Goal: Entertainment & Leisure: Browse casually

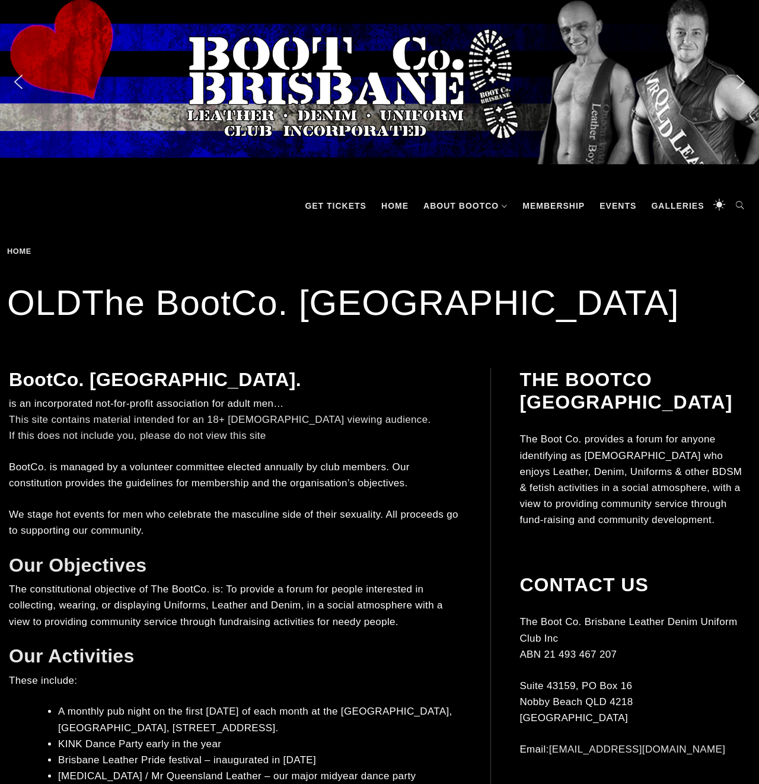
scroll to position [228, 0]
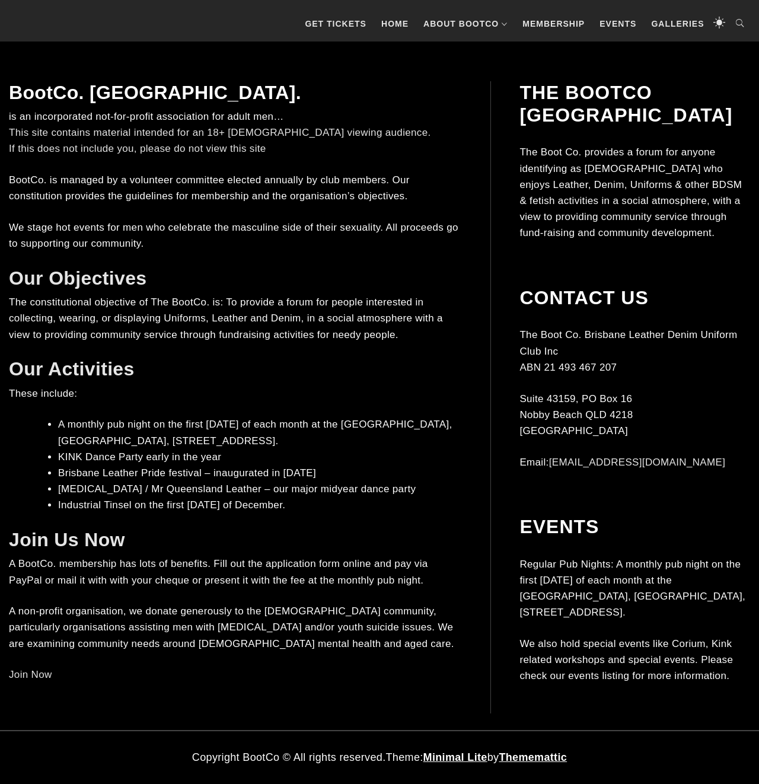
click at [689, 640] on p "We also hold special events like Corium, Kink related workshops and special eve…" at bounding box center [634, 659] width 231 height 49
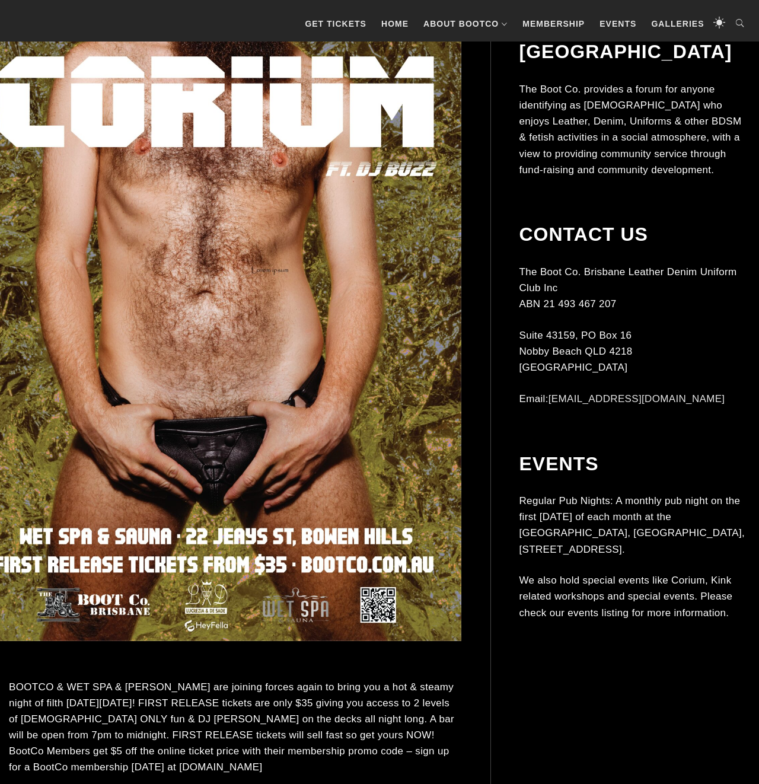
scroll to position [491, 0]
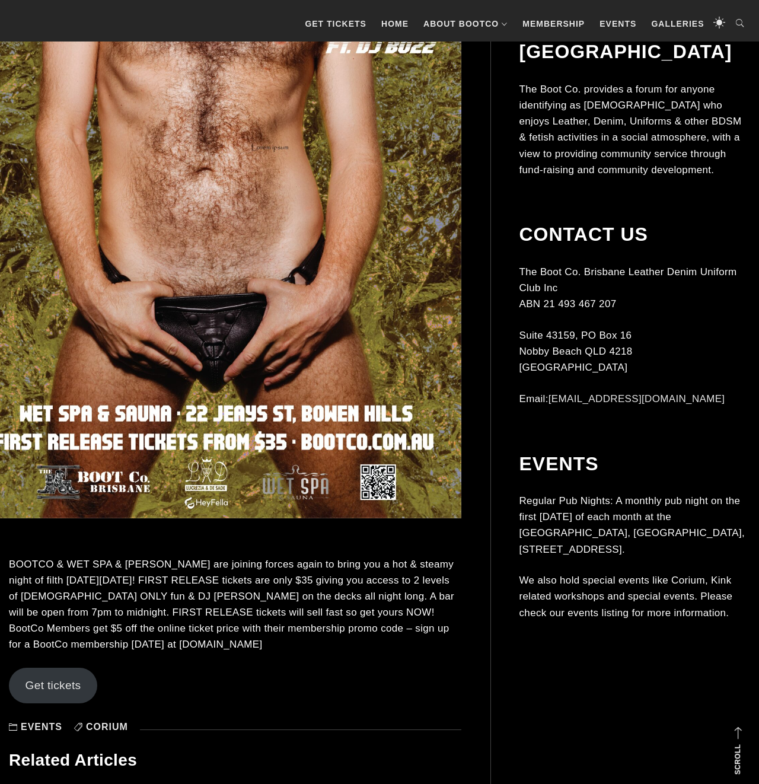
click at [331, 238] on img at bounding box center [216, 173] width 490 height 690
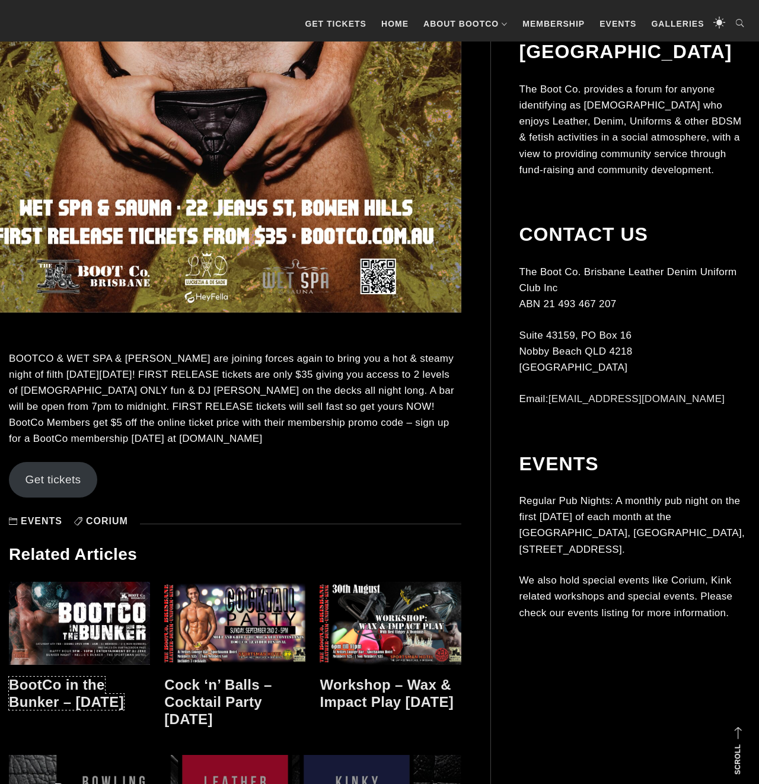
scroll to position [328, 0]
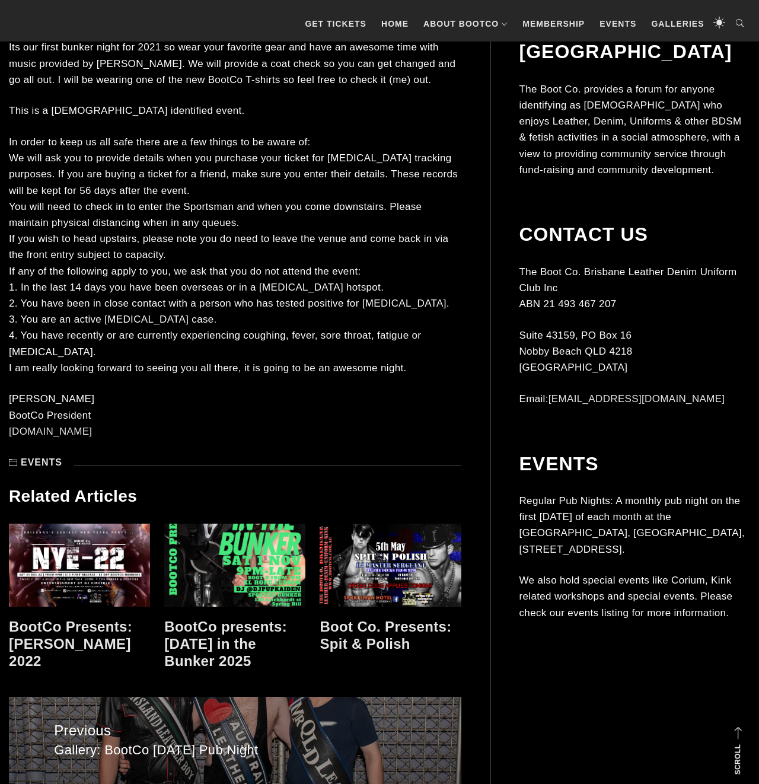
scroll to position [923, 0]
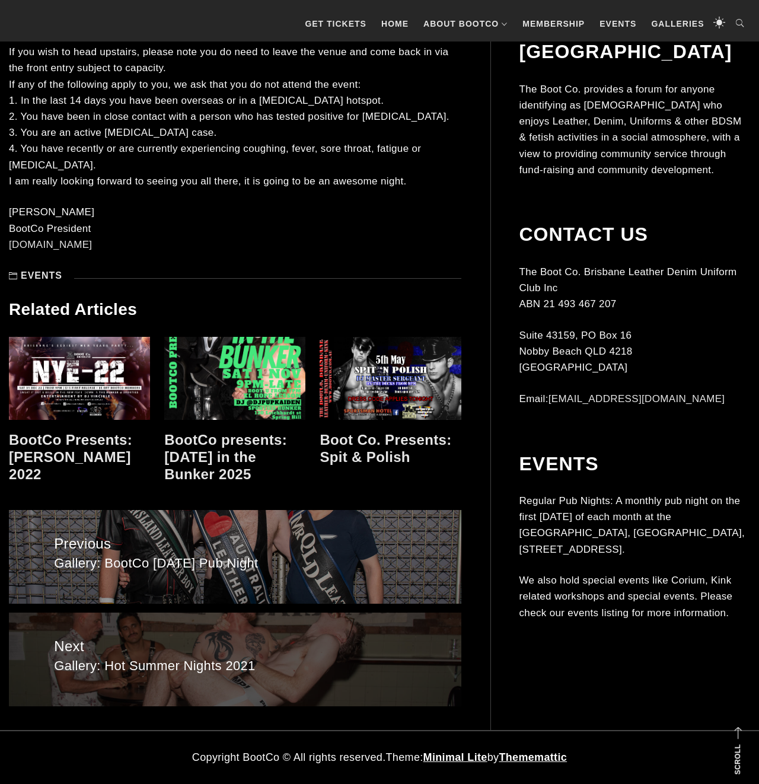
click at [178, 641] on span "Next" at bounding box center [235, 646] width 362 height 23
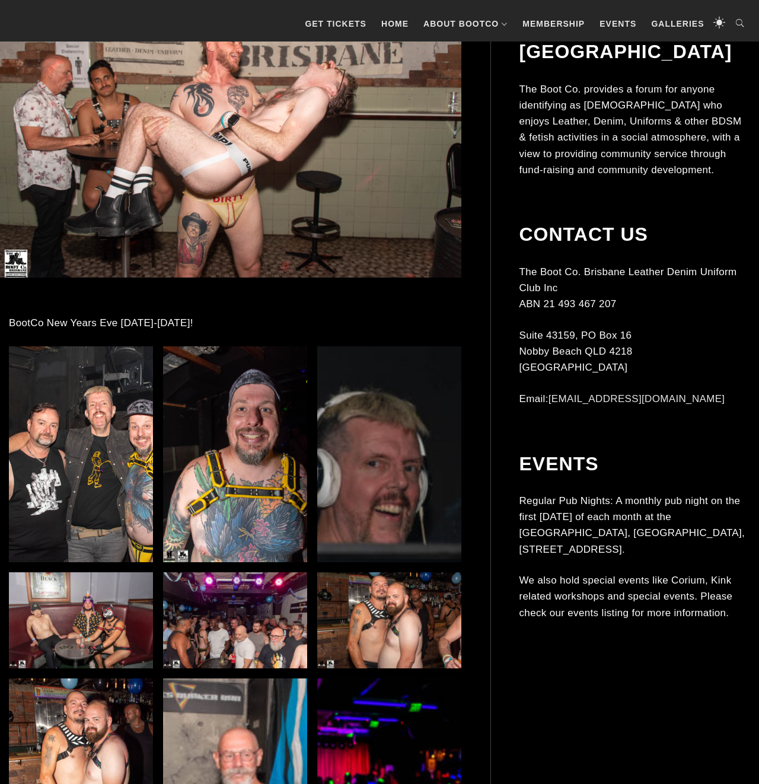
scroll to position [491, 0]
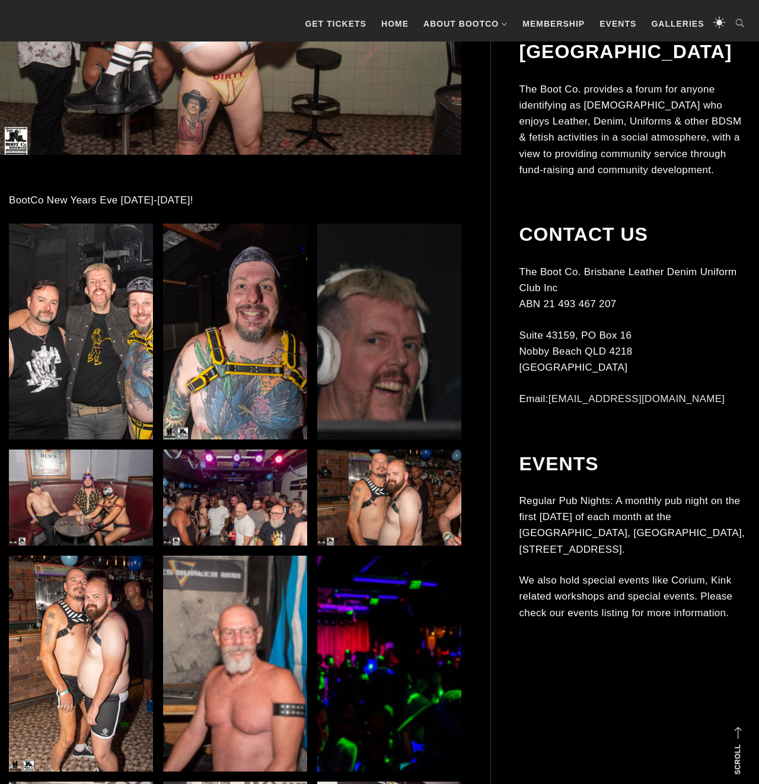
click at [357, 337] on img at bounding box center [389, 331] width 144 height 216
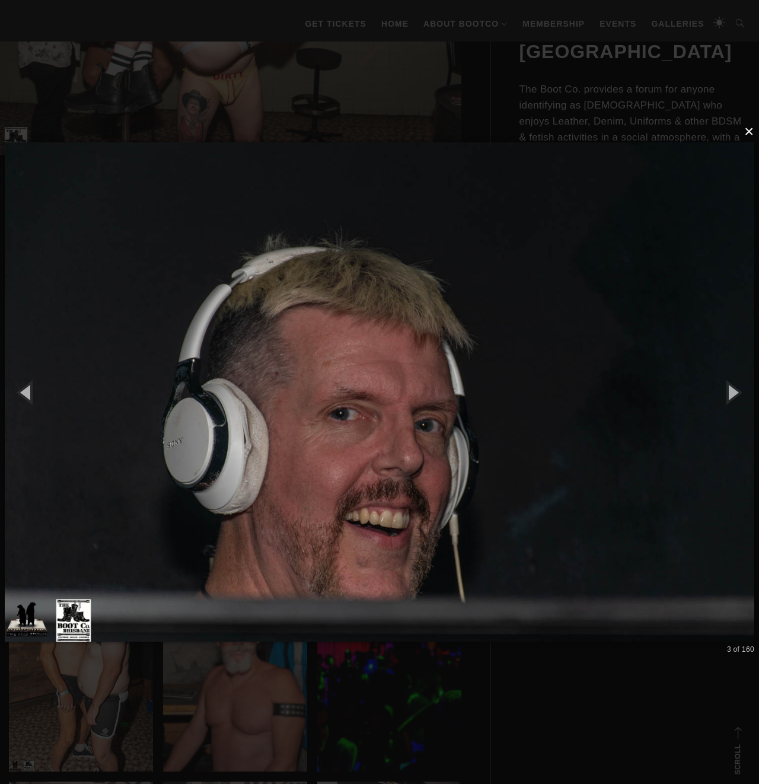
click at [744, 136] on button "×" at bounding box center [382, 132] width 749 height 26
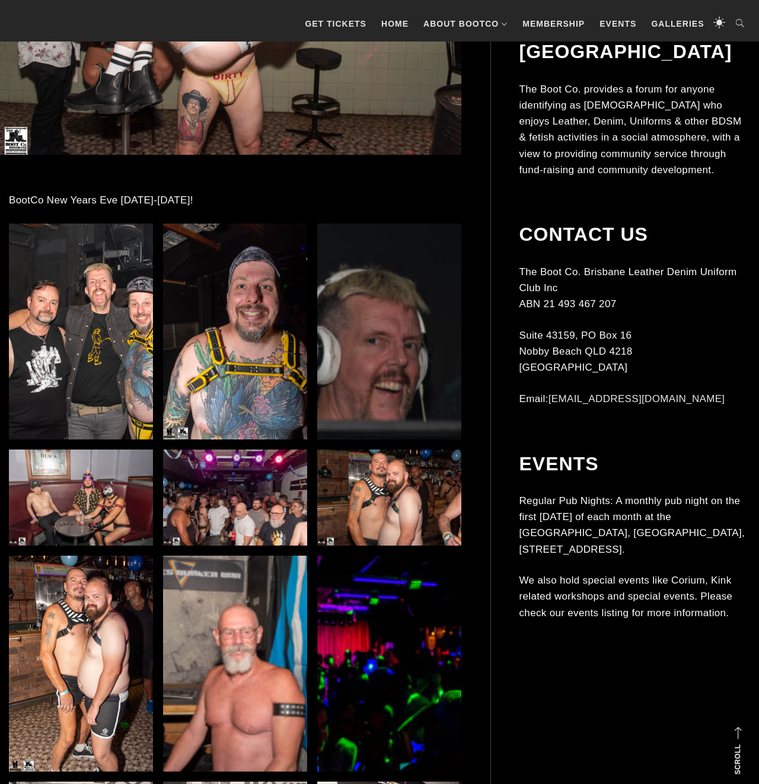
click at [98, 335] on img at bounding box center [81, 331] width 144 height 216
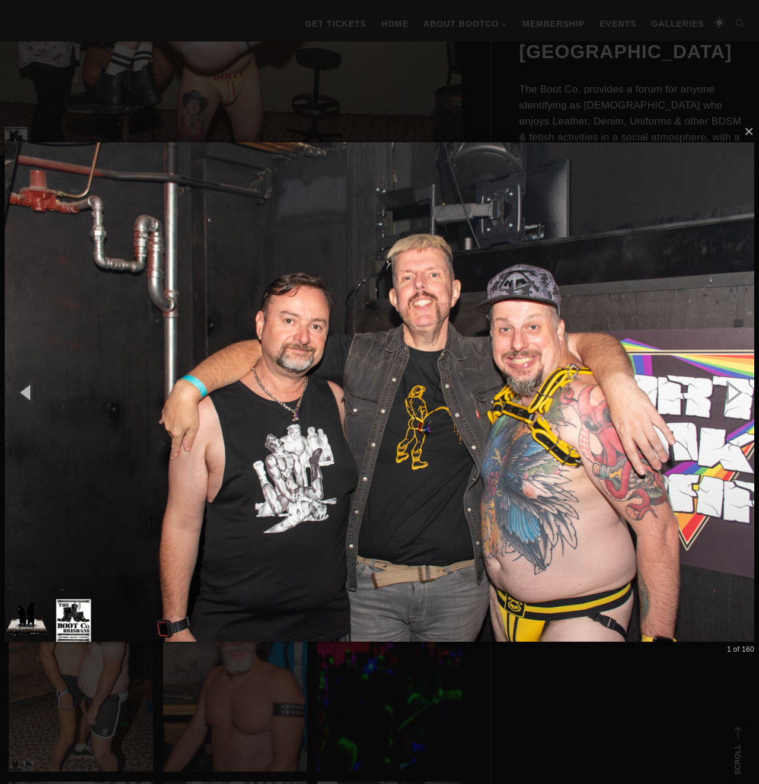
click at [381, 72] on div "× 1 of 160 Loading..." at bounding box center [379, 392] width 759 height 784
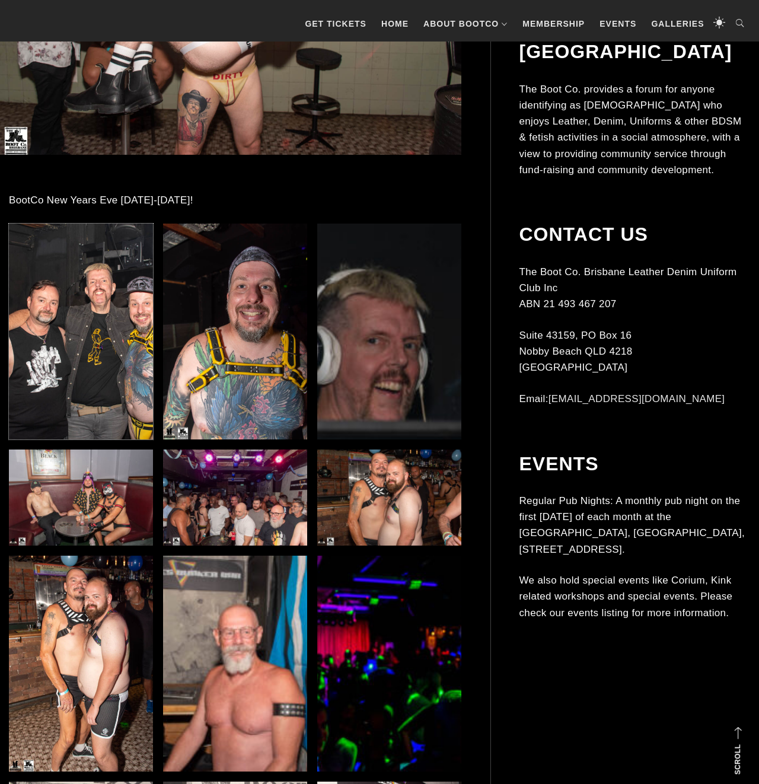
scroll to position [613, 0]
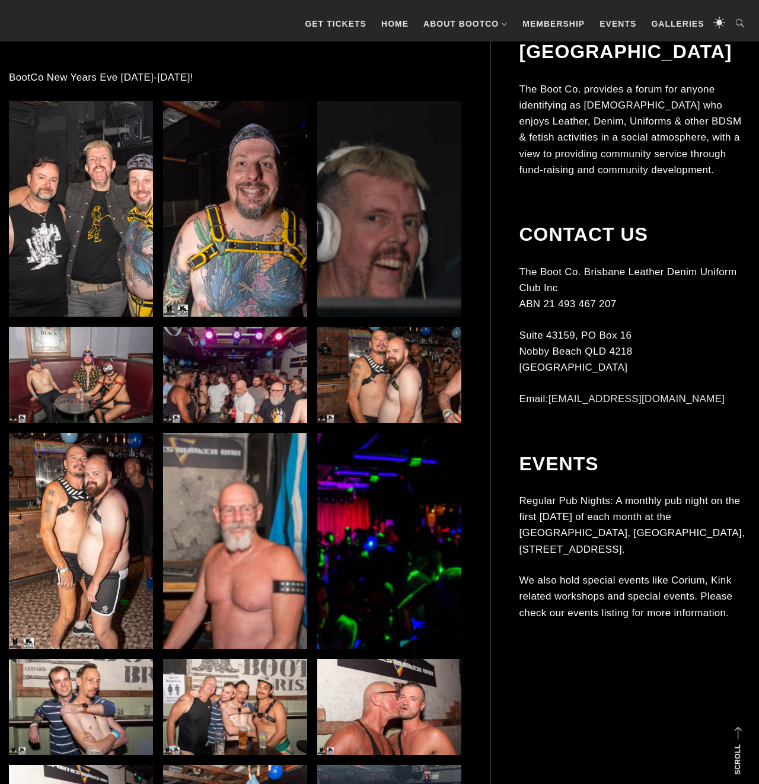
click at [35, 378] on img at bounding box center [81, 375] width 144 height 96
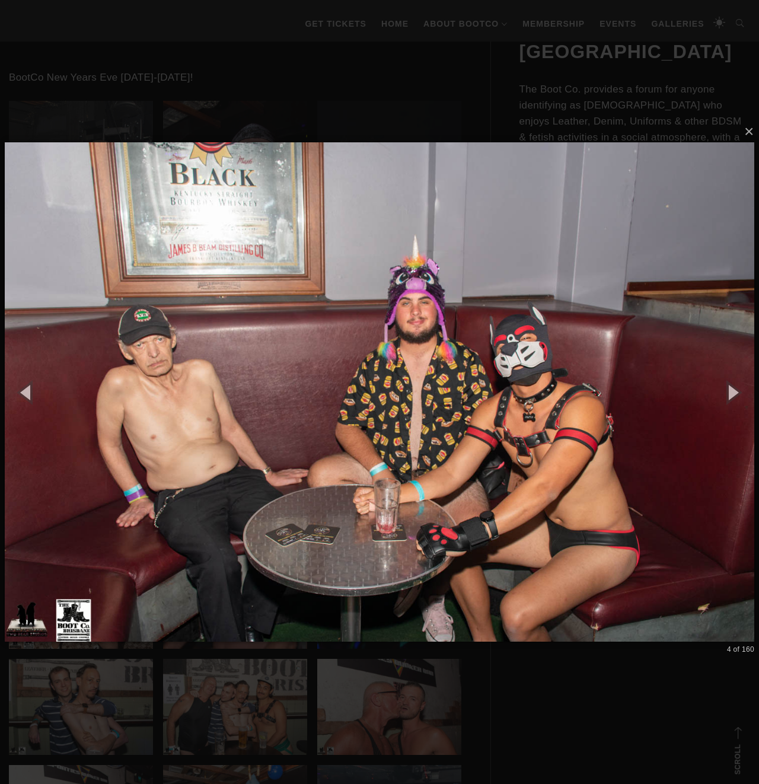
click at [322, 88] on div "× 4 of 160 Loading..." at bounding box center [379, 392] width 759 height 784
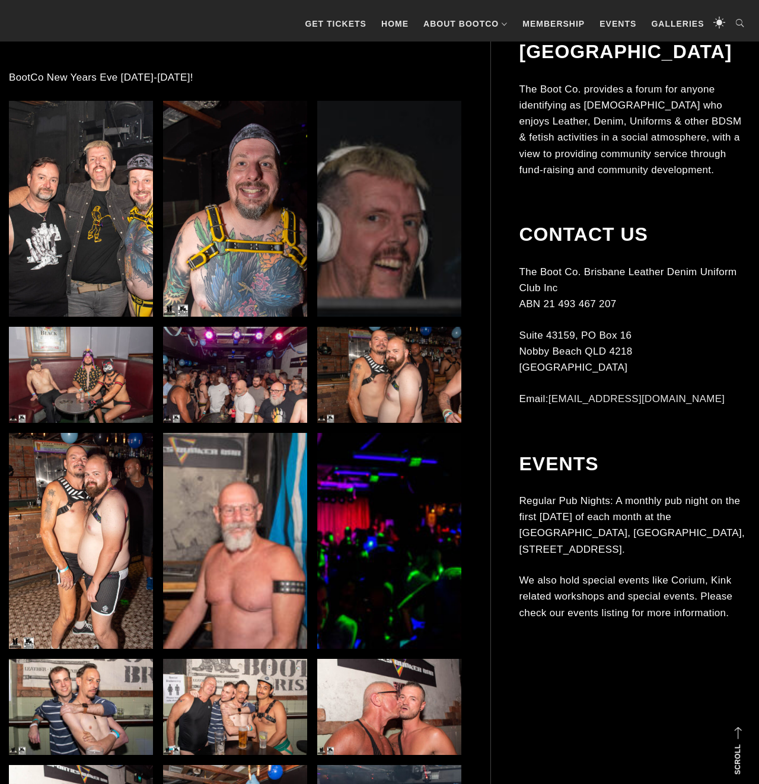
click at [418, 712] on img at bounding box center [389, 707] width 144 height 96
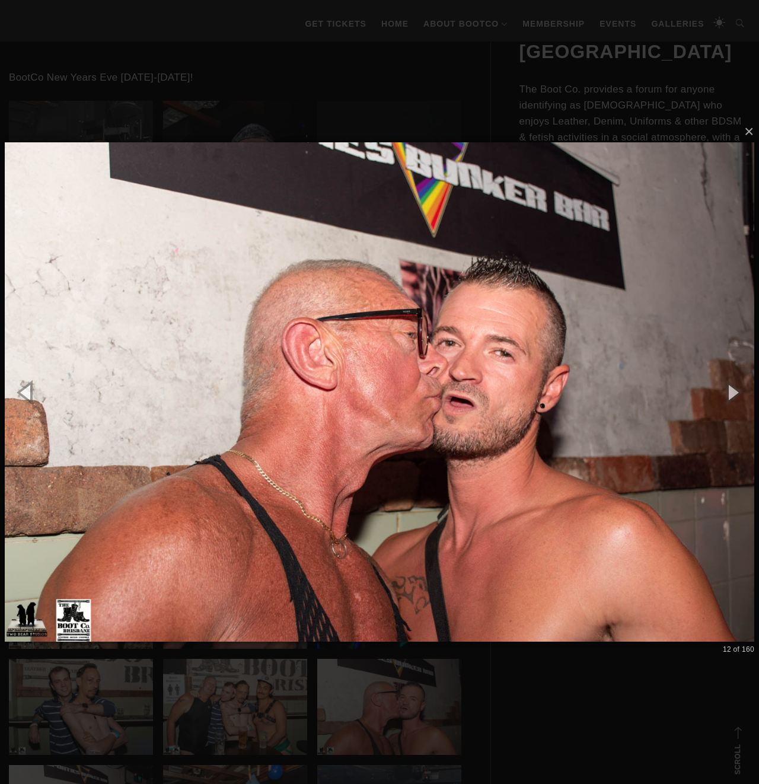
click at [355, 76] on div "× 12 of 160 Loading..." at bounding box center [379, 392] width 759 height 784
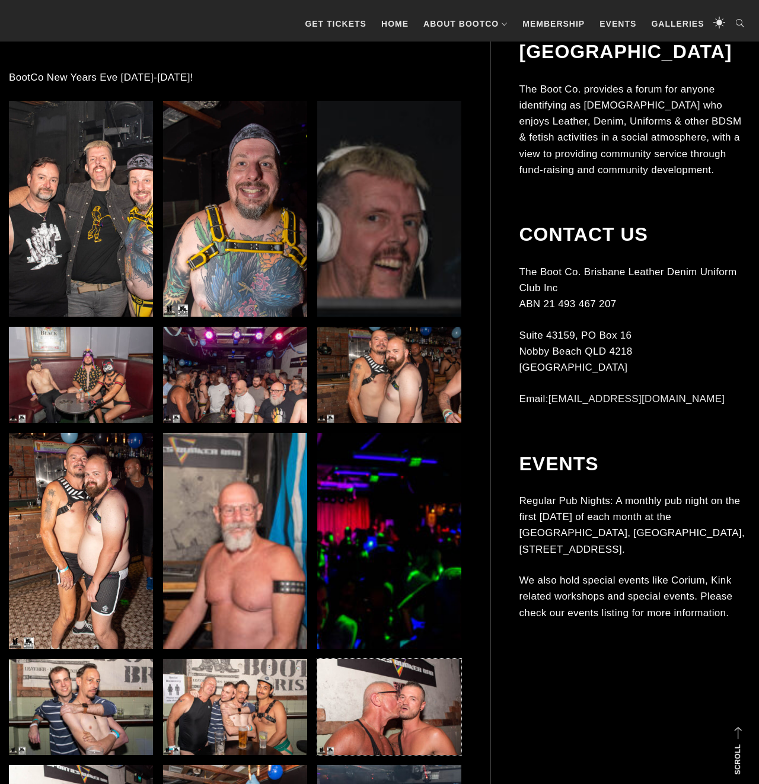
scroll to position [859, 0]
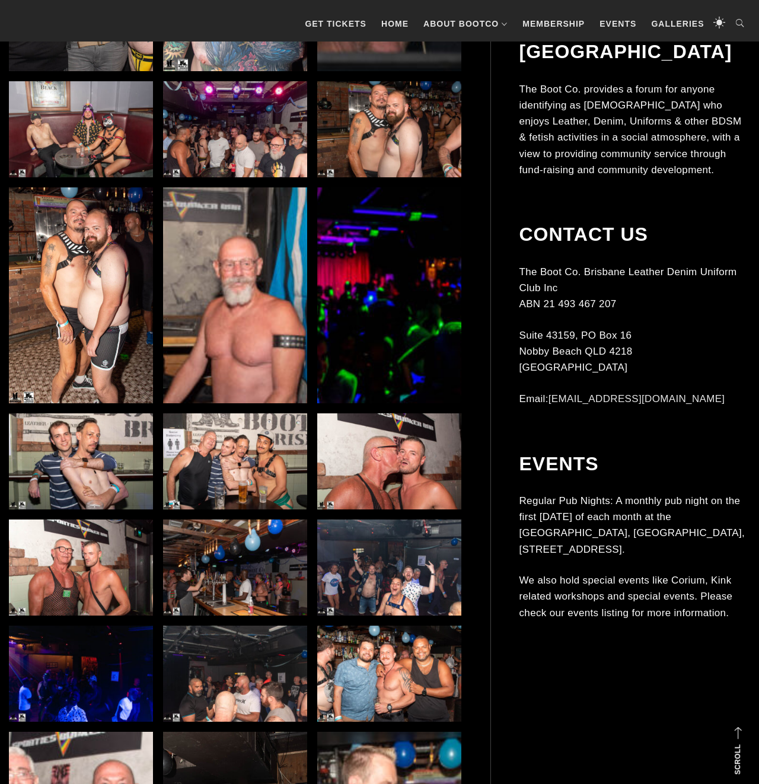
click at [97, 591] on img at bounding box center [81, 567] width 144 height 96
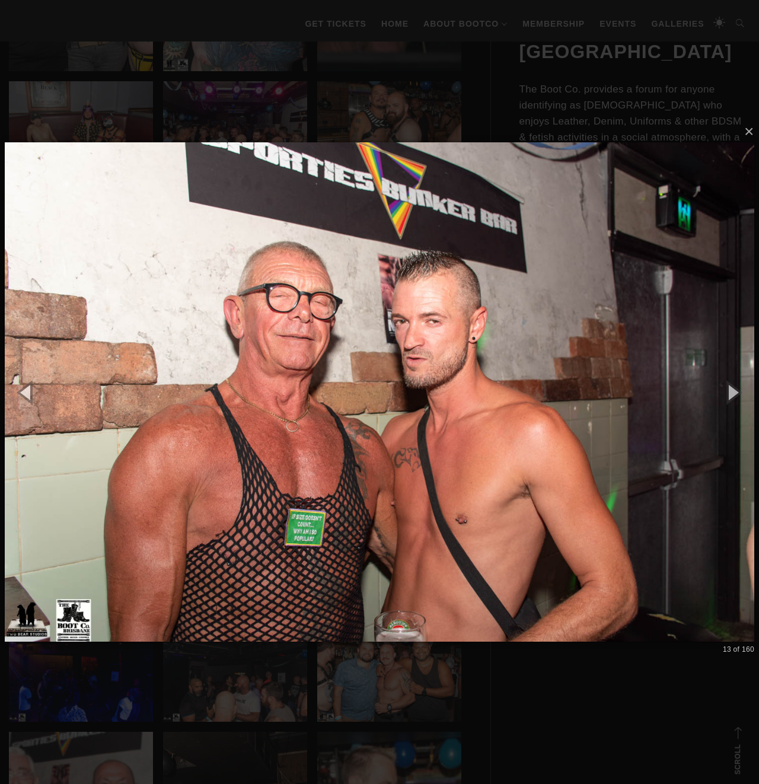
click at [320, 535] on img at bounding box center [379, 392] width 749 height 547
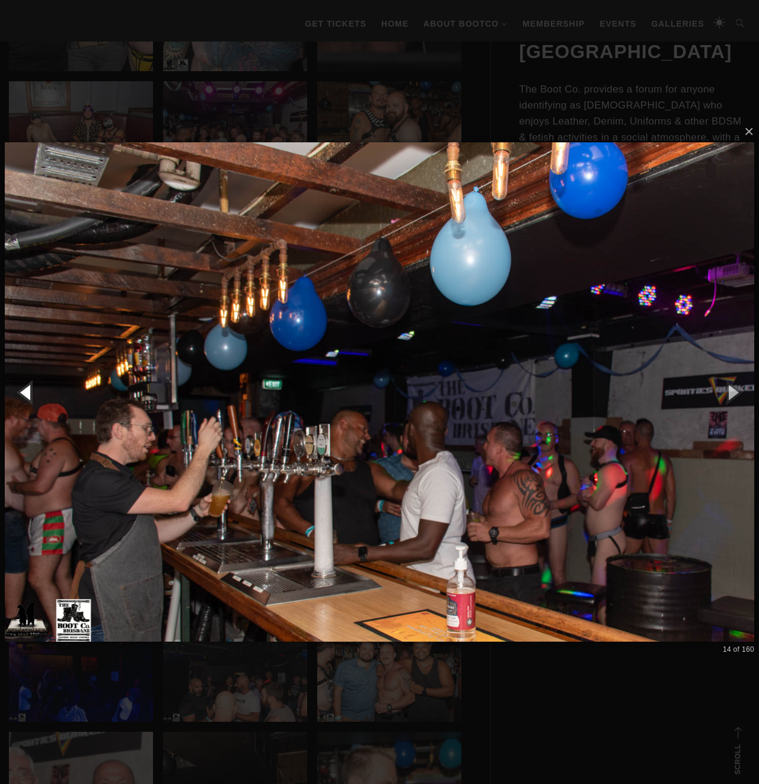
click at [28, 391] on button "button" at bounding box center [26, 391] width 53 height 65
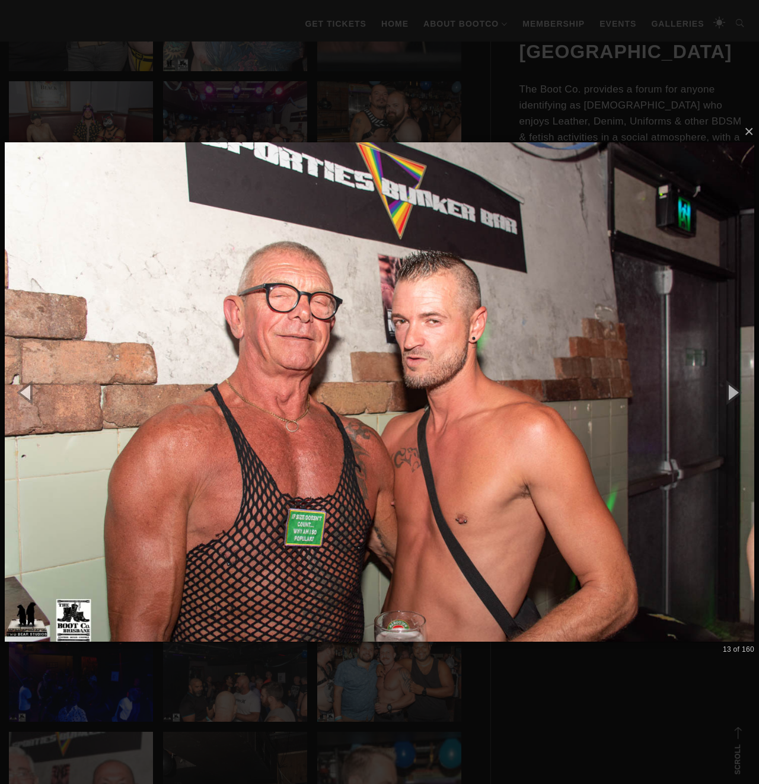
click at [255, 678] on div "× 13 of 160 Loading..." at bounding box center [379, 392] width 759 height 784
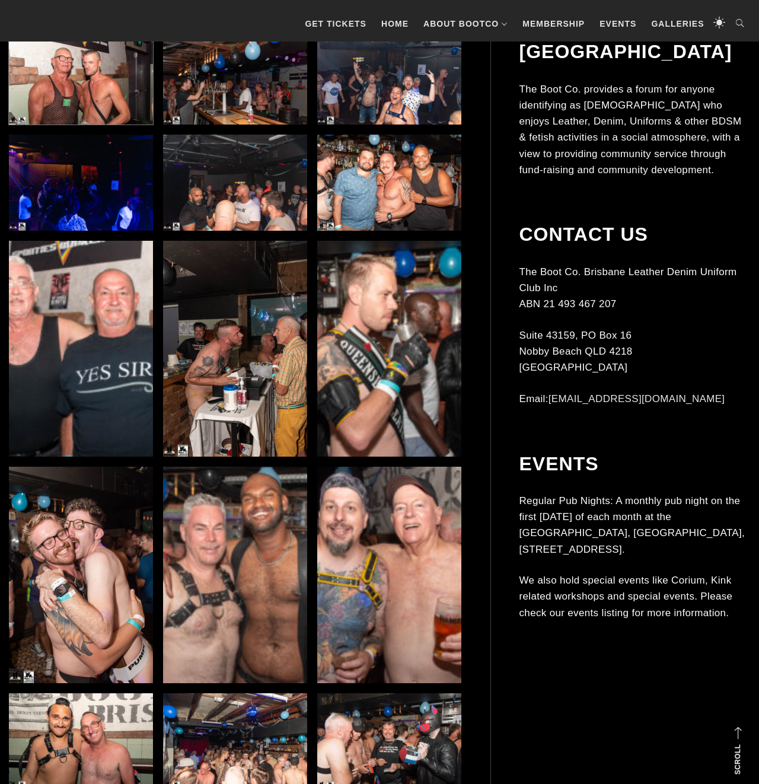
scroll to position [1472, 0]
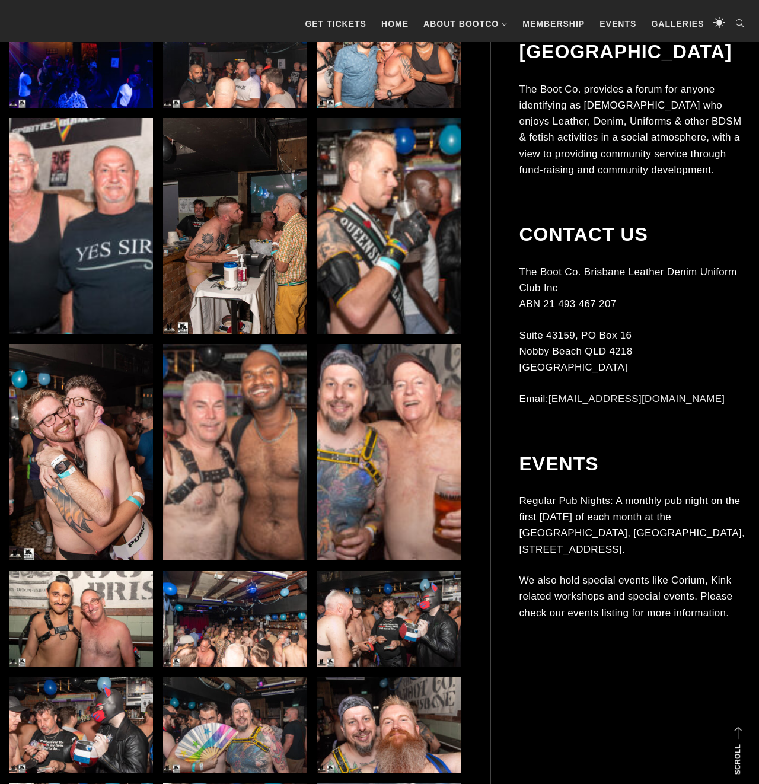
click at [117, 414] on img at bounding box center [81, 452] width 144 height 216
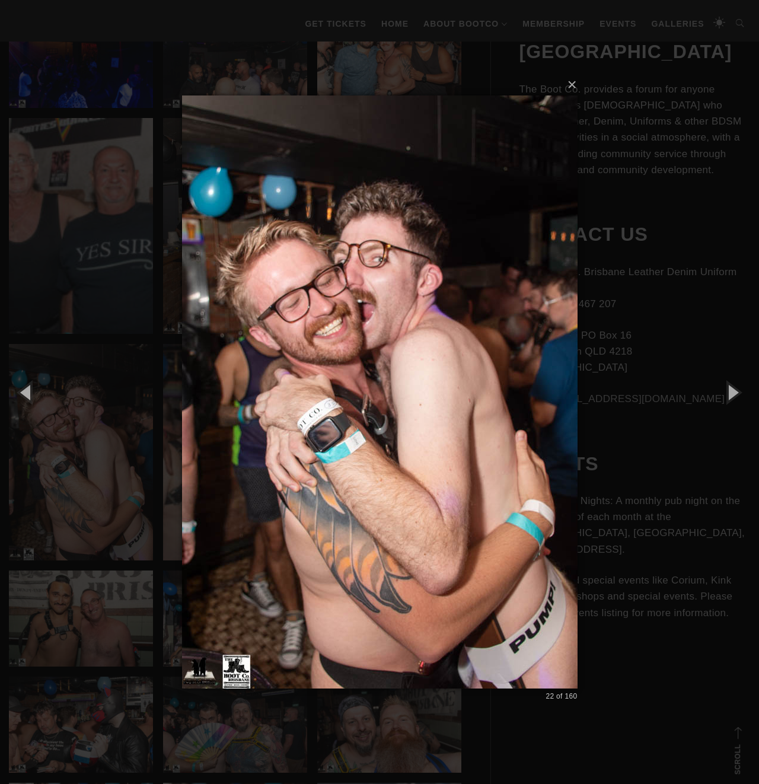
click at [642, 510] on div "× 22 of 160 Loading..." at bounding box center [379, 392] width 759 height 784
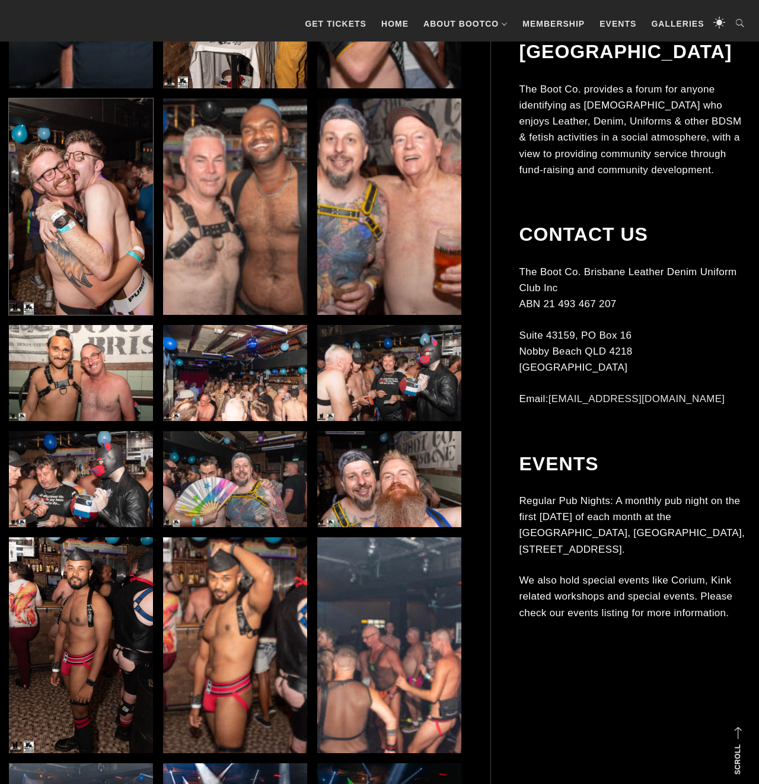
scroll to position [1840, 0]
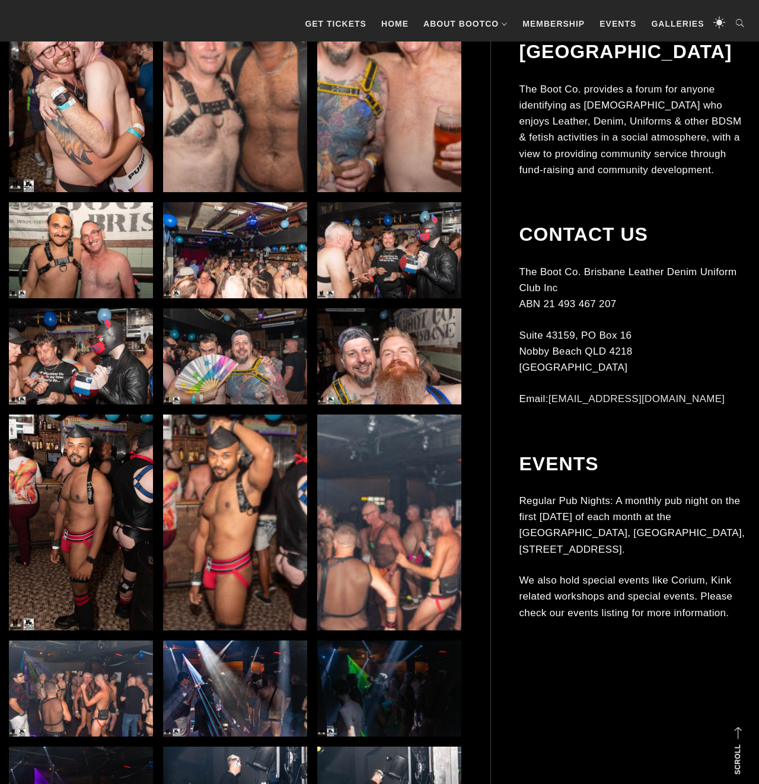
click at [75, 445] on img at bounding box center [81, 522] width 144 height 216
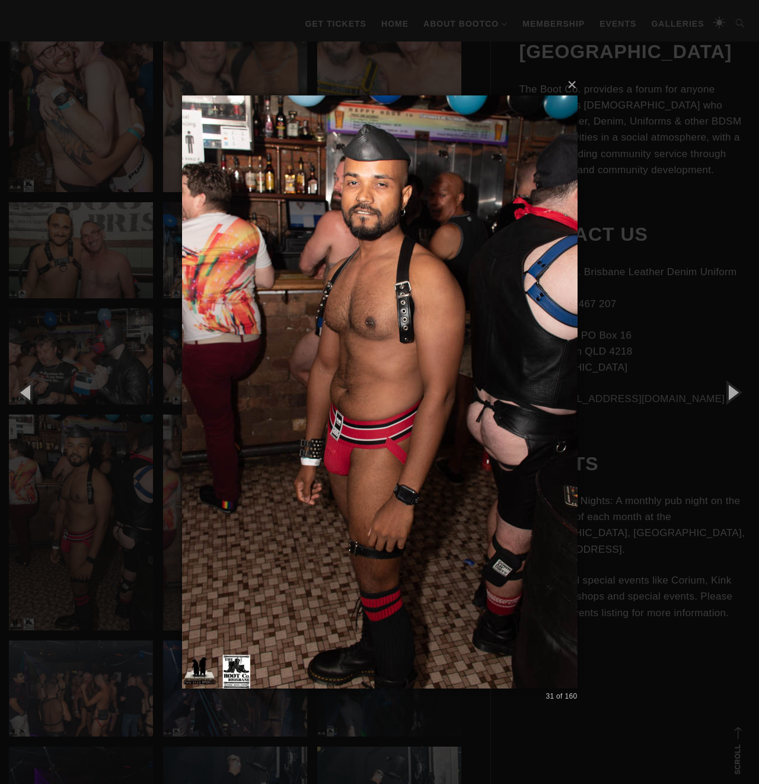
click at [158, 165] on div "× 31 of 160 Loading..." at bounding box center [379, 392] width 759 height 784
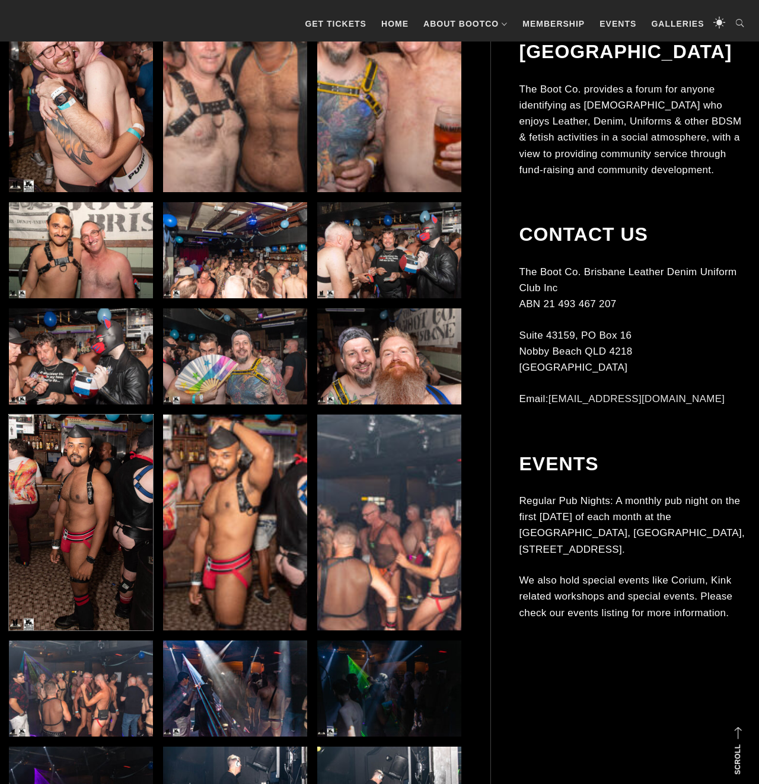
scroll to position [1963, 0]
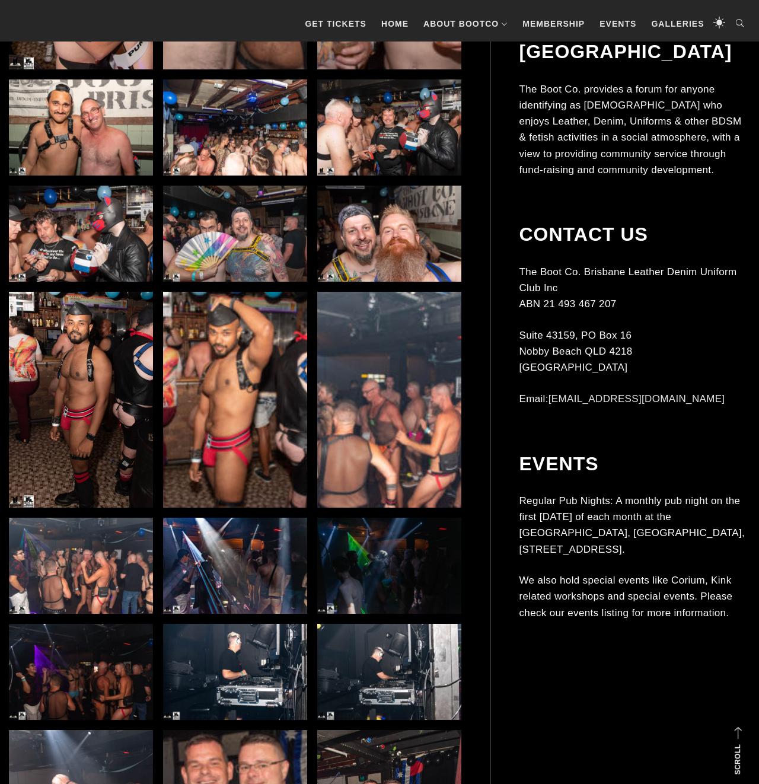
click at [423, 453] on img at bounding box center [389, 400] width 144 height 216
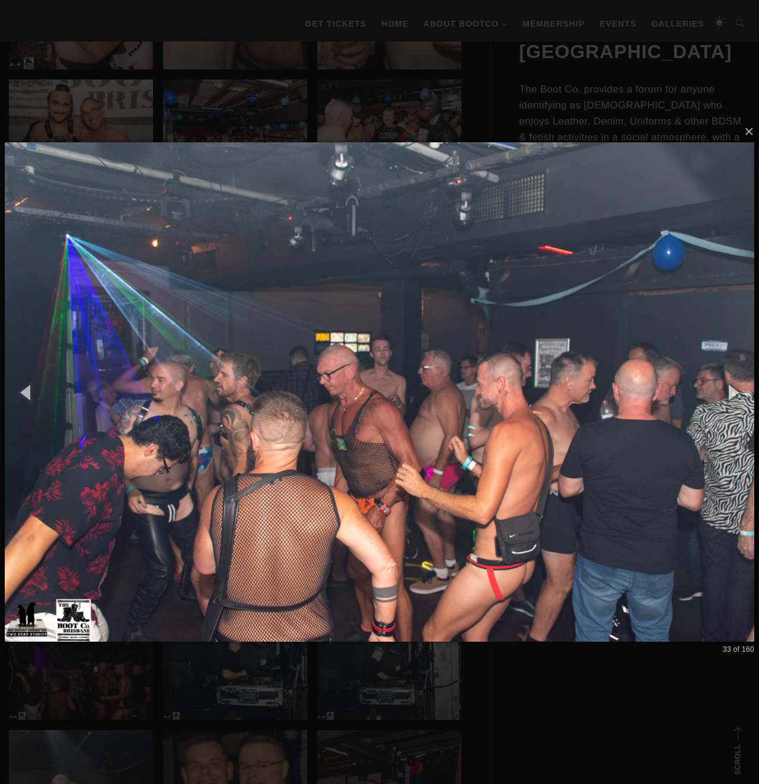
click at [209, 113] on div "× 33 of 160 Loading..." at bounding box center [379, 392] width 759 height 784
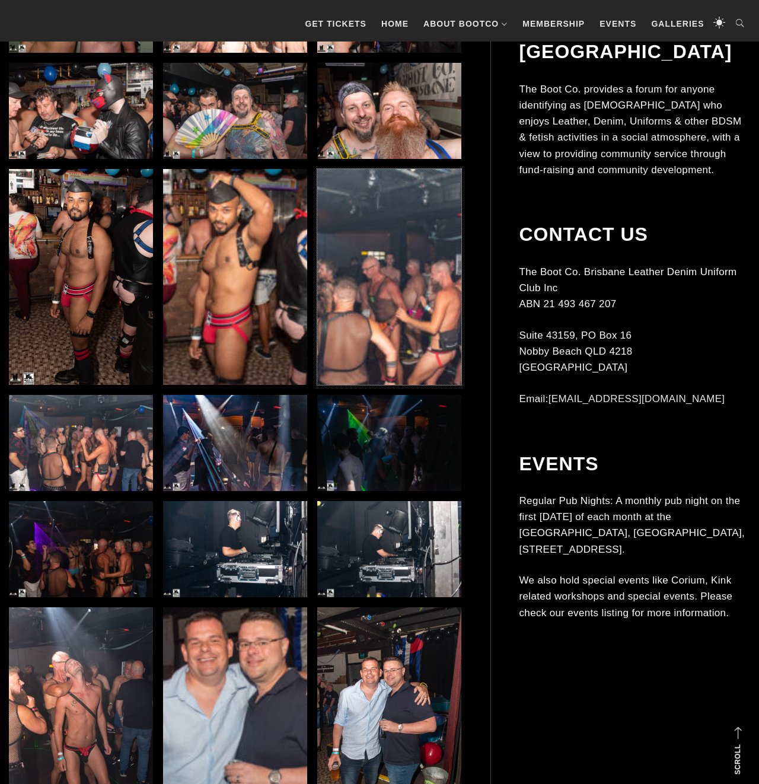
scroll to position [2208, 0]
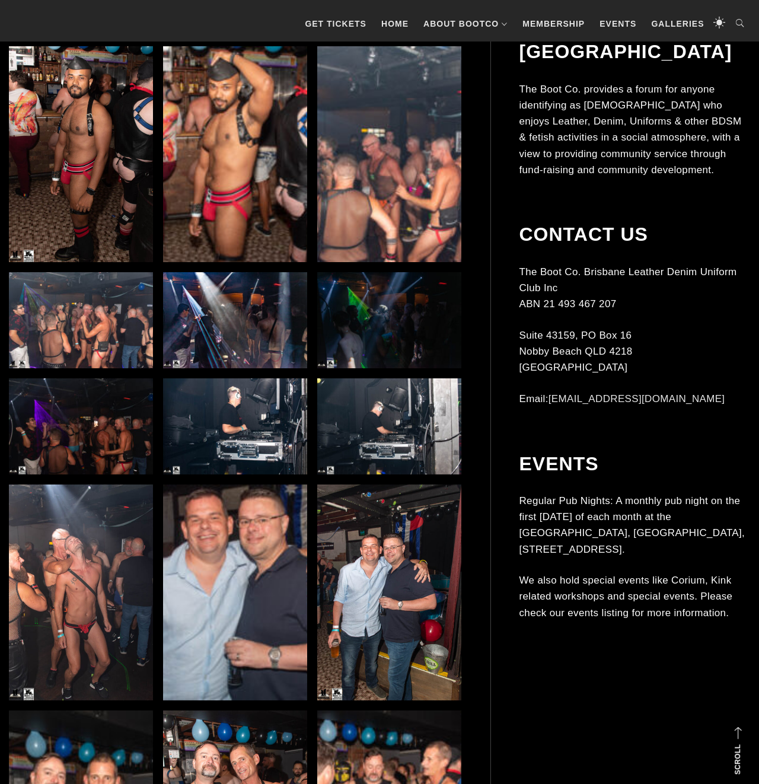
click at [112, 582] on img at bounding box center [81, 592] width 144 height 216
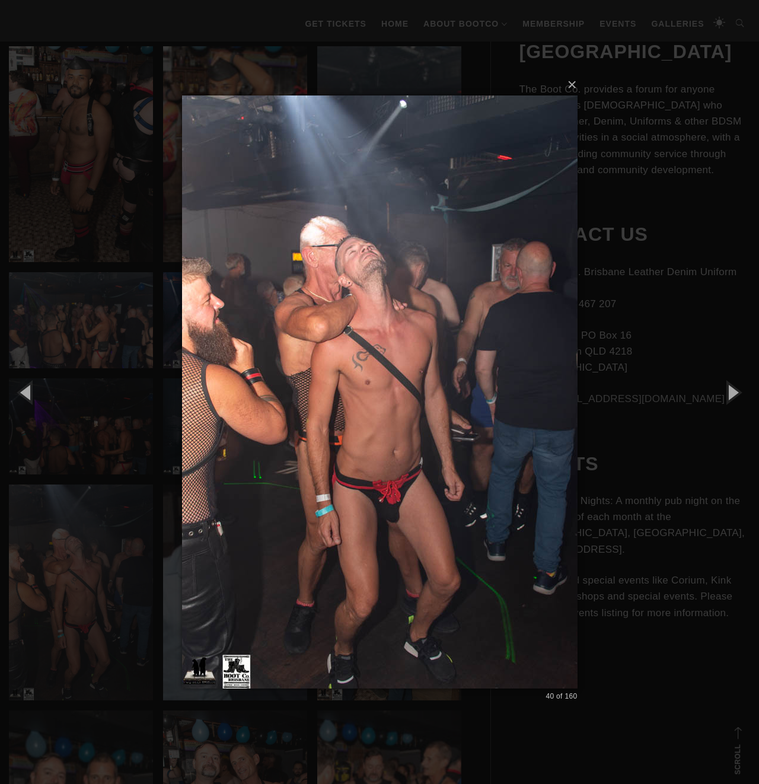
click at [103, 360] on div "× 40 of 160 Loading..." at bounding box center [379, 392] width 759 height 784
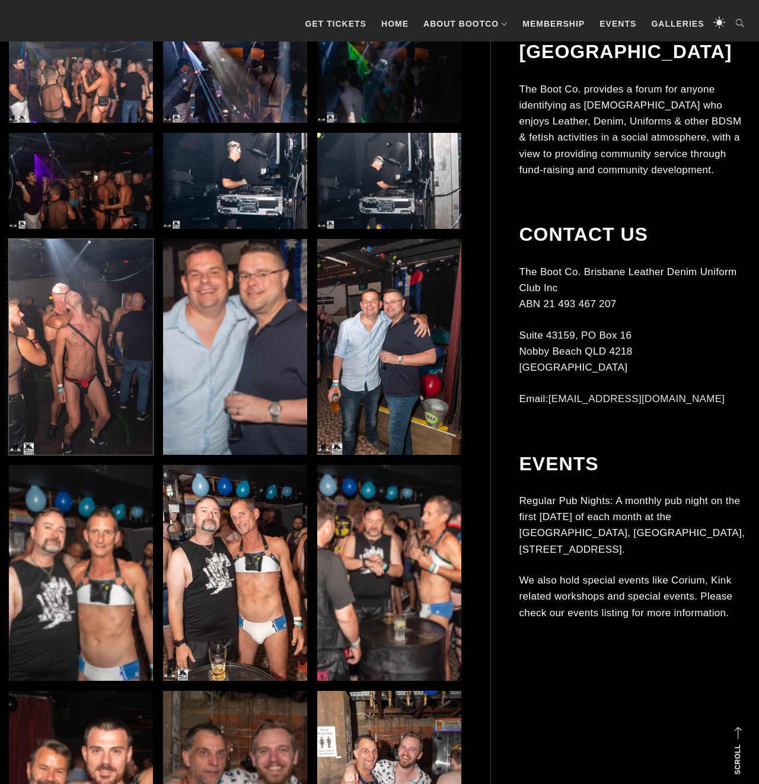
scroll to position [2699, 0]
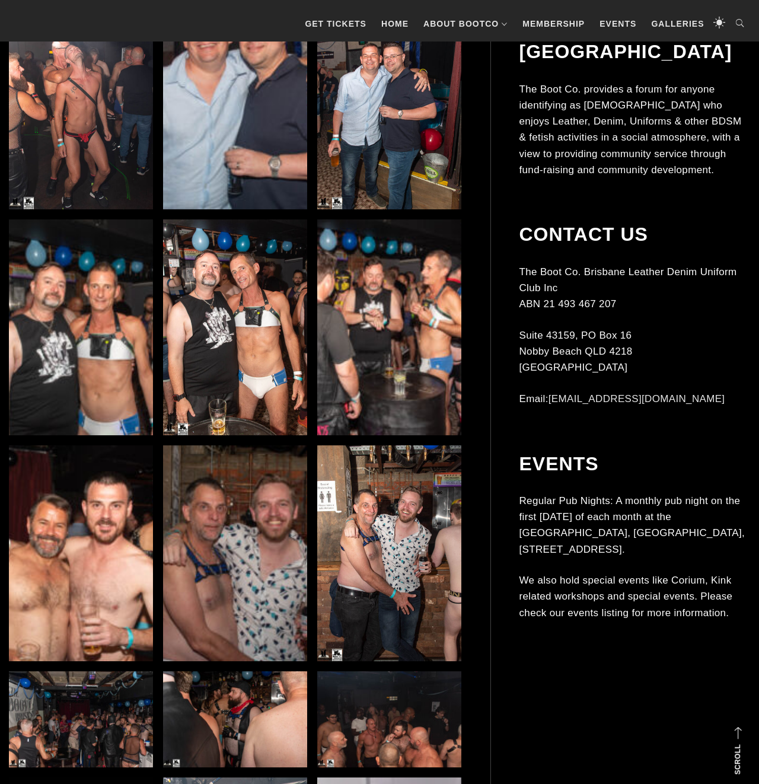
click at [242, 377] on img at bounding box center [235, 327] width 144 height 216
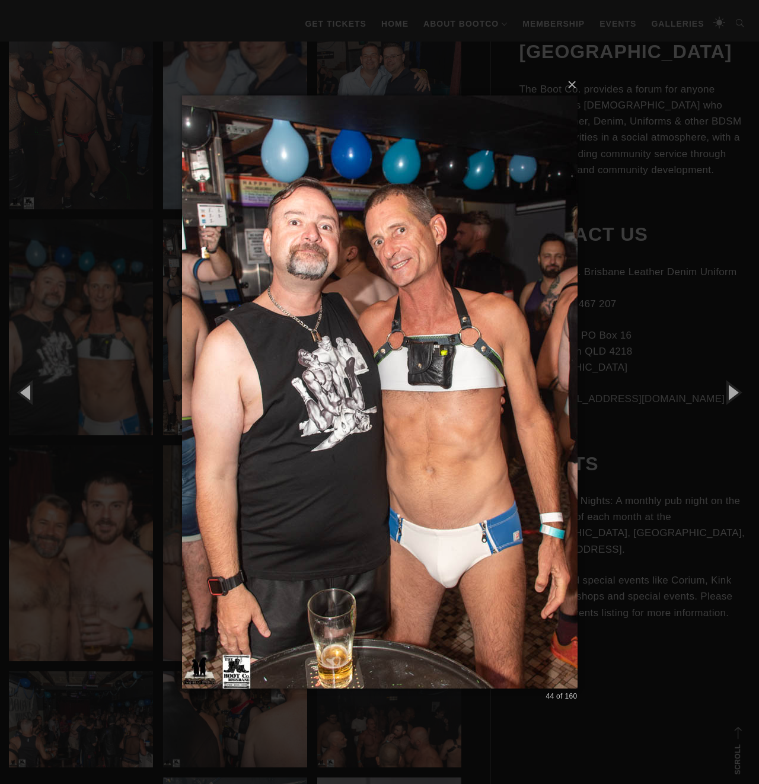
click at [108, 366] on div "× 44 of 160 Loading..." at bounding box center [379, 392] width 759 height 784
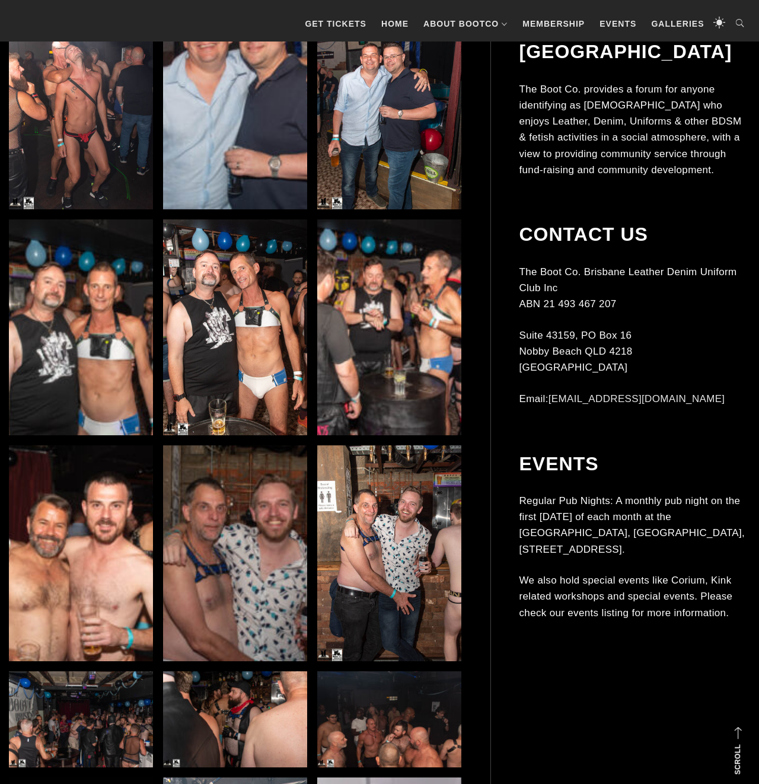
click at [386, 384] on img at bounding box center [389, 327] width 144 height 216
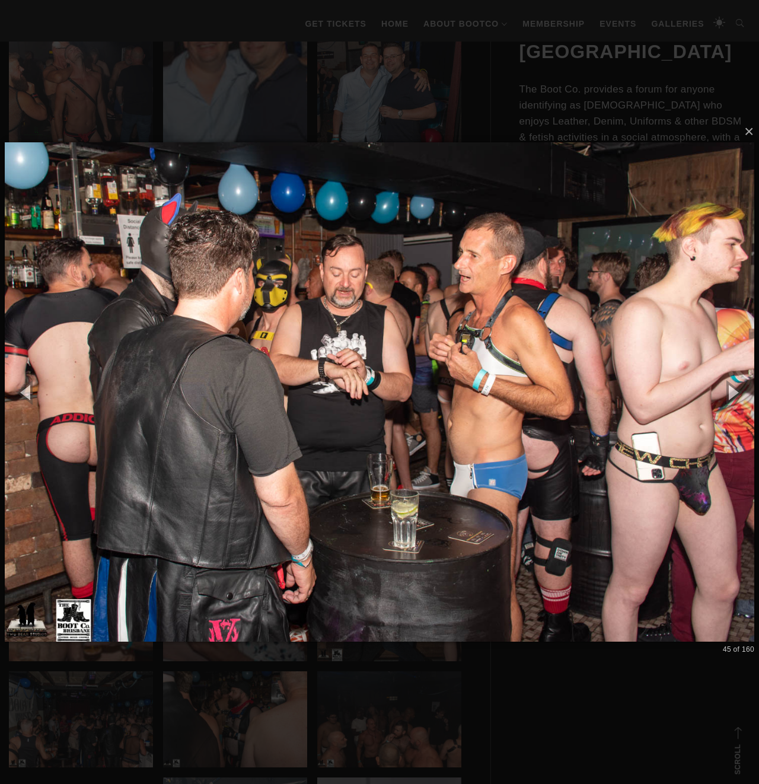
click at [344, 100] on div "× 45 of 160 Loading..." at bounding box center [379, 392] width 759 height 784
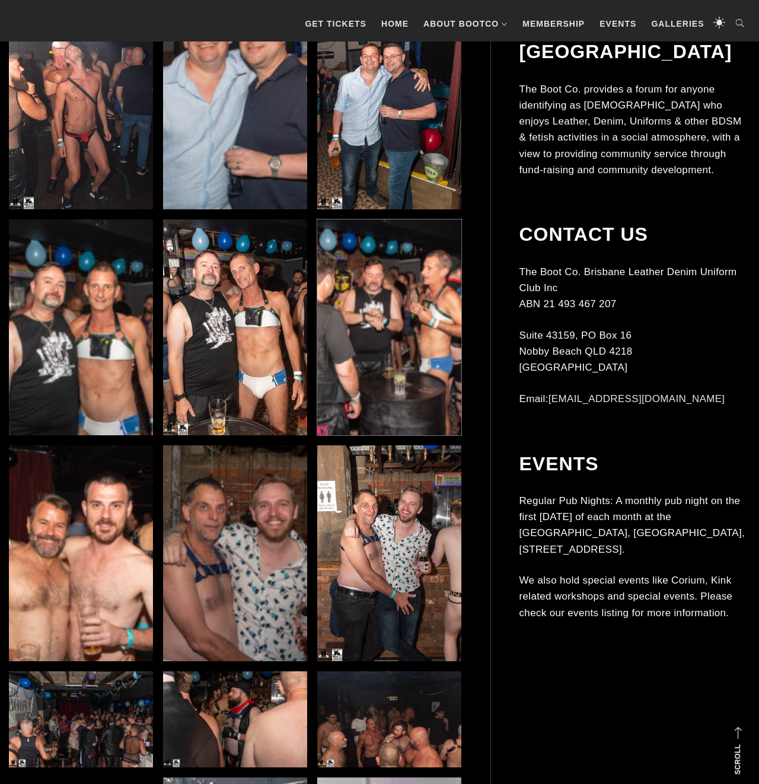
scroll to position [2822, 0]
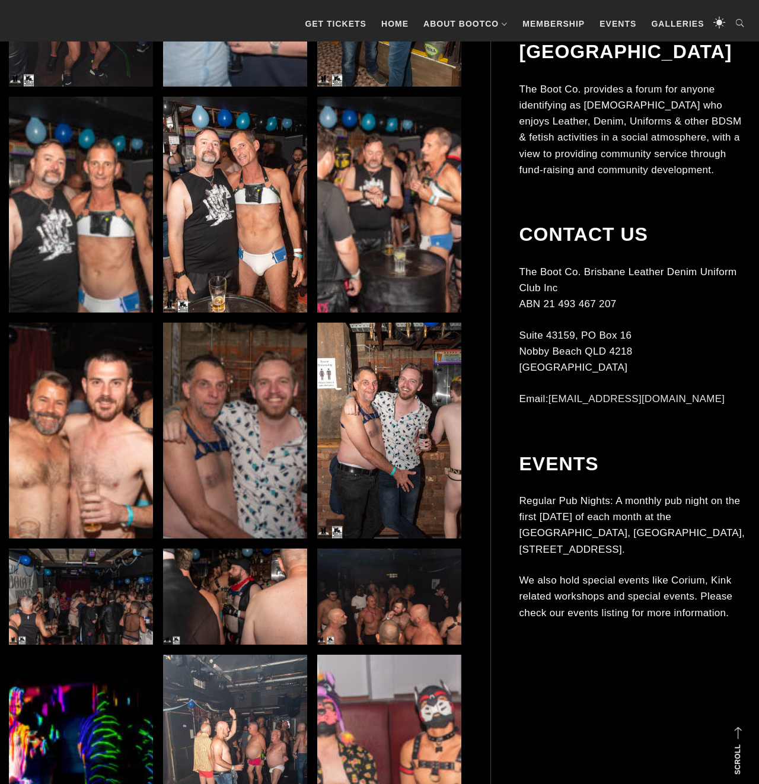
click at [395, 427] on img at bounding box center [389, 430] width 144 height 216
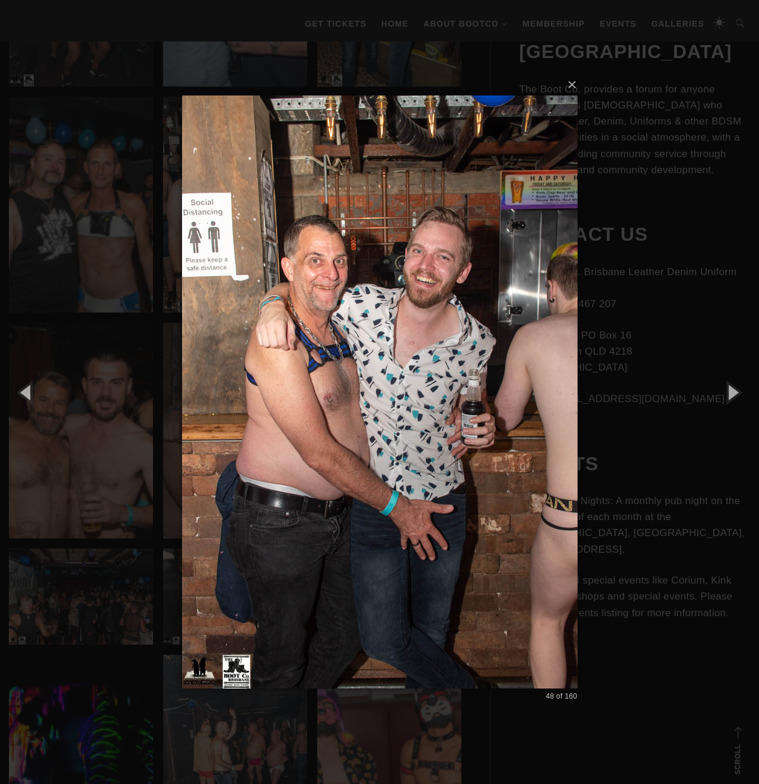
click at [124, 376] on div "× 48 of 160 Loading..." at bounding box center [379, 392] width 759 height 784
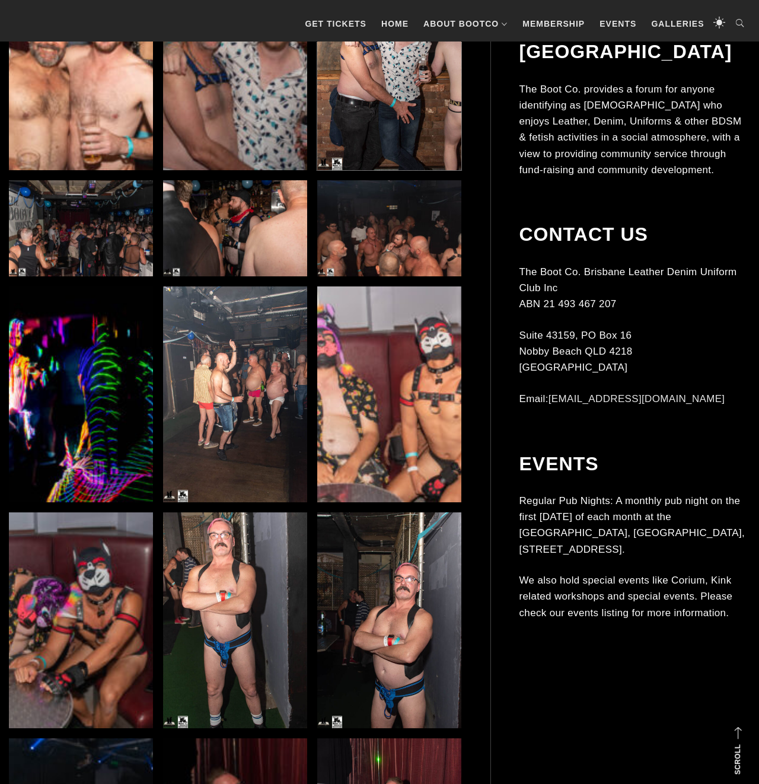
scroll to position [3313, 0]
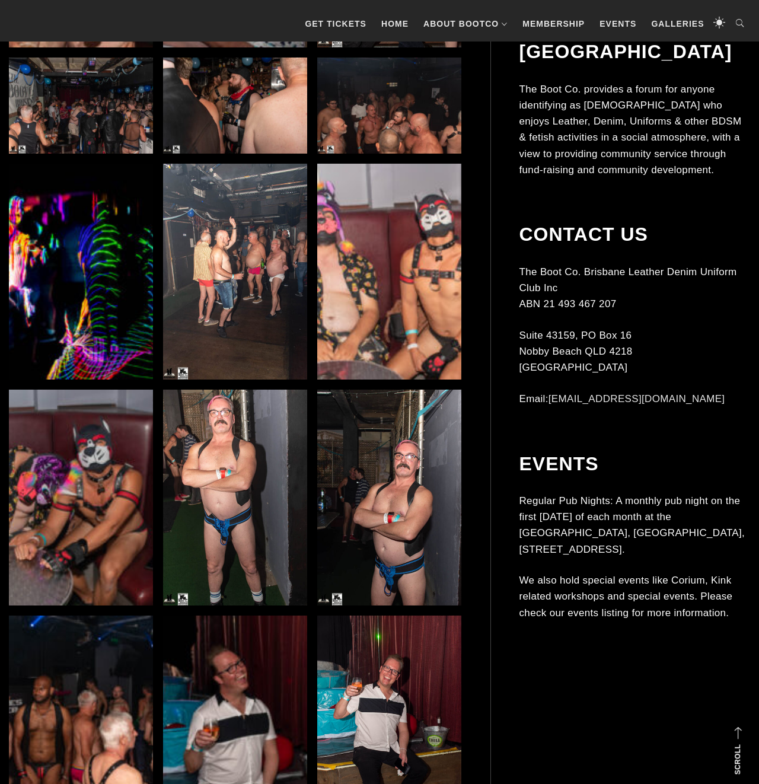
click at [269, 290] on img at bounding box center [235, 272] width 144 height 216
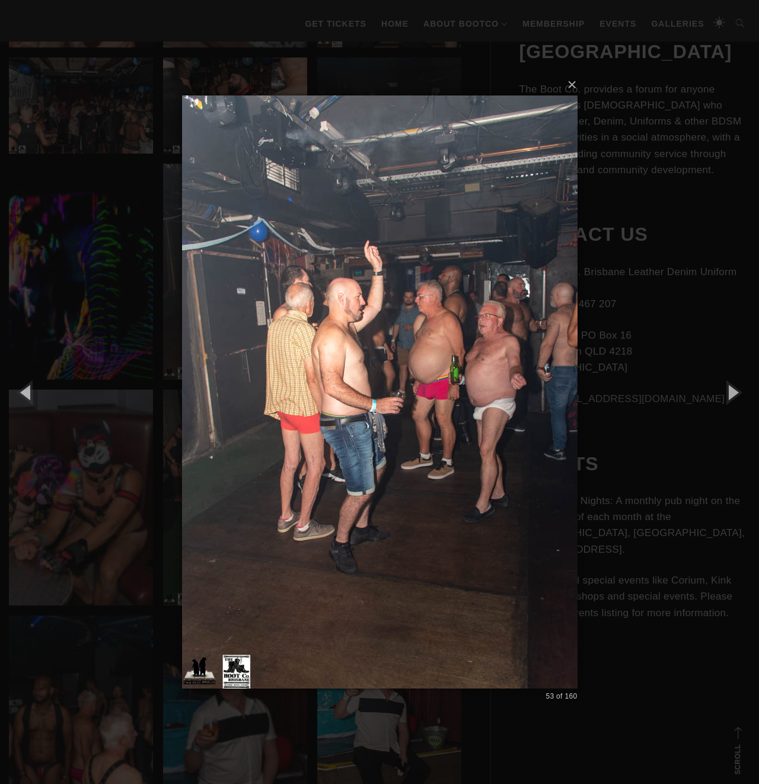
click at [624, 350] on div "× 53 of 160 Loading..." at bounding box center [379, 392] width 759 height 784
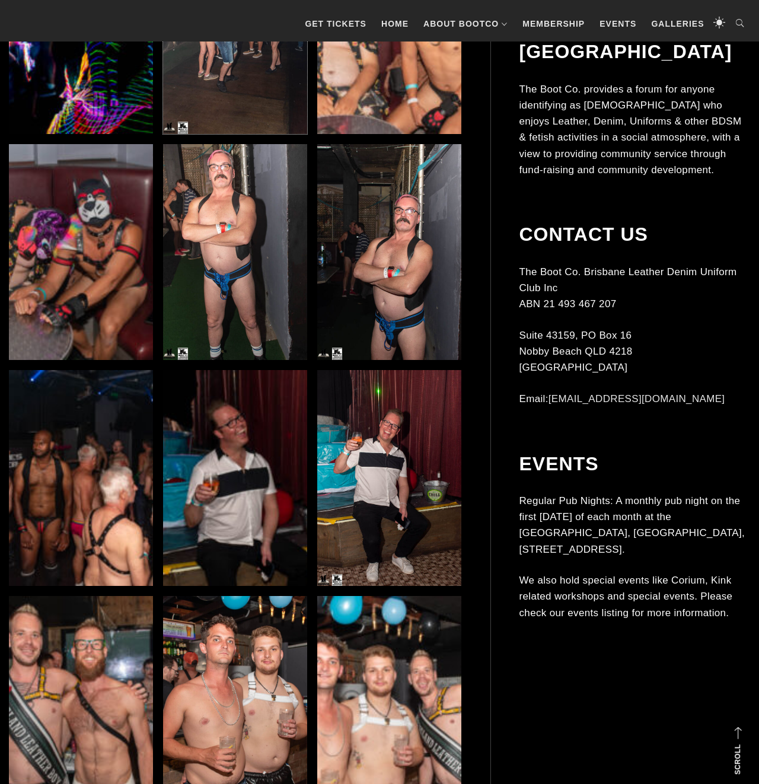
scroll to position [3681, 0]
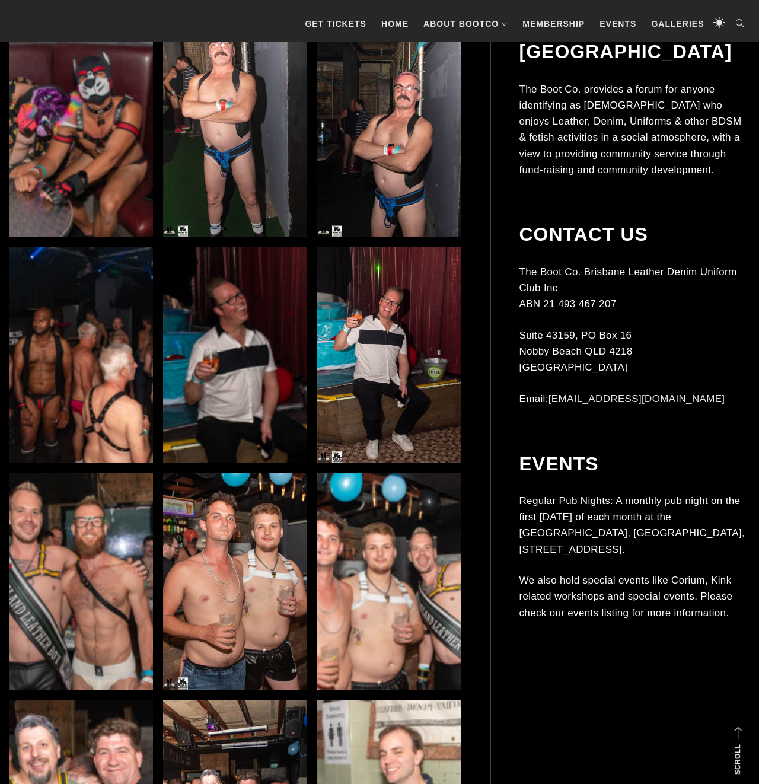
click at [99, 384] on img at bounding box center [81, 355] width 144 height 216
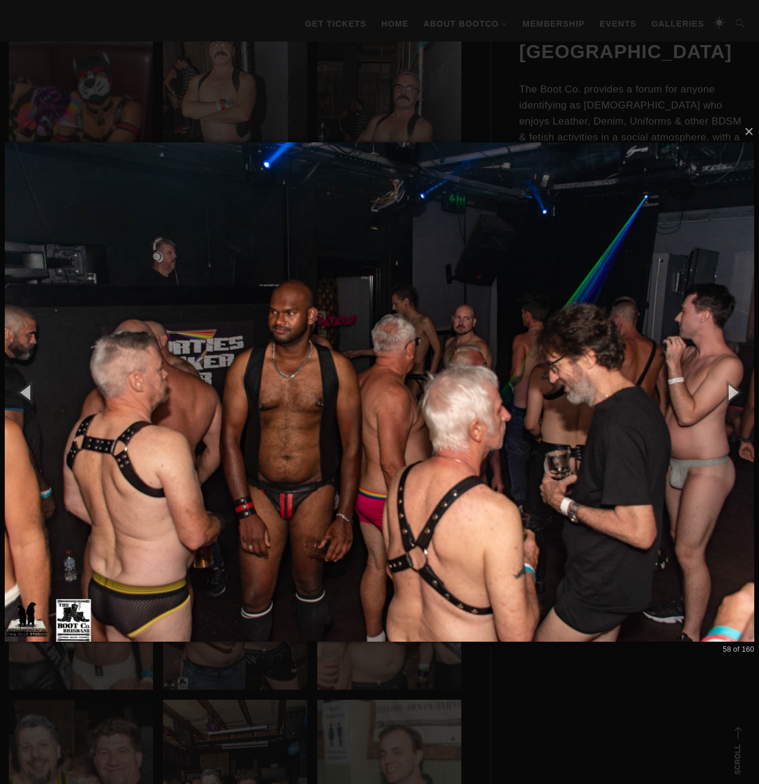
click at [330, 75] on div "× 58 of 160 Loading..." at bounding box center [379, 392] width 759 height 784
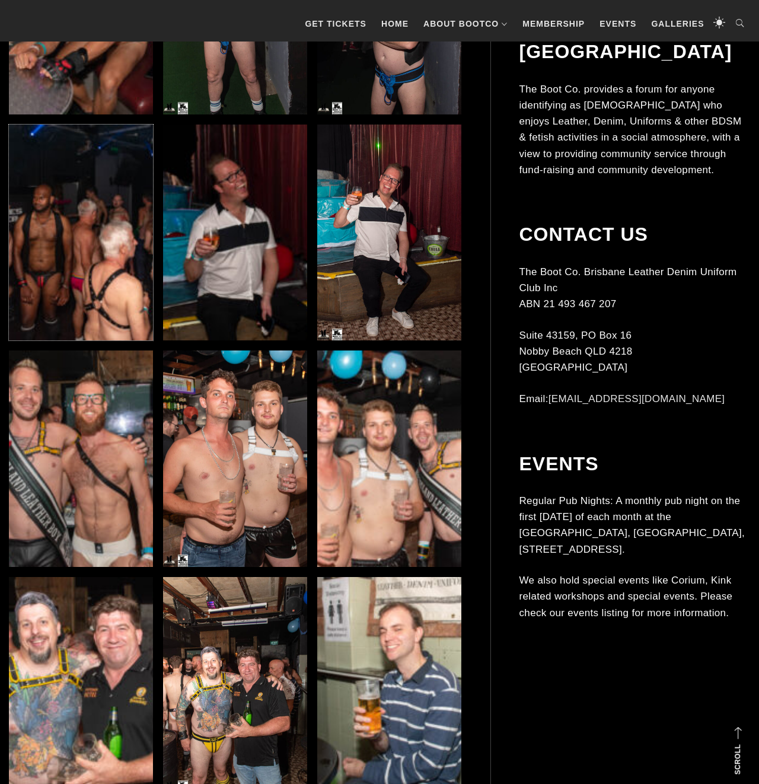
scroll to position [3926, 0]
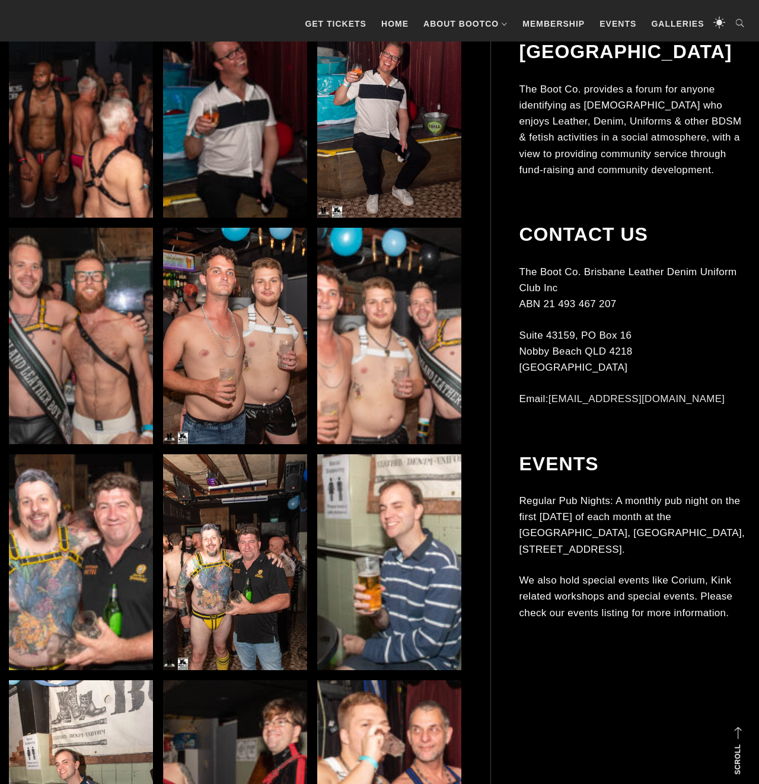
click at [282, 391] on img at bounding box center [235, 336] width 144 height 216
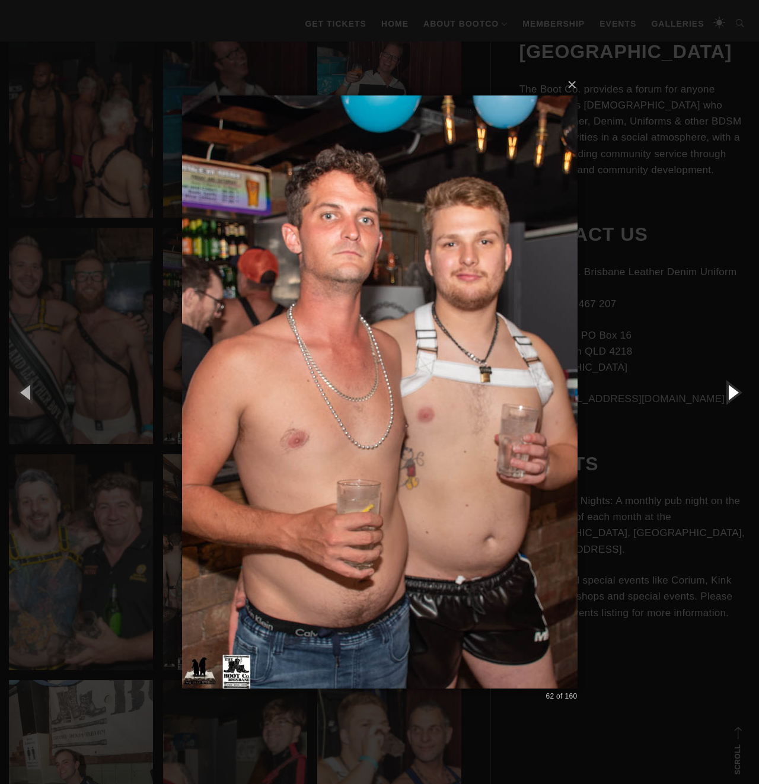
click at [739, 399] on button "button" at bounding box center [731, 391] width 53 height 65
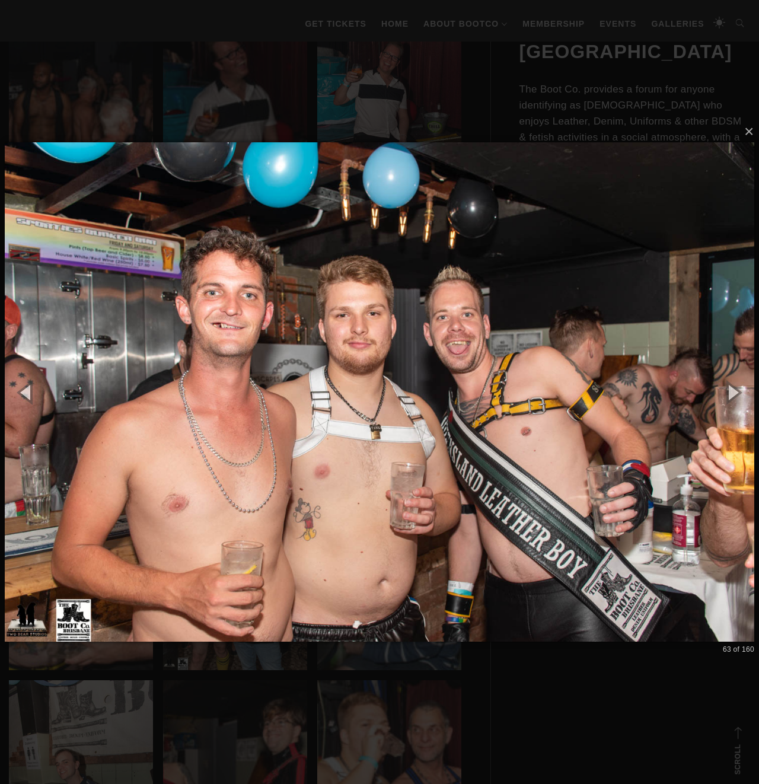
click at [228, 87] on div "× 63 of 160 Loading..." at bounding box center [379, 392] width 759 height 784
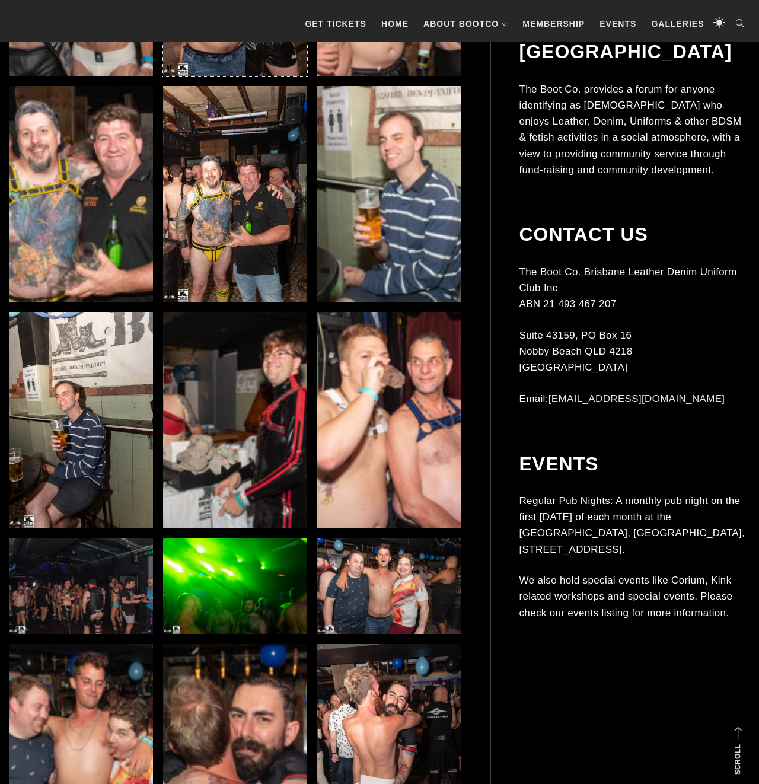
scroll to position [4417, 0]
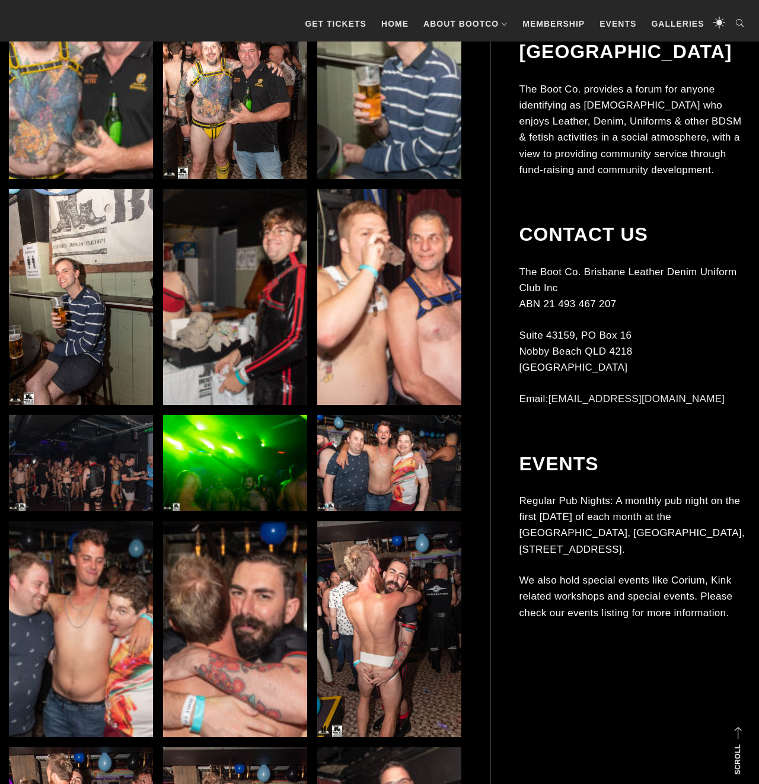
click at [81, 353] on img at bounding box center [81, 297] width 144 height 216
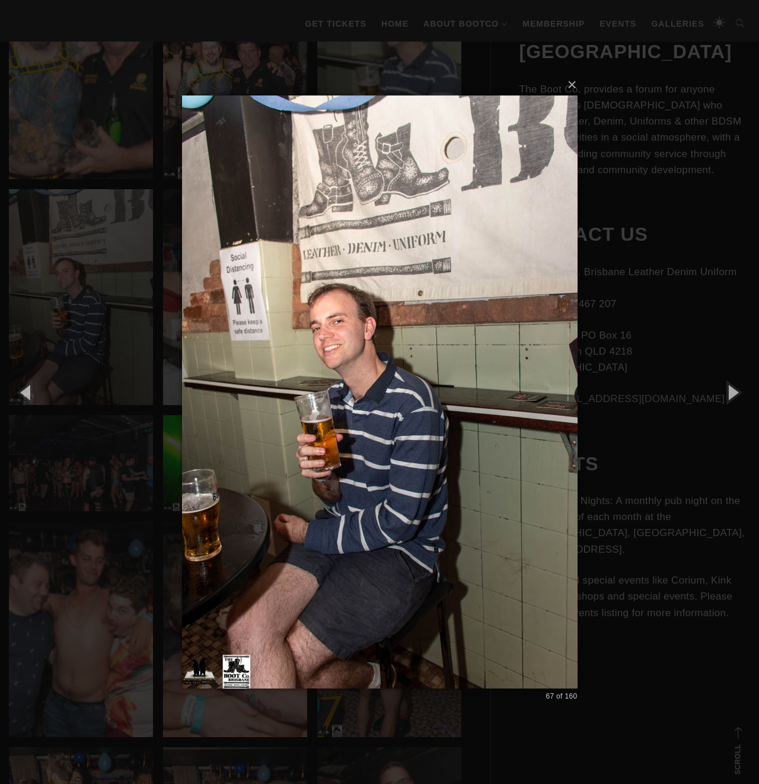
click at [82, 339] on div "× 67 of 160 Loading..." at bounding box center [379, 392] width 759 height 784
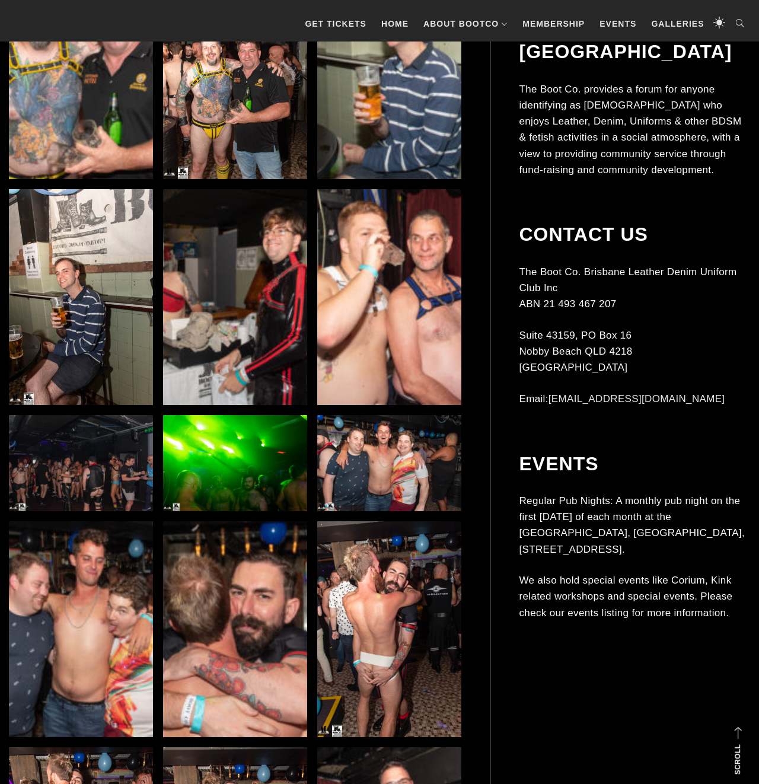
click at [439, 309] on img at bounding box center [389, 297] width 144 height 216
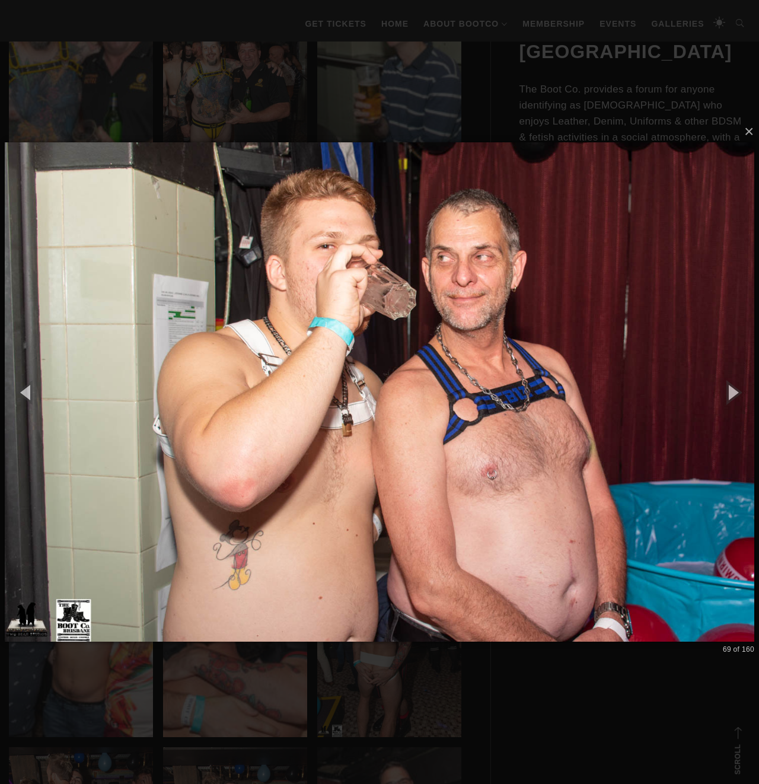
click at [404, 101] on div "× 69 of 160 Loading..." at bounding box center [379, 392] width 759 height 784
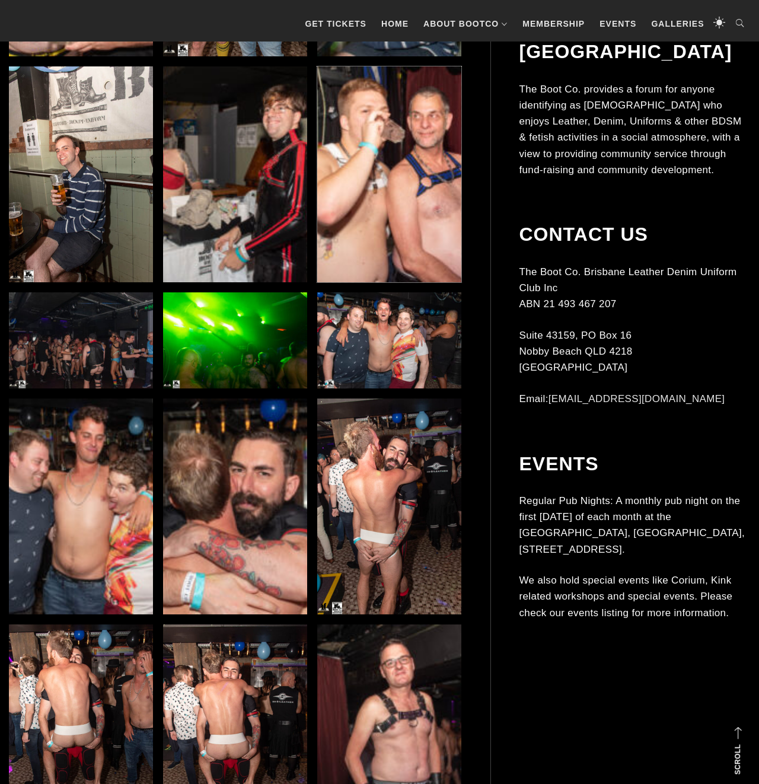
scroll to position [4662, 0]
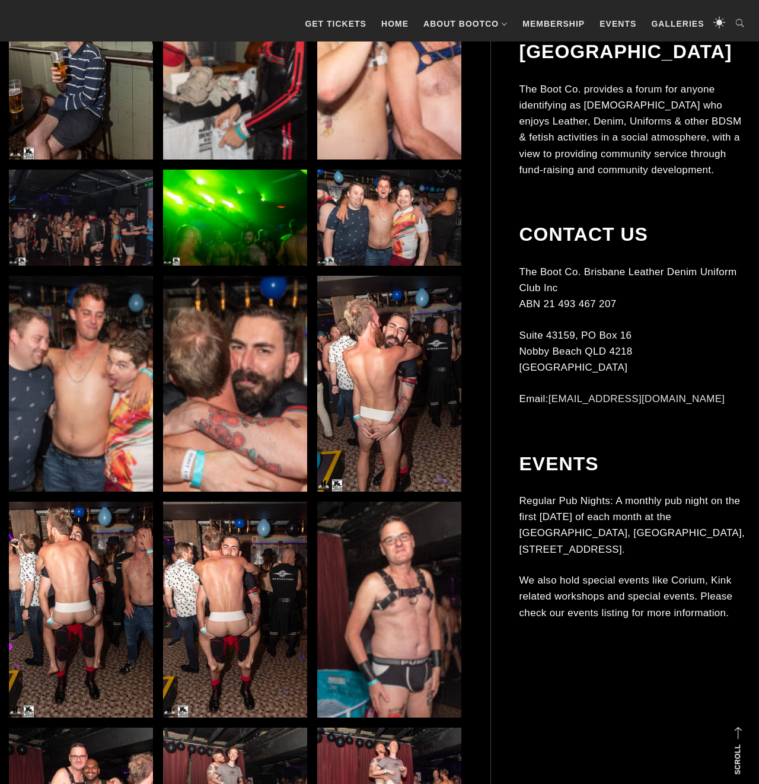
click at [373, 422] on img at bounding box center [389, 384] width 144 height 216
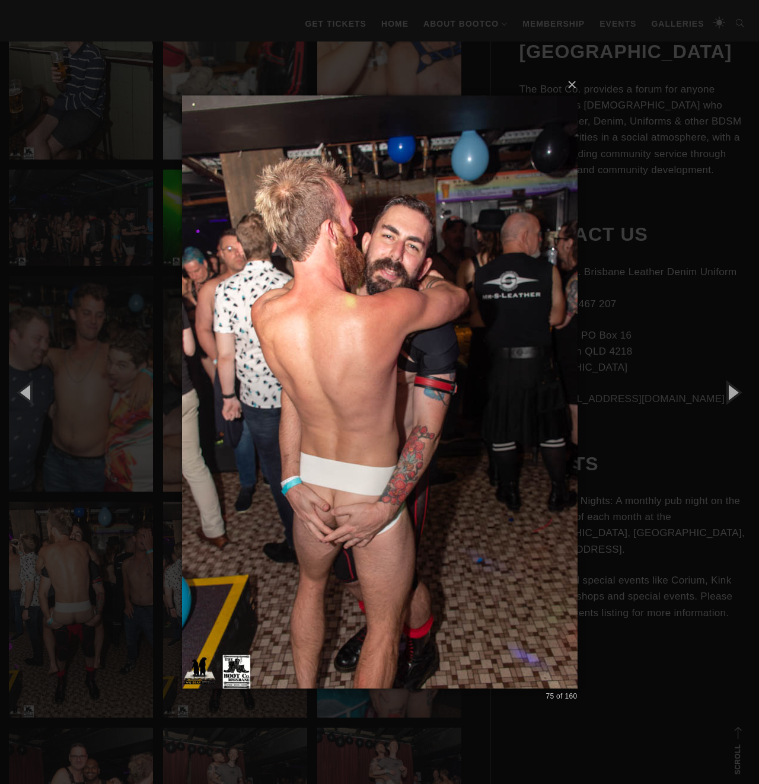
click at [173, 324] on div "× 75 of 160 Loading..." at bounding box center [379, 392] width 759 height 784
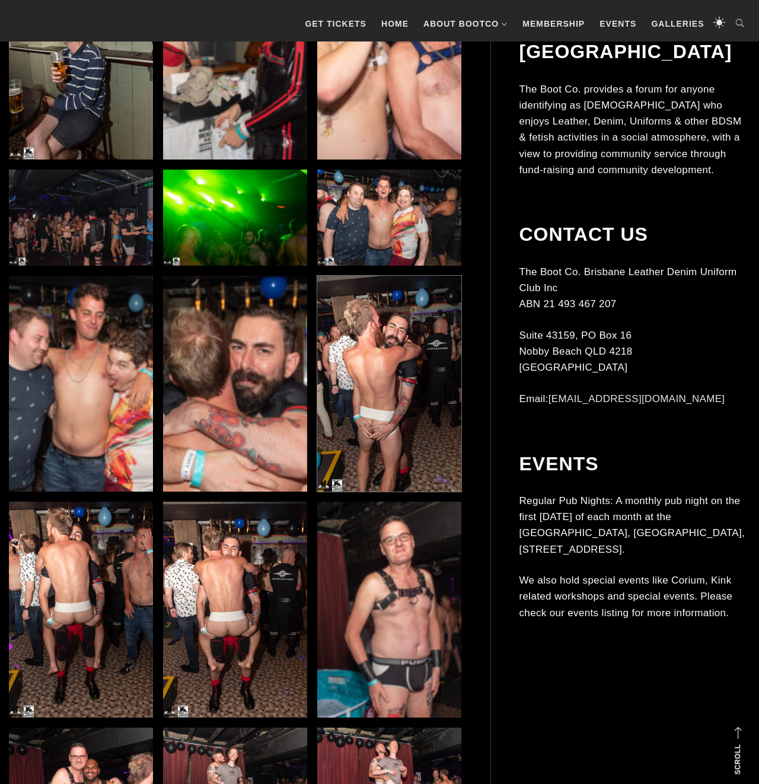
scroll to position [4785, 0]
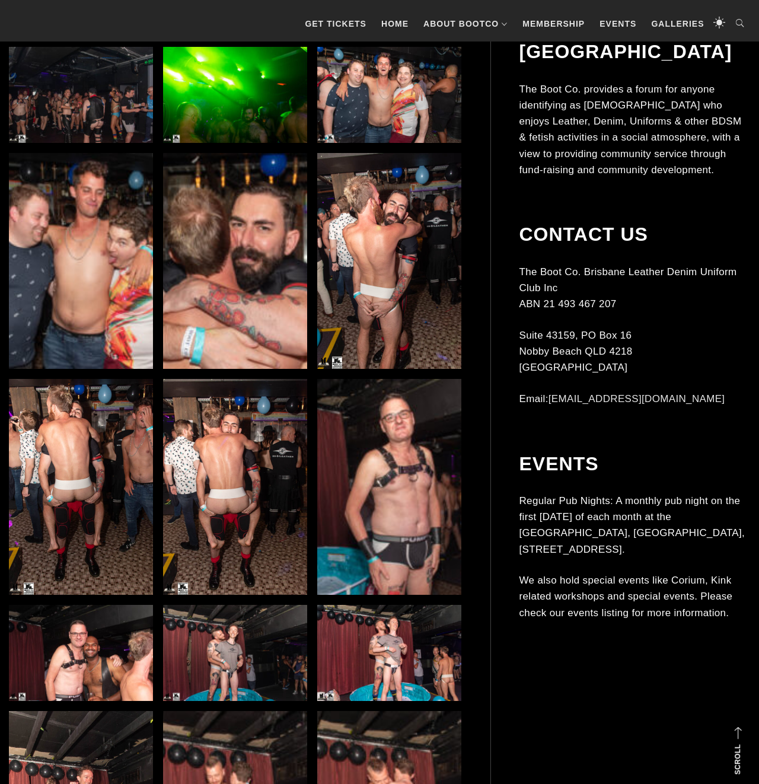
click at [235, 496] on img at bounding box center [235, 487] width 144 height 216
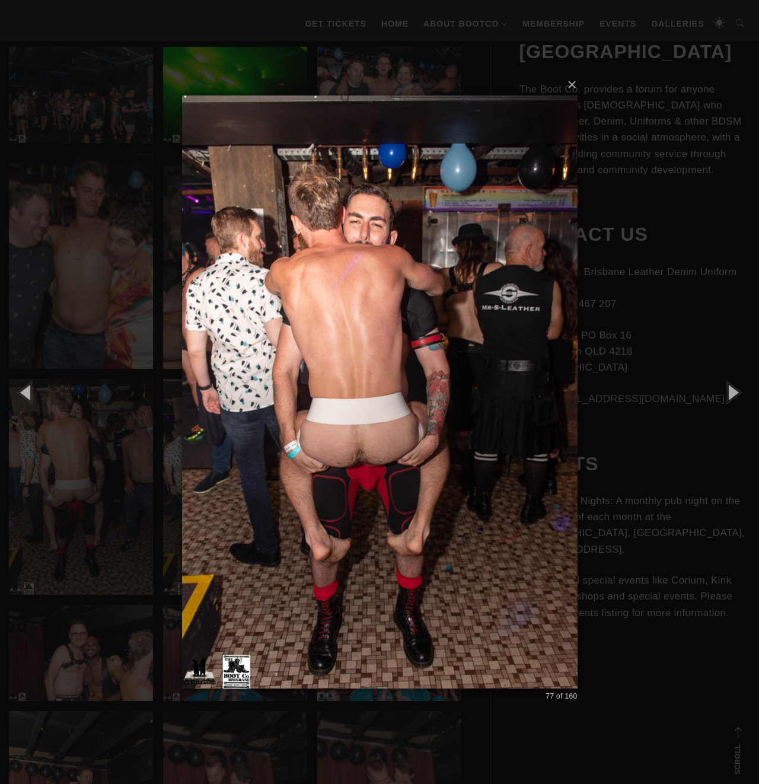
click at [87, 459] on div "× 77 of 160 Loading..." at bounding box center [379, 392] width 759 height 784
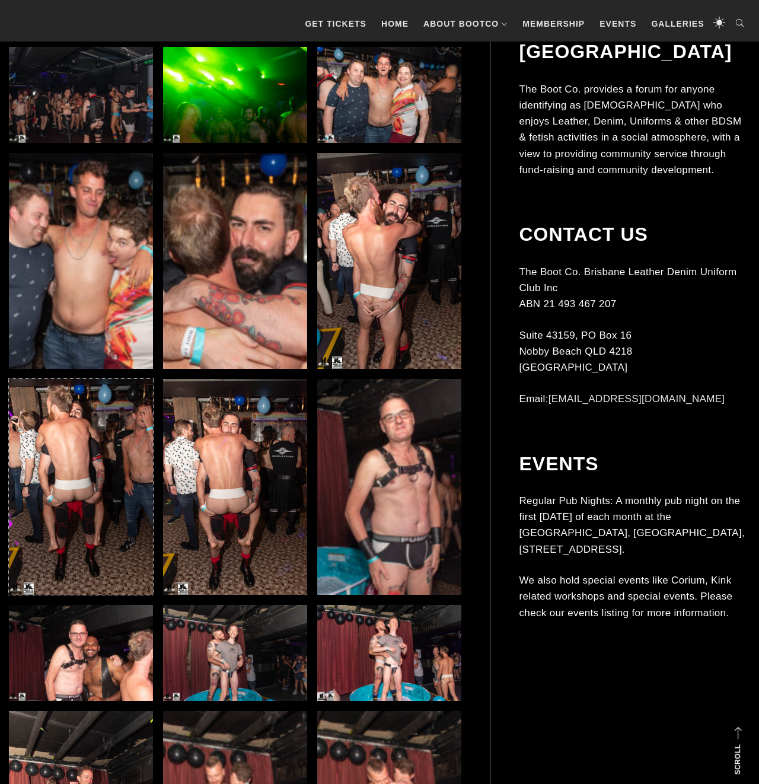
click at [93, 480] on img at bounding box center [81, 487] width 144 height 216
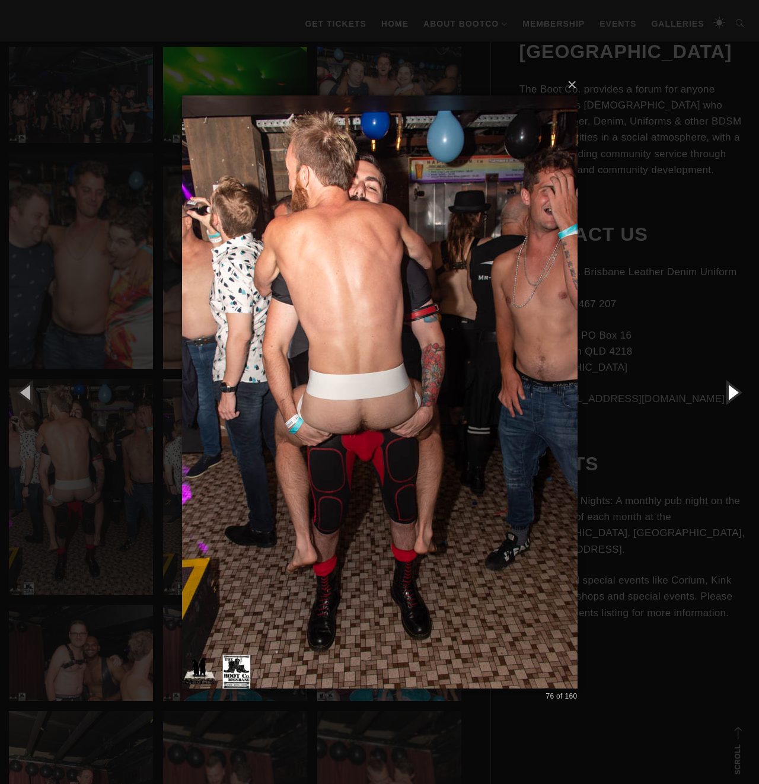
click at [743, 395] on button "button" at bounding box center [731, 391] width 53 height 65
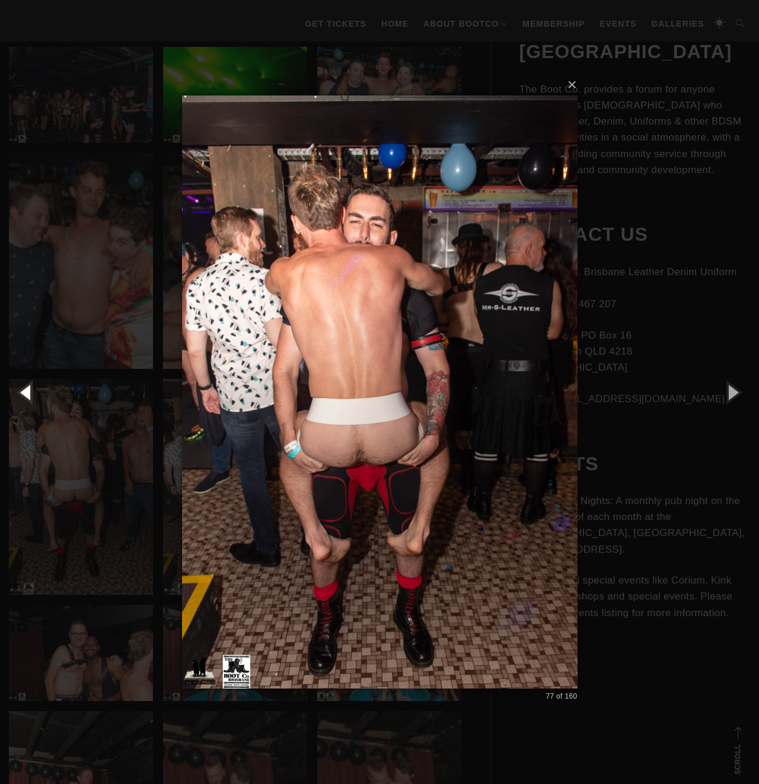
click at [33, 401] on button "button" at bounding box center [26, 391] width 53 height 65
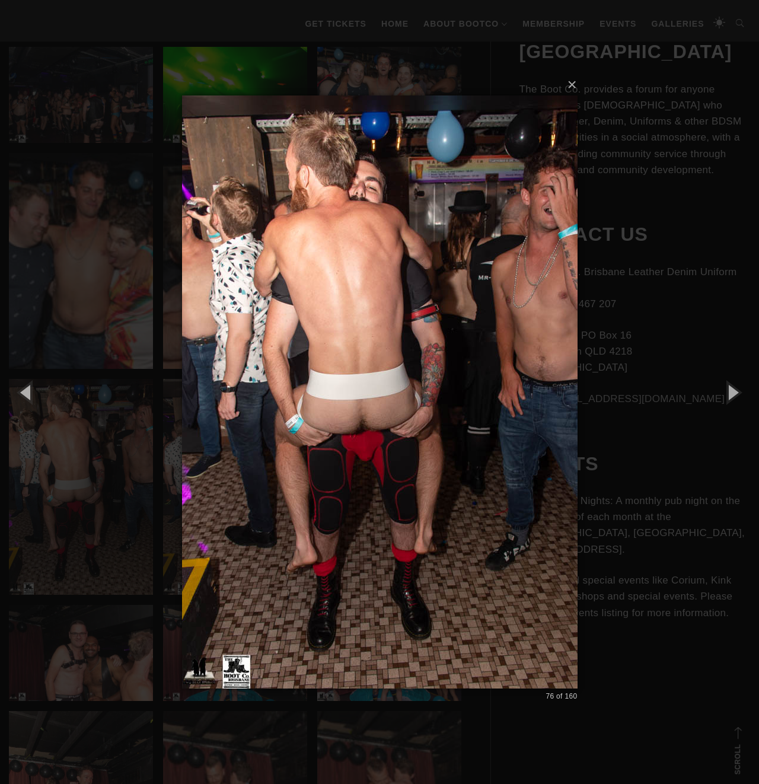
click at [97, 520] on div "× 76 of 160 Loading..." at bounding box center [379, 392] width 759 height 784
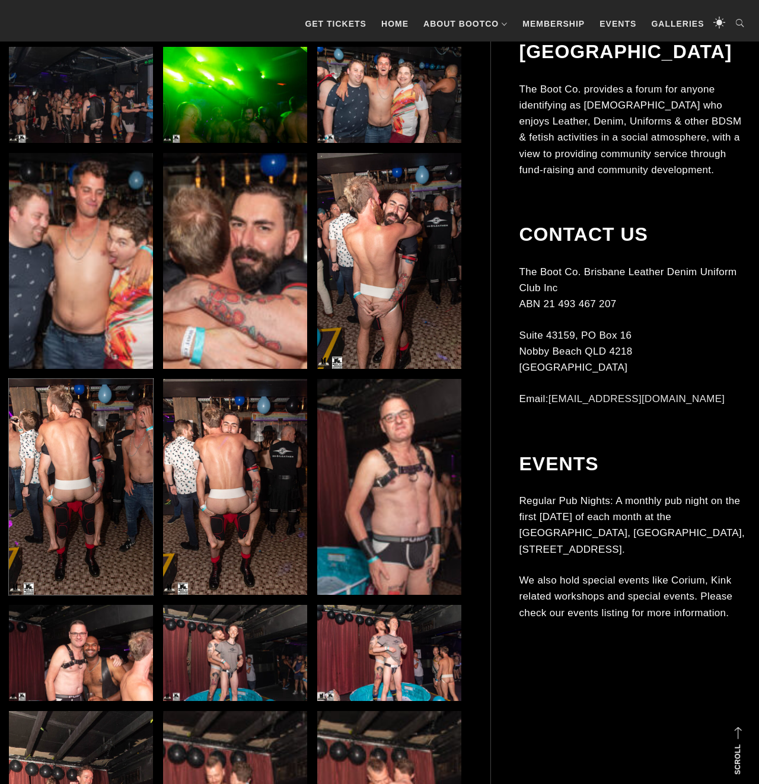
scroll to position [5030, 0]
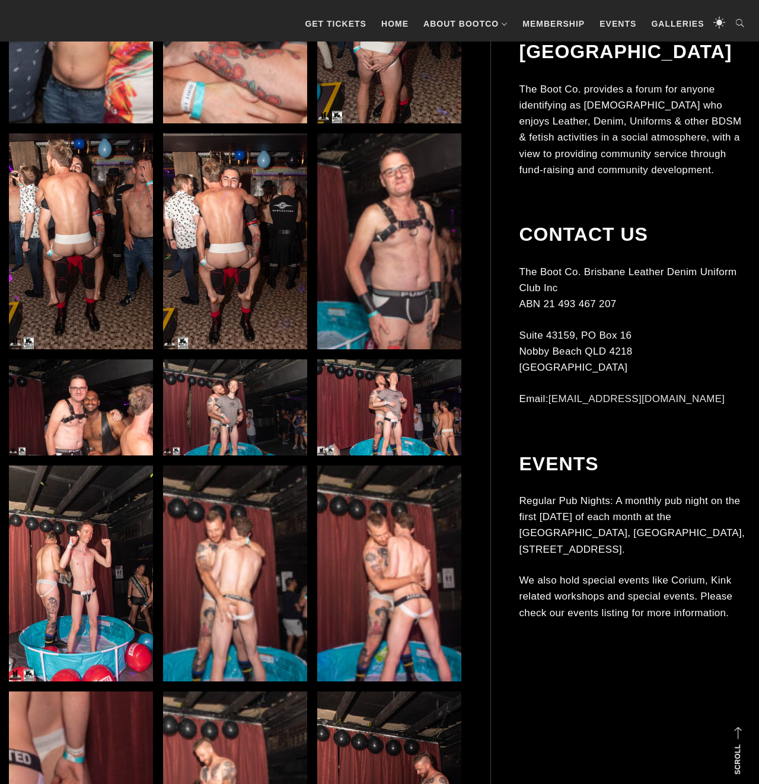
click at [404, 434] on img at bounding box center [389, 407] width 144 height 96
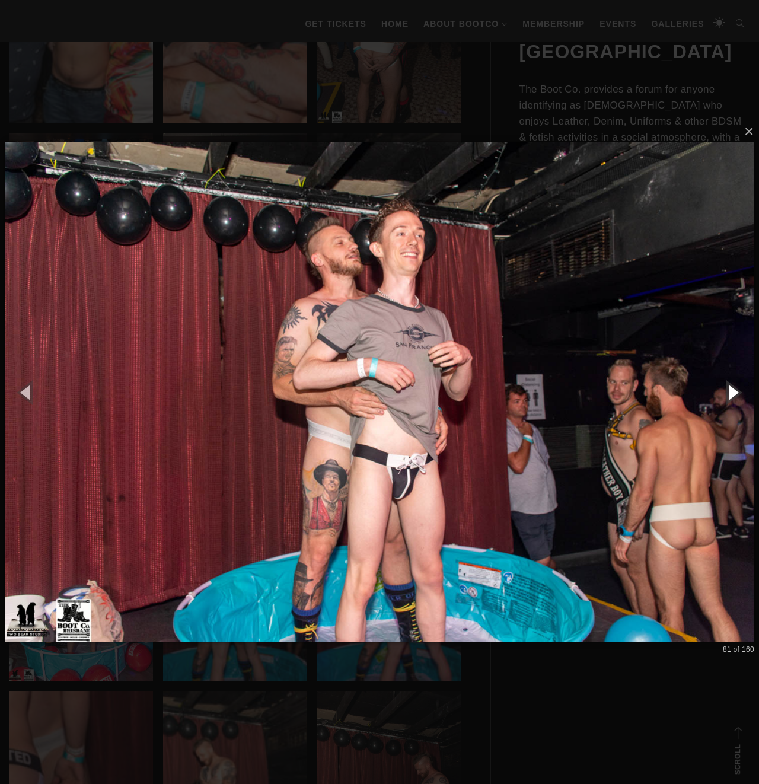
click at [735, 398] on button "button" at bounding box center [731, 391] width 53 height 65
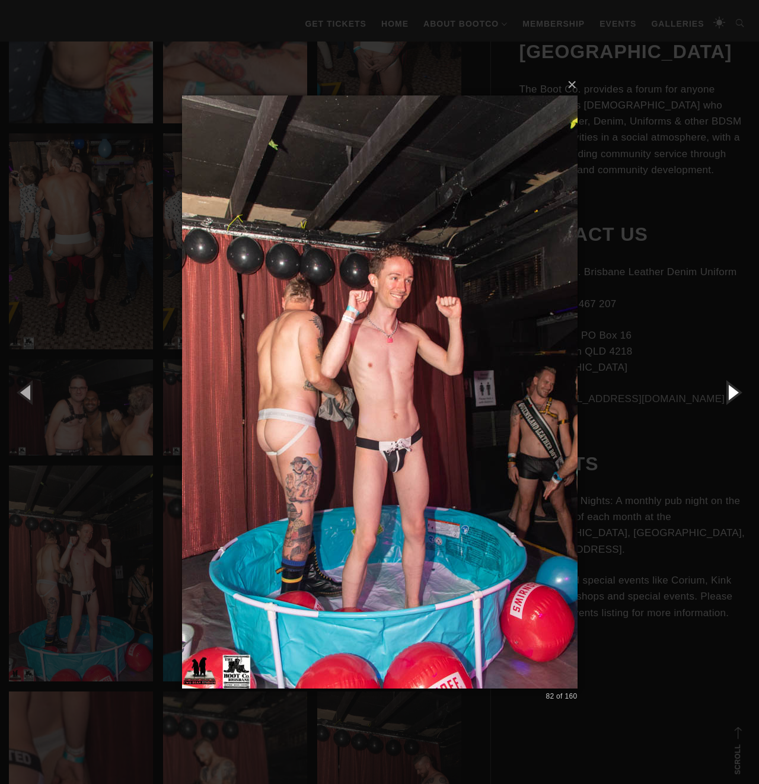
click at [735, 398] on button "button" at bounding box center [731, 391] width 53 height 65
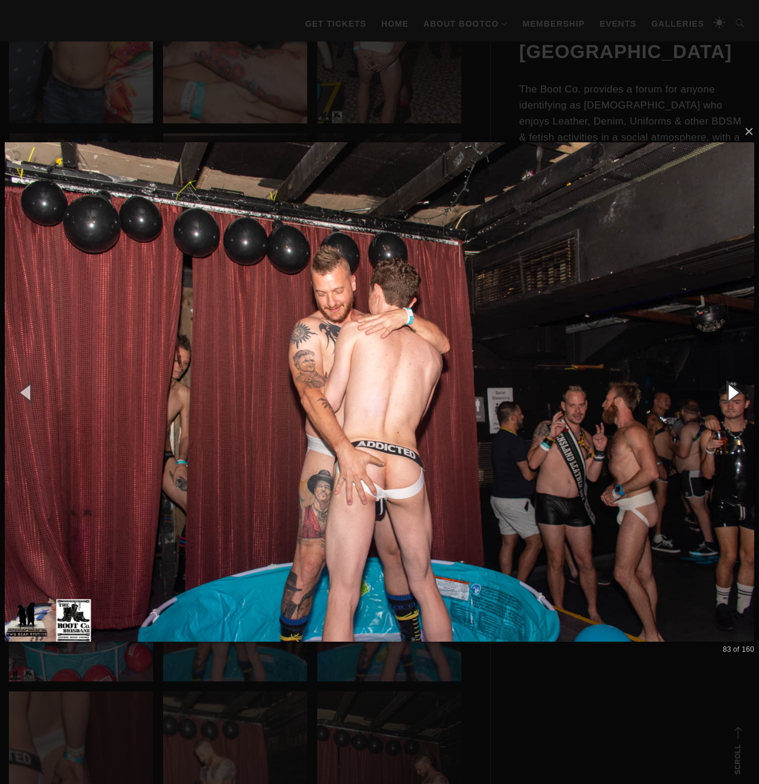
click at [735, 398] on button "button" at bounding box center [731, 391] width 53 height 65
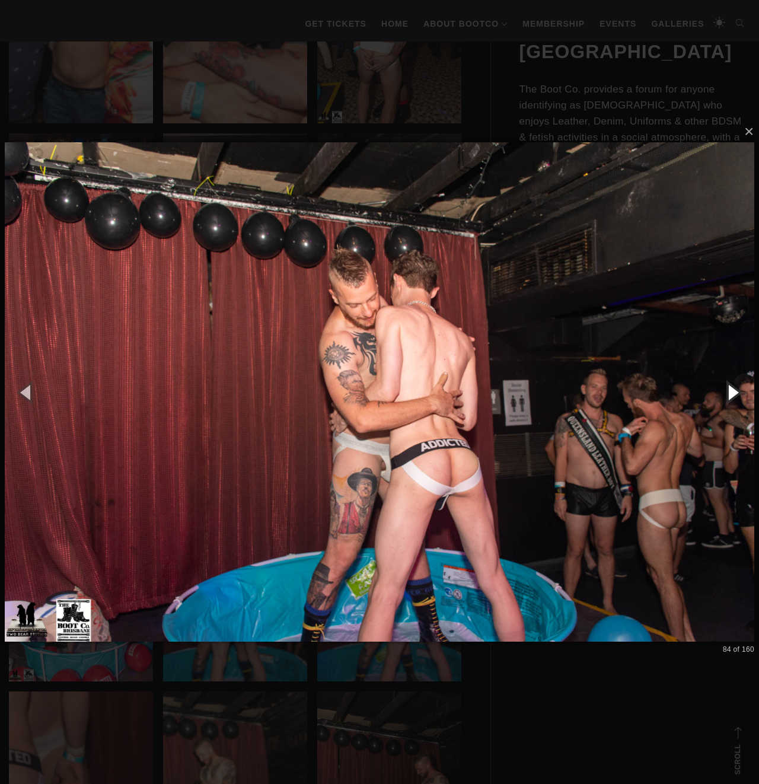
click at [735, 398] on button "button" at bounding box center [731, 391] width 53 height 65
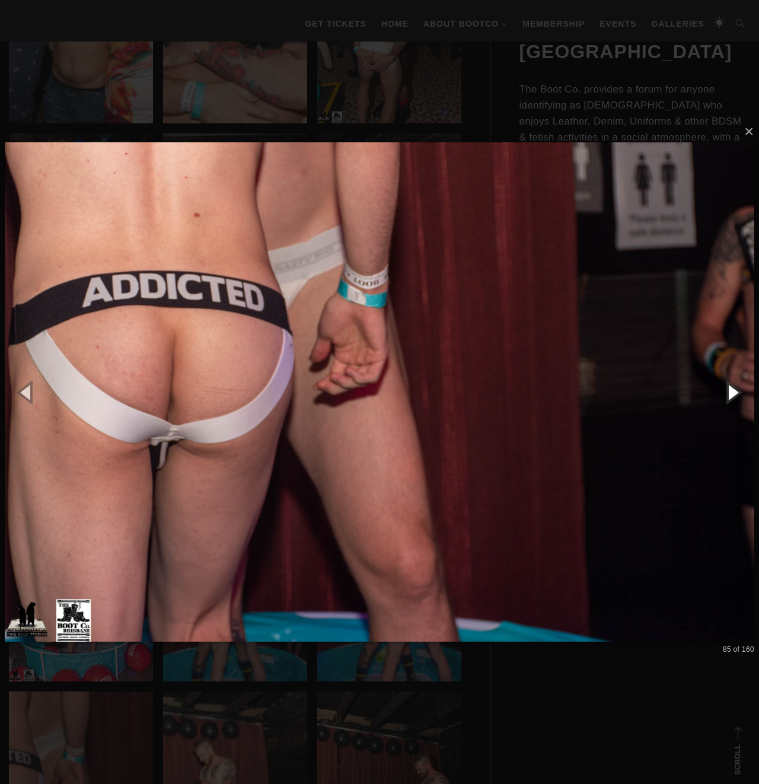
click at [735, 398] on button "button" at bounding box center [731, 391] width 53 height 65
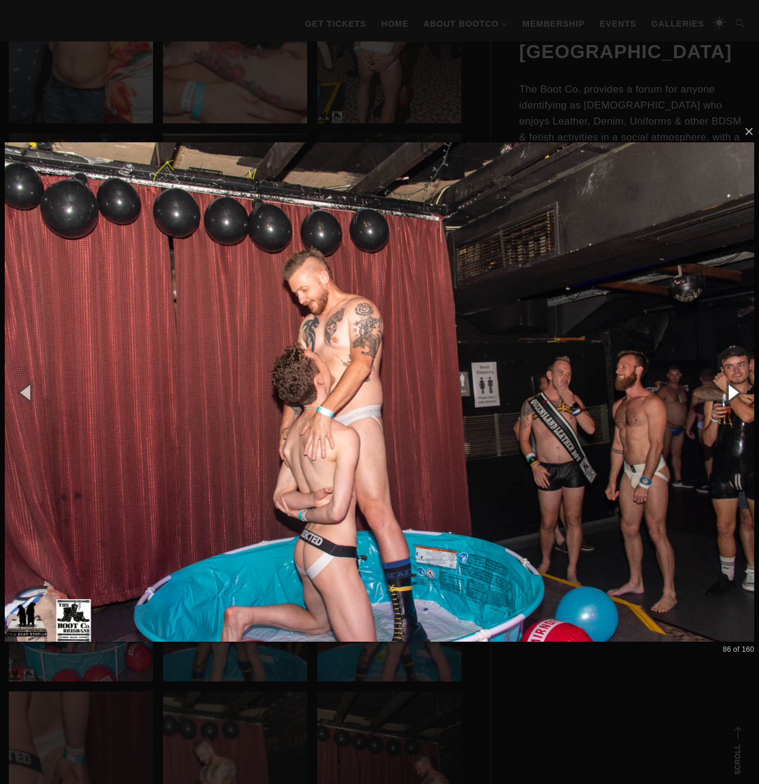
click at [735, 398] on button "button" at bounding box center [731, 391] width 53 height 65
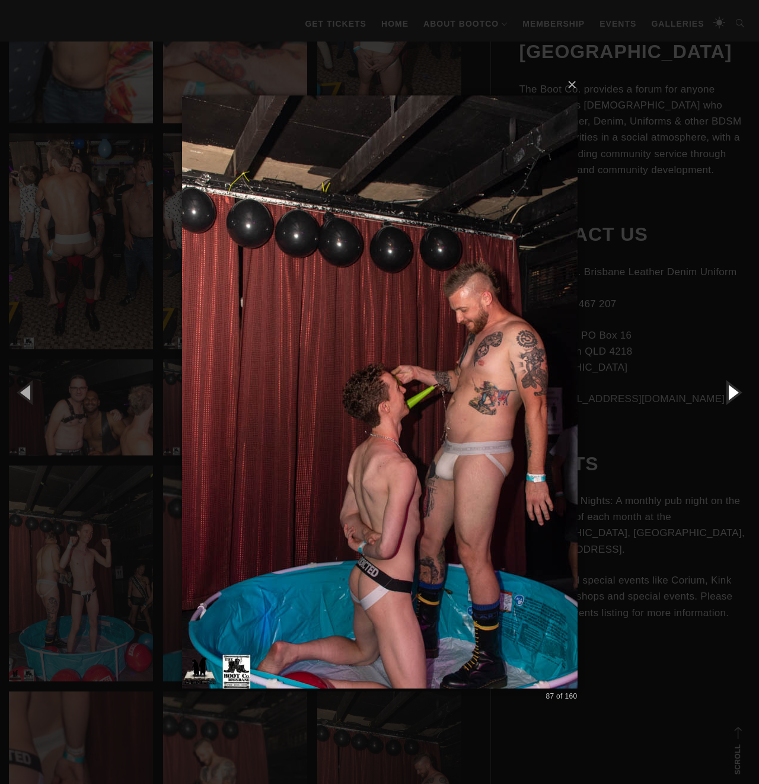
click at [735, 398] on button "button" at bounding box center [731, 391] width 53 height 65
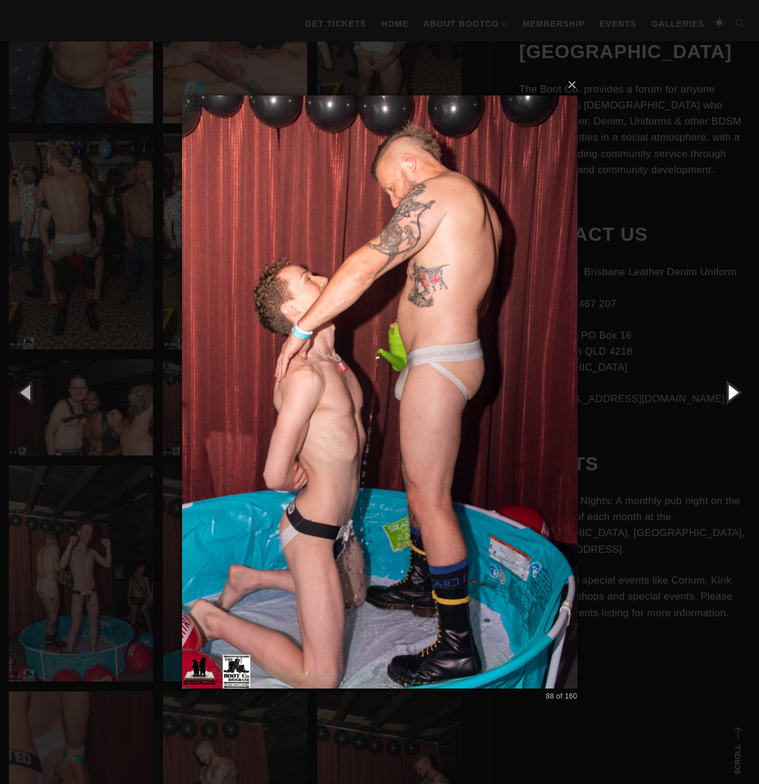
click at [735, 398] on button "button" at bounding box center [731, 391] width 53 height 65
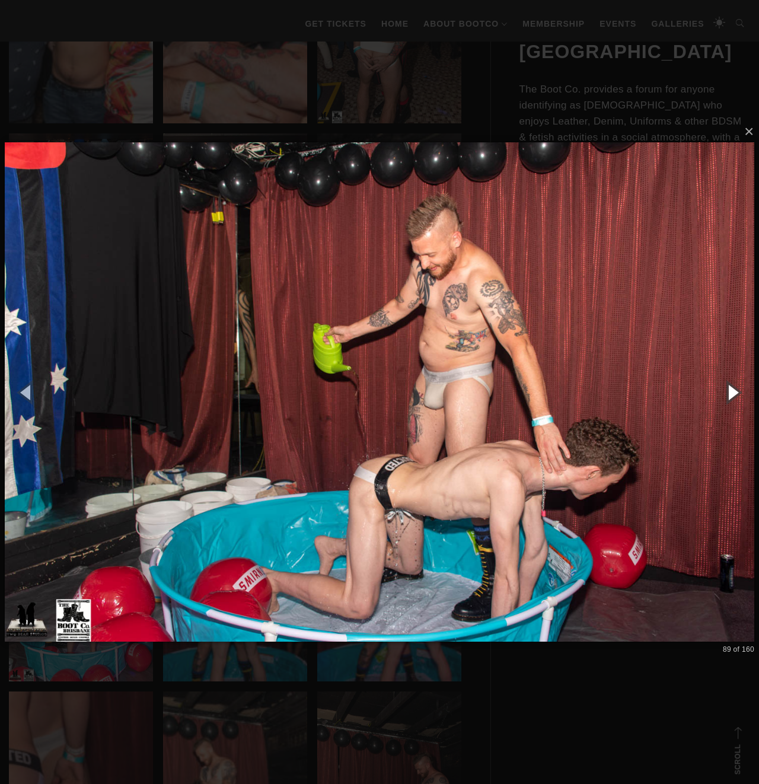
click at [735, 398] on button "button" at bounding box center [731, 391] width 53 height 65
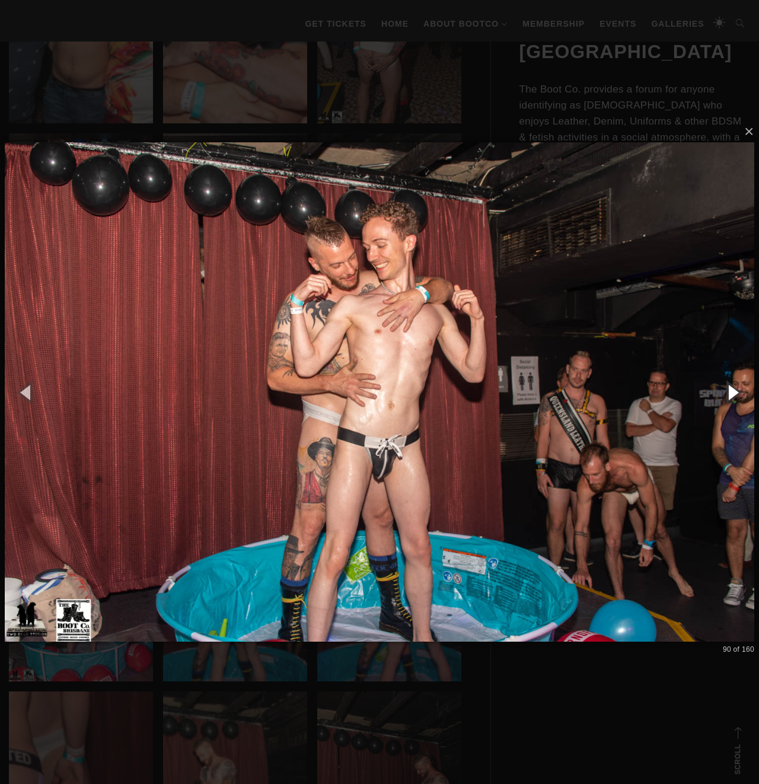
click at [735, 398] on button "button" at bounding box center [731, 391] width 53 height 65
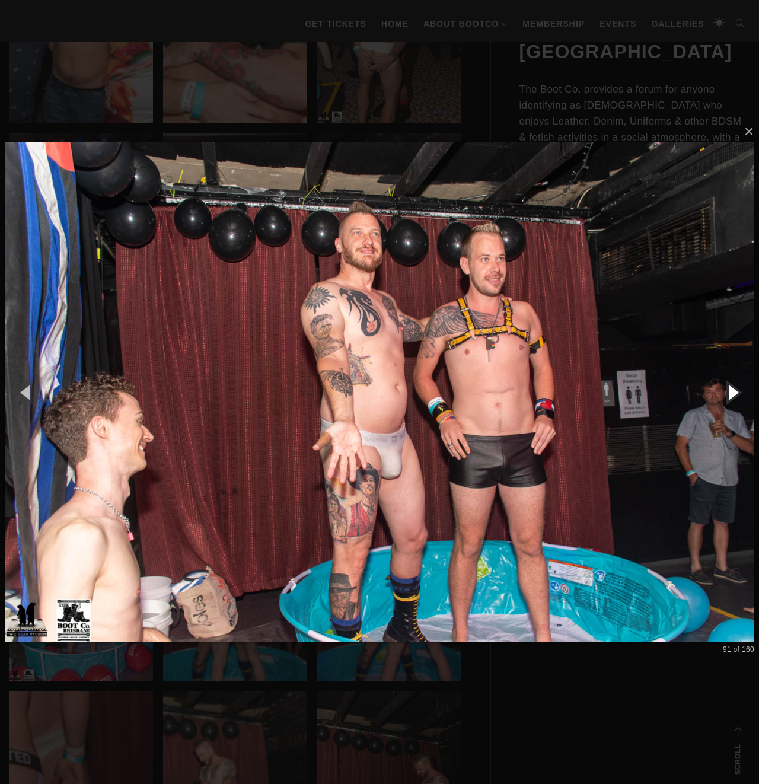
click at [735, 398] on button "button" at bounding box center [731, 391] width 53 height 65
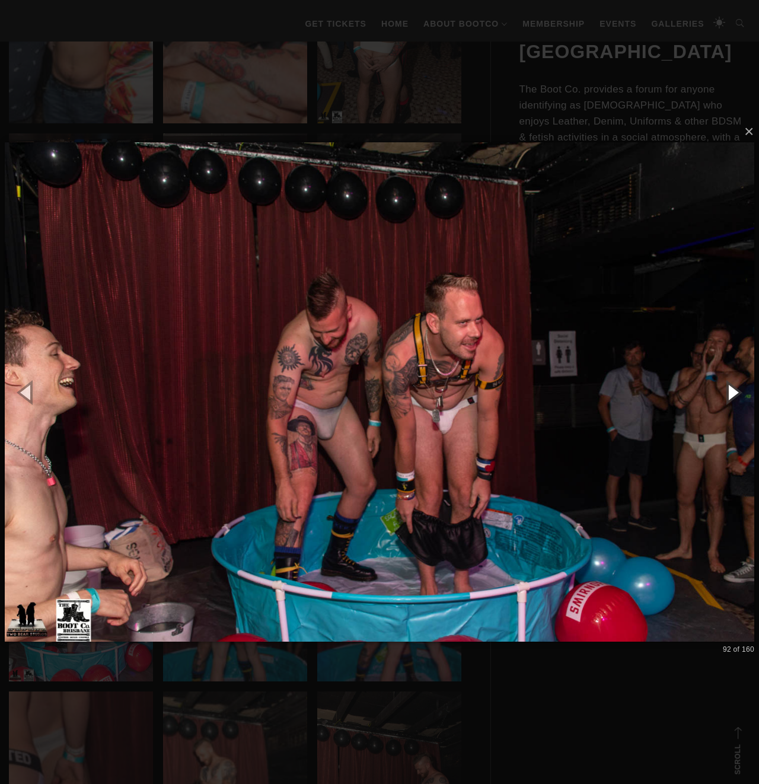
click at [735, 398] on button "button" at bounding box center [731, 391] width 53 height 65
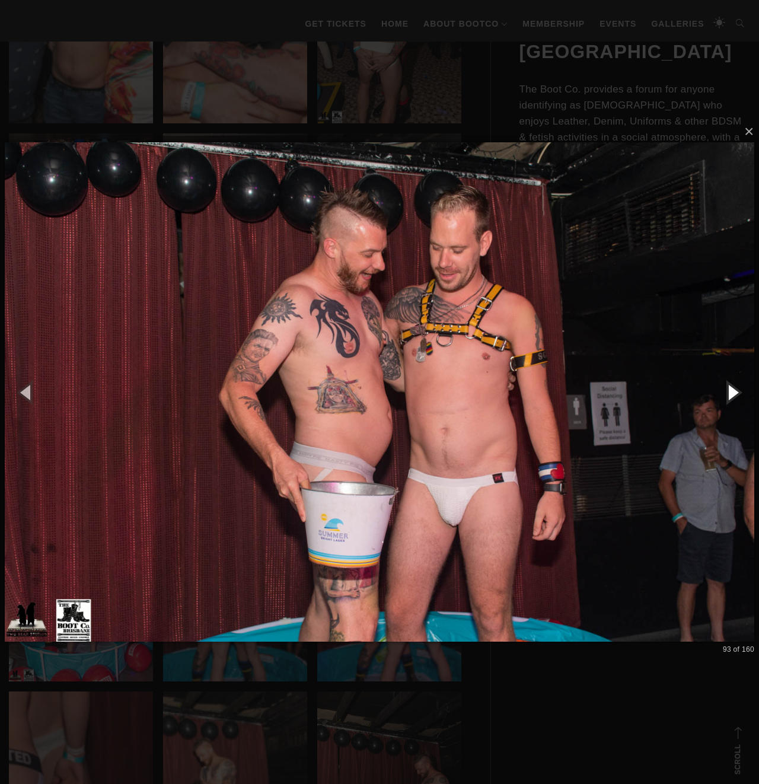
click at [735, 398] on button "button" at bounding box center [731, 391] width 53 height 65
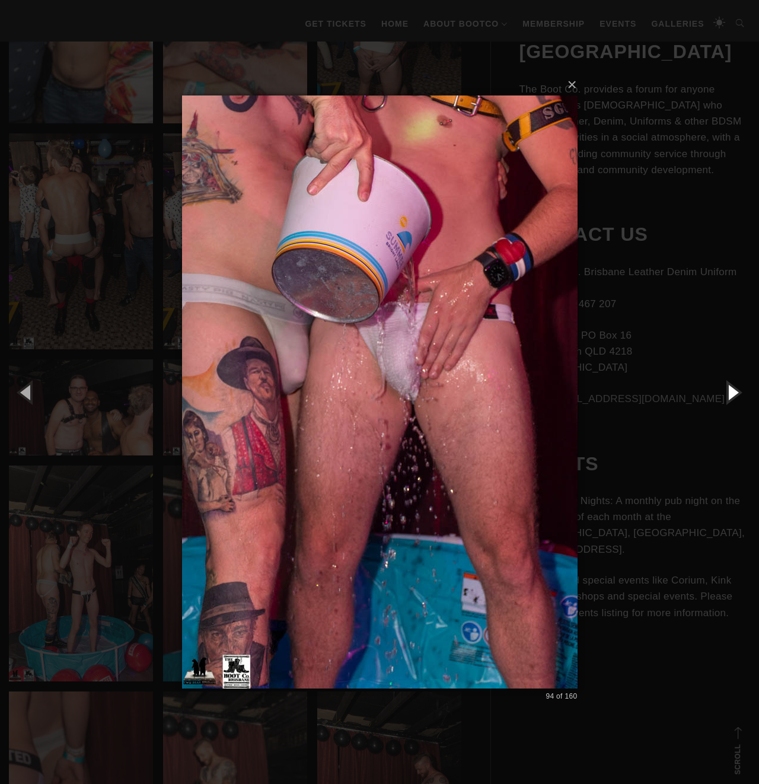
click at [735, 398] on button "button" at bounding box center [731, 391] width 53 height 65
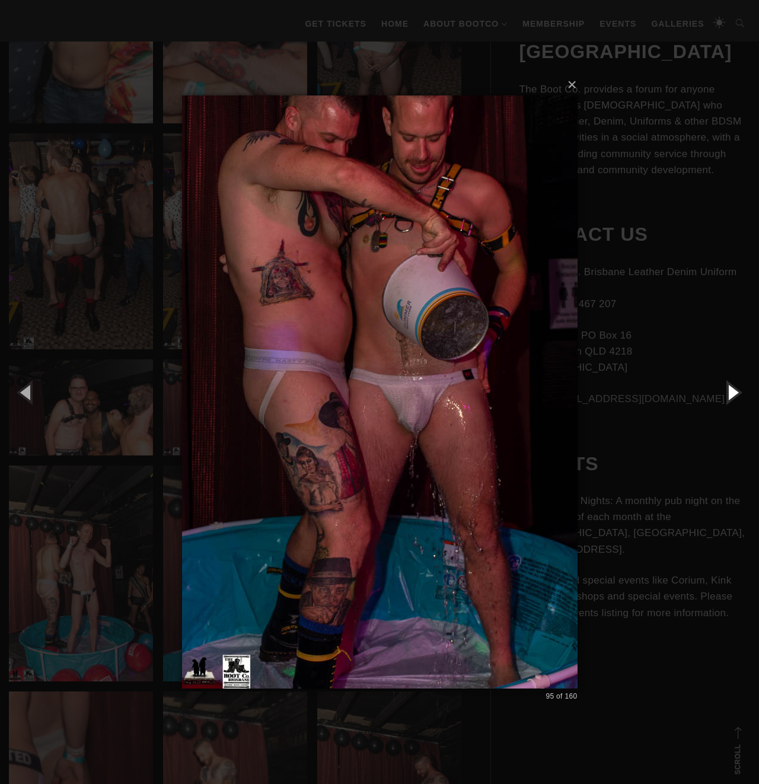
click at [735, 398] on button "button" at bounding box center [731, 391] width 53 height 65
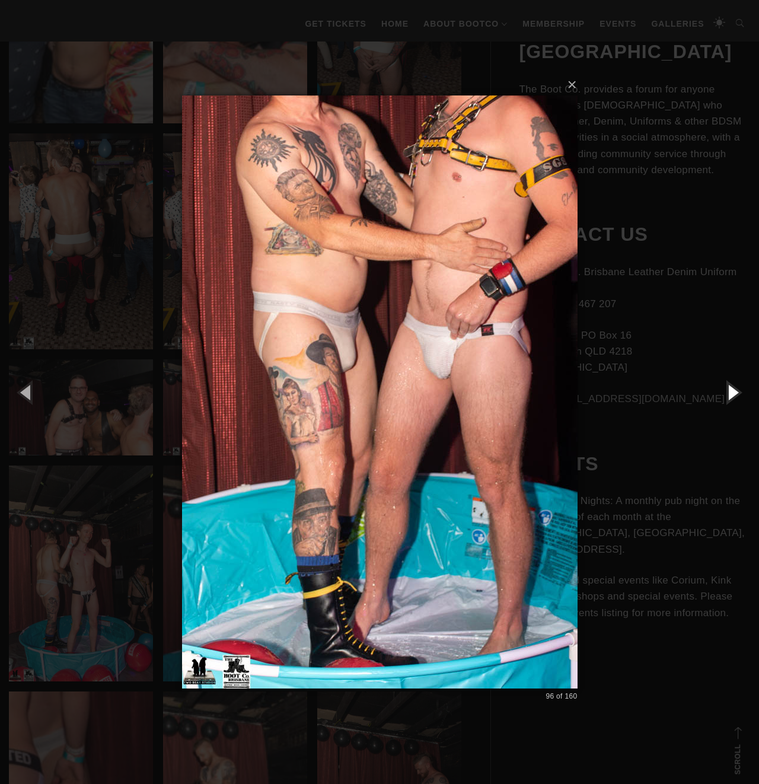
click at [735, 398] on button "button" at bounding box center [731, 391] width 53 height 65
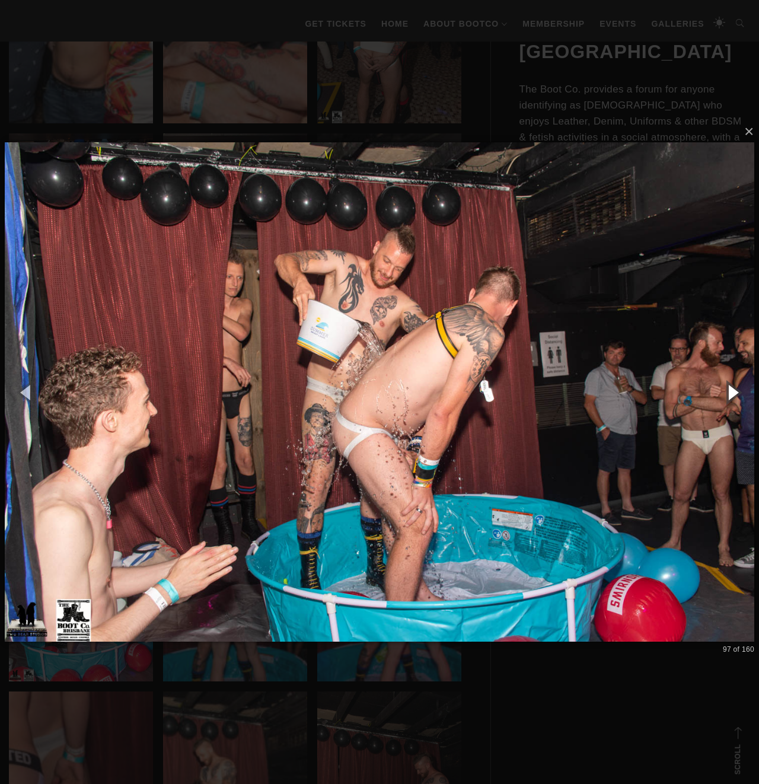
click at [735, 398] on button "button" at bounding box center [731, 391] width 53 height 65
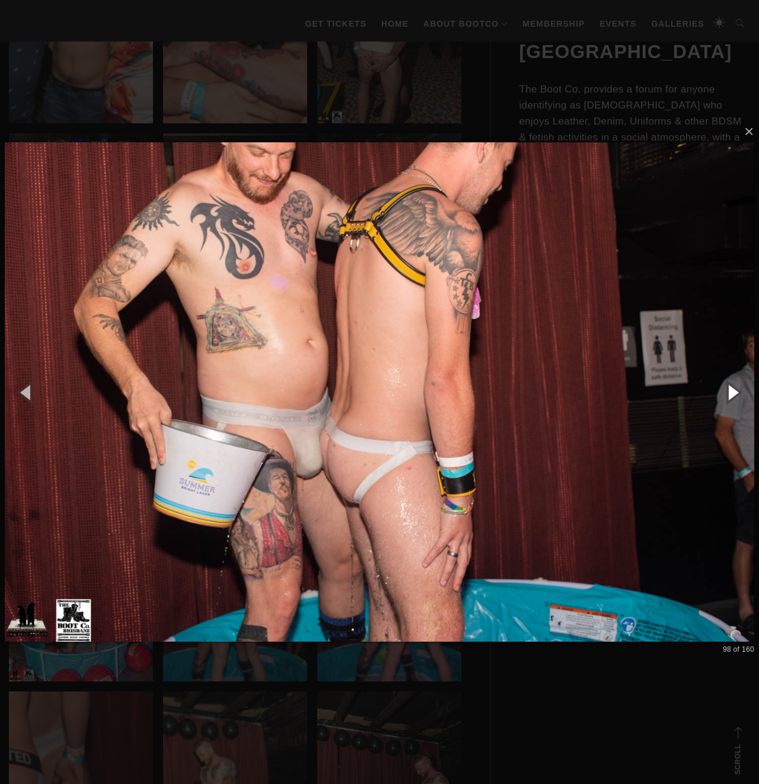
click at [735, 398] on button "button" at bounding box center [731, 391] width 53 height 65
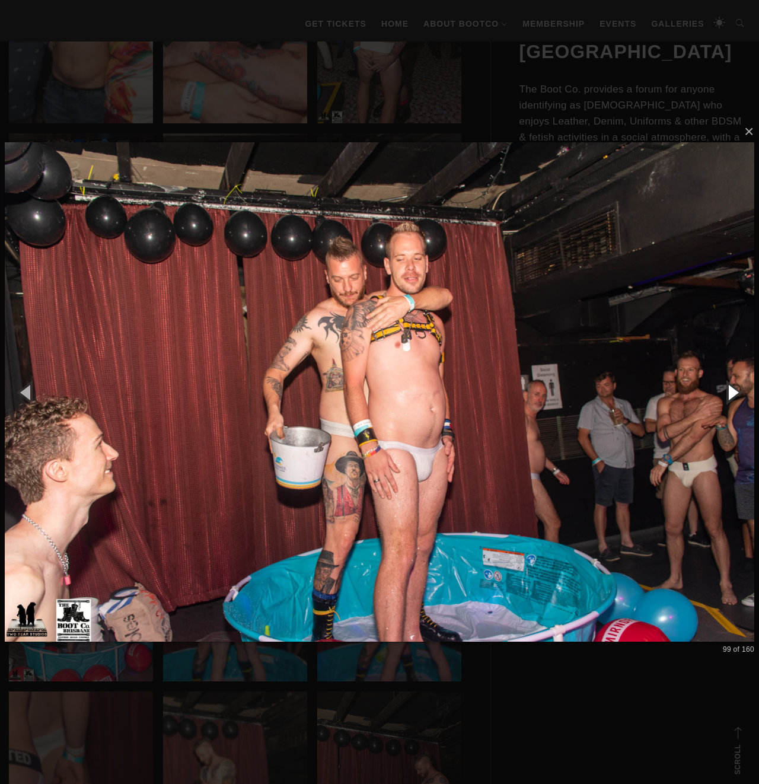
click at [735, 398] on button "button" at bounding box center [731, 391] width 53 height 65
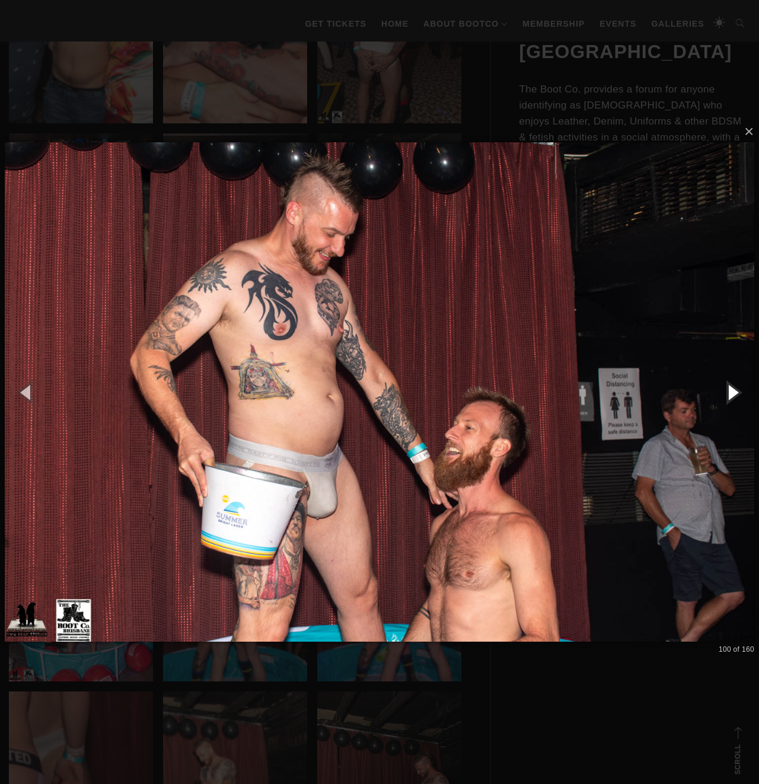
click at [735, 398] on button "button" at bounding box center [731, 391] width 53 height 65
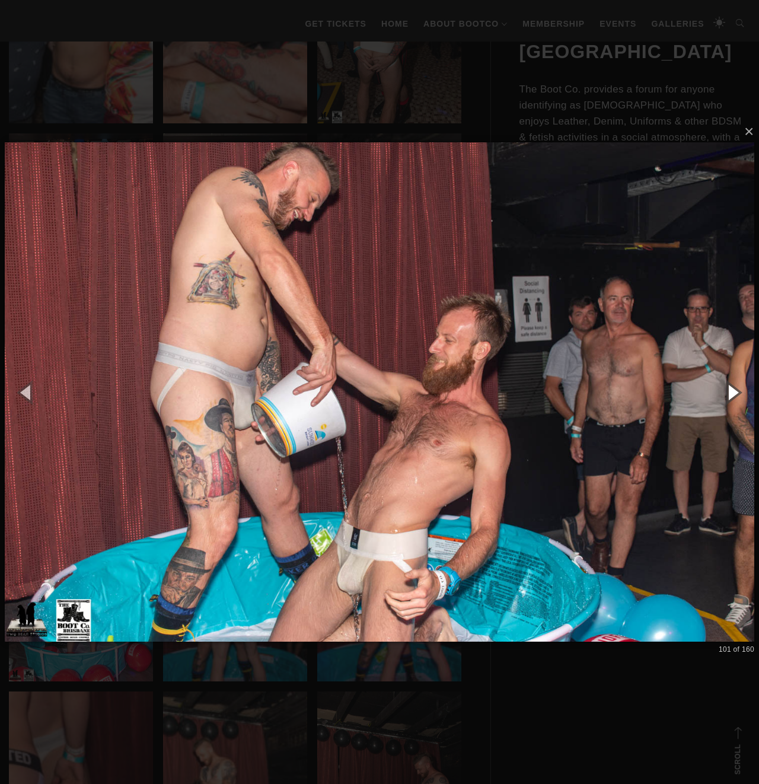
click at [735, 398] on button "button" at bounding box center [731, 391] width 53 height 65
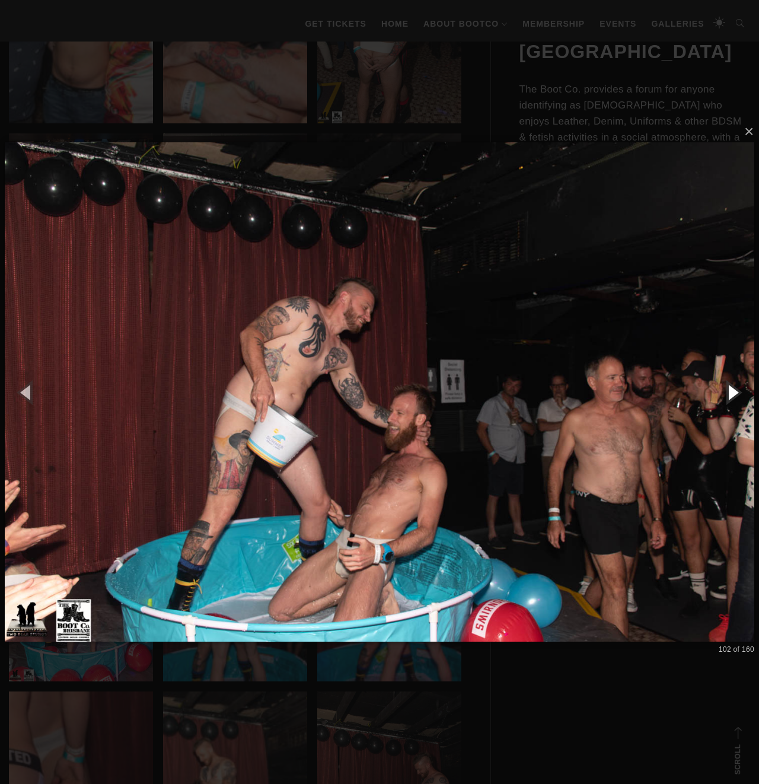
click at [735, 398] on button "button" at bounding box center [731, 391] width 53 height 65
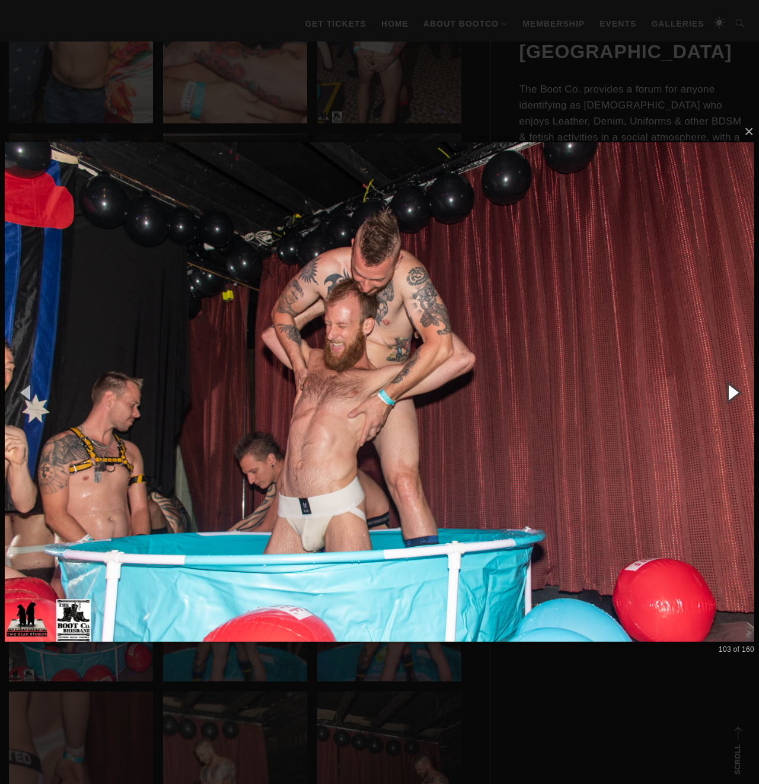
click at [735, 398] on button "button" at bounding box center [731, 391] width 53 height 65
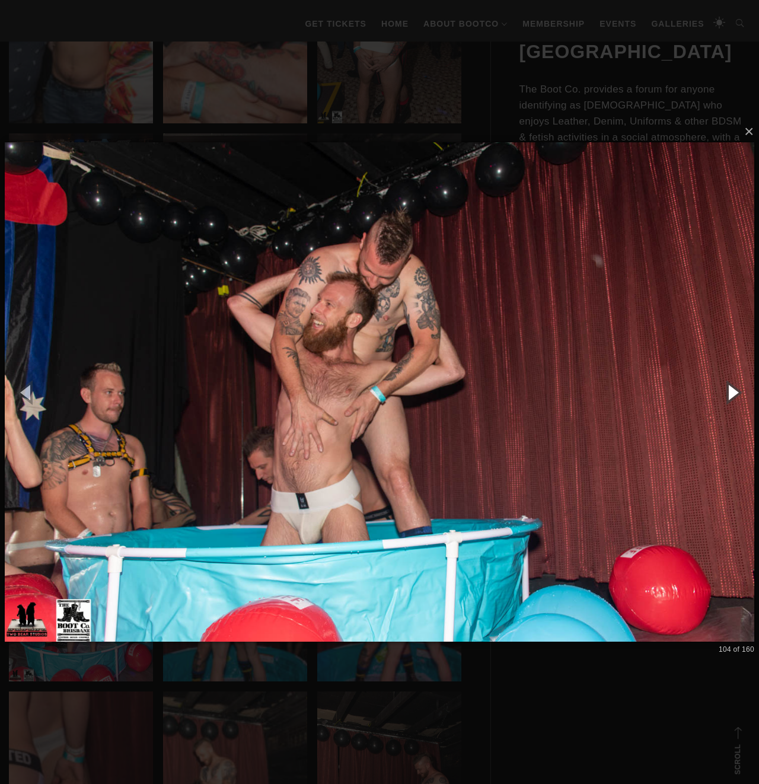
click at [735, 398] on button "button" at bounding box center [731, 391] width 53 height 65
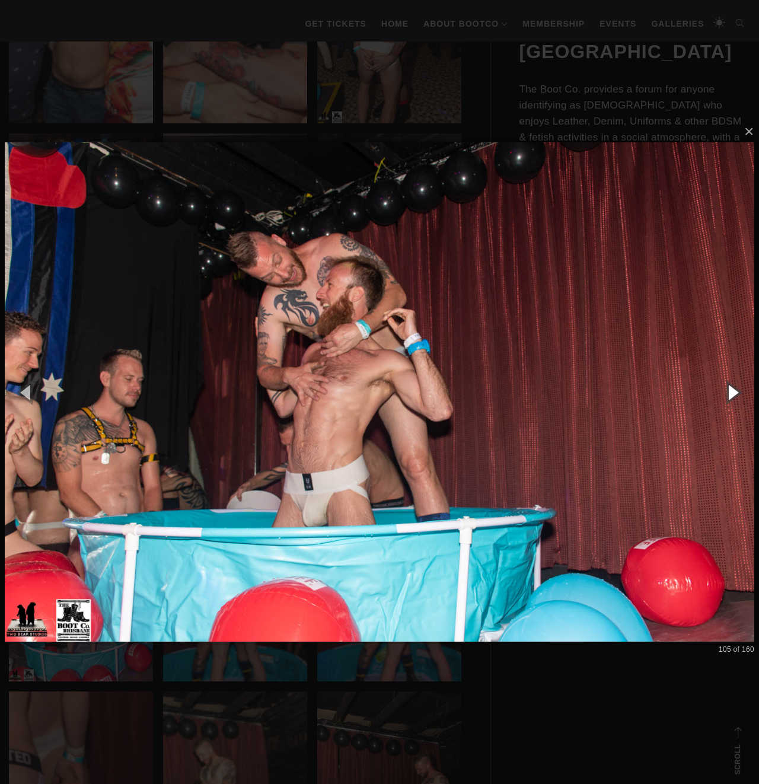
click at [735, 398] on button "button" at bounding box center [731, 391] width 53 height 65
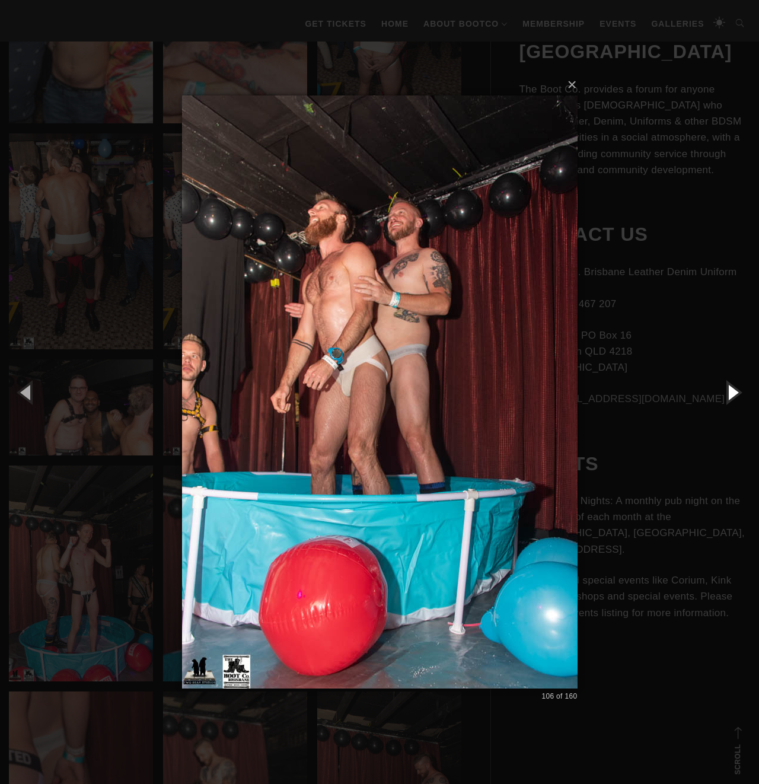
click at [735, 398] on button "button" at bounding box center [731, 391] width 53 height 65
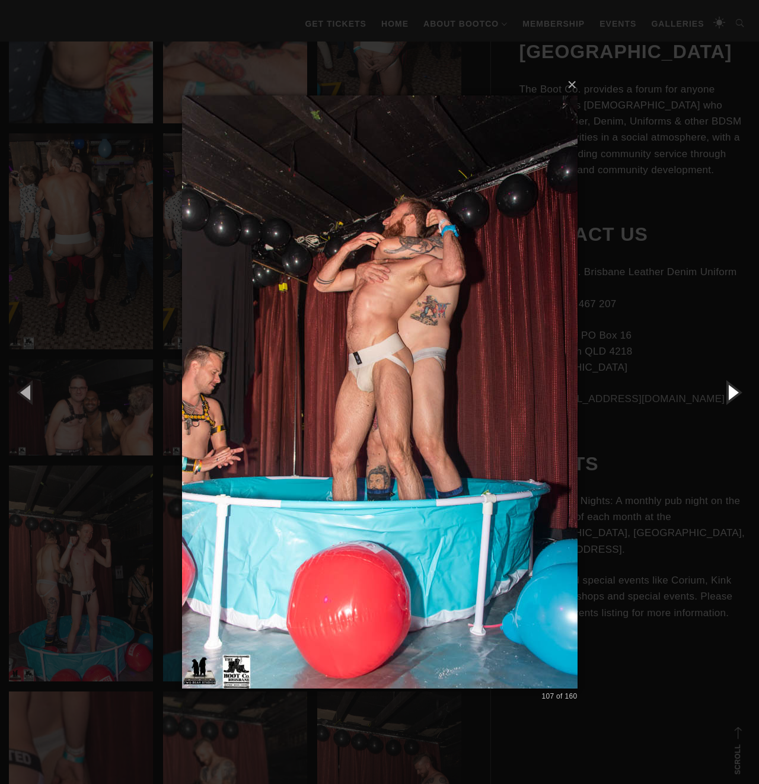
click at [735, 398] on button "button" at bounding box center [731, 391] width 53 height 65
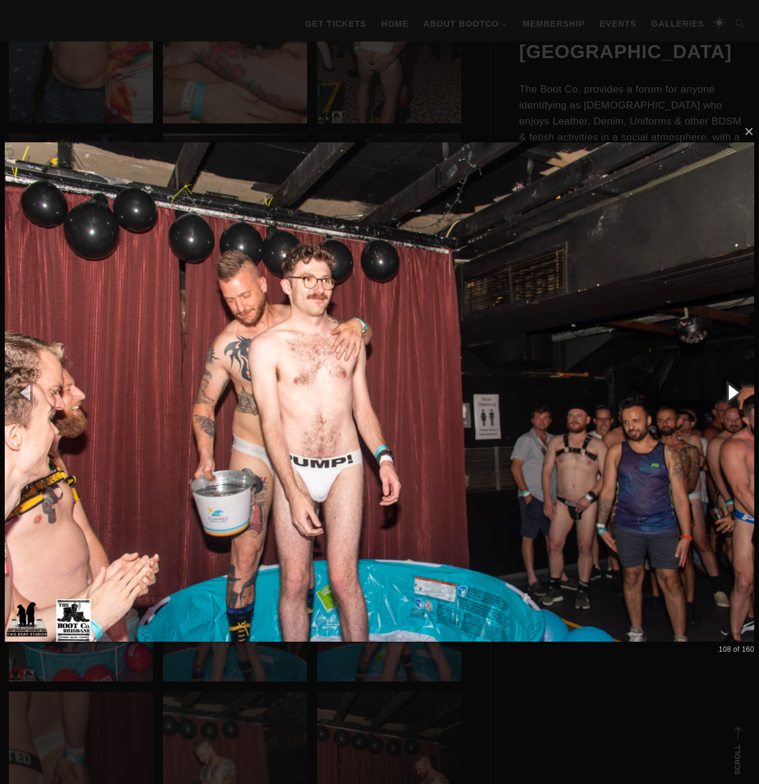
click at [735, 398] on button "button" at bounding box center [731, 391] width 53 height 65
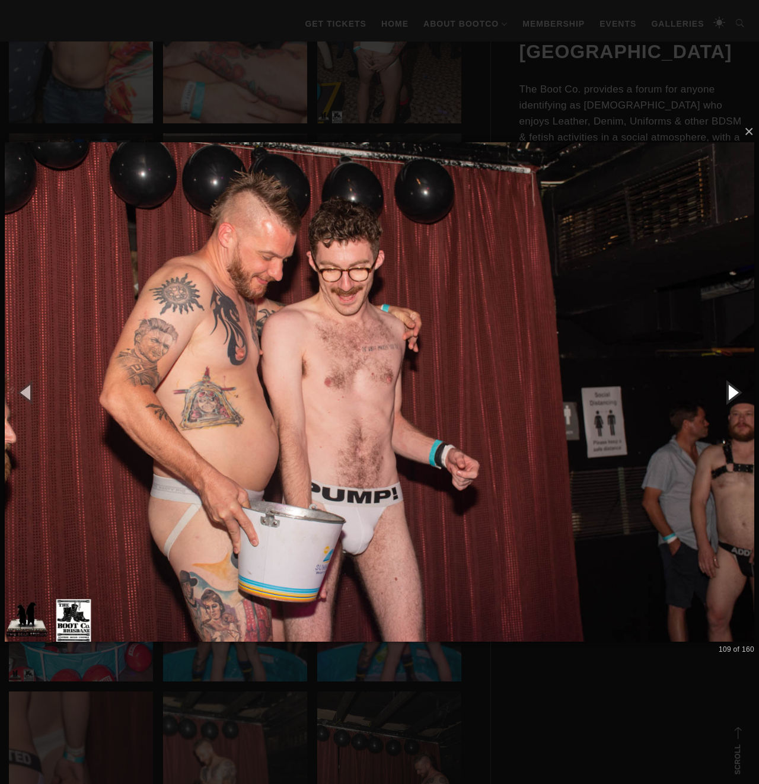
click at [735, 398] on button "button" at bounding box center [731, 391] width 53 height 65
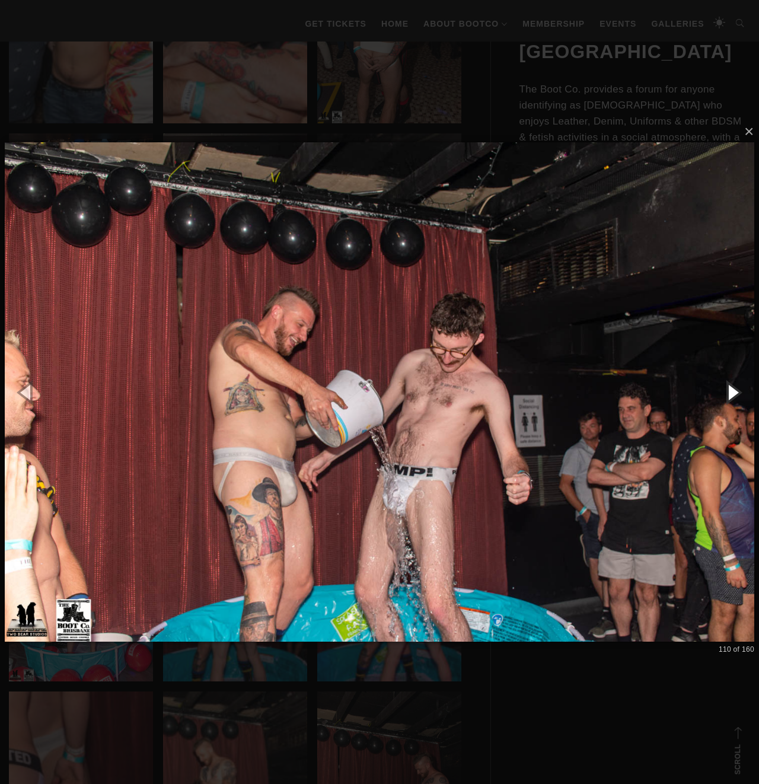
click at [735, 398] on button "button" at bounding box center [731, 391] width 53 height 65
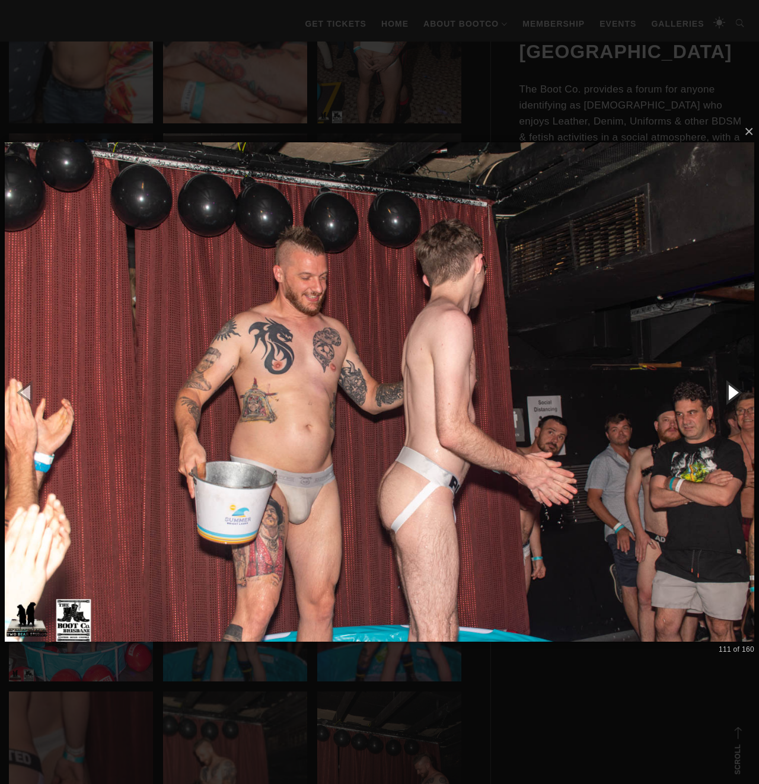
click at [735, 398] on button "button" at bounding box center [731, 391] width 53 height 65
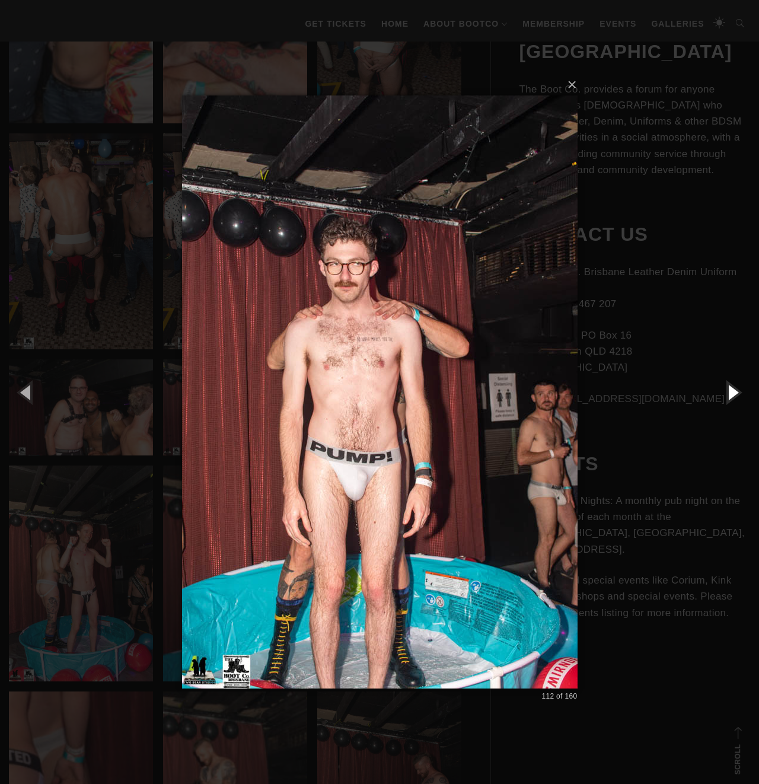
click at [735, 398] on button "button" at bounding box center [731, 391] width 53 height 65
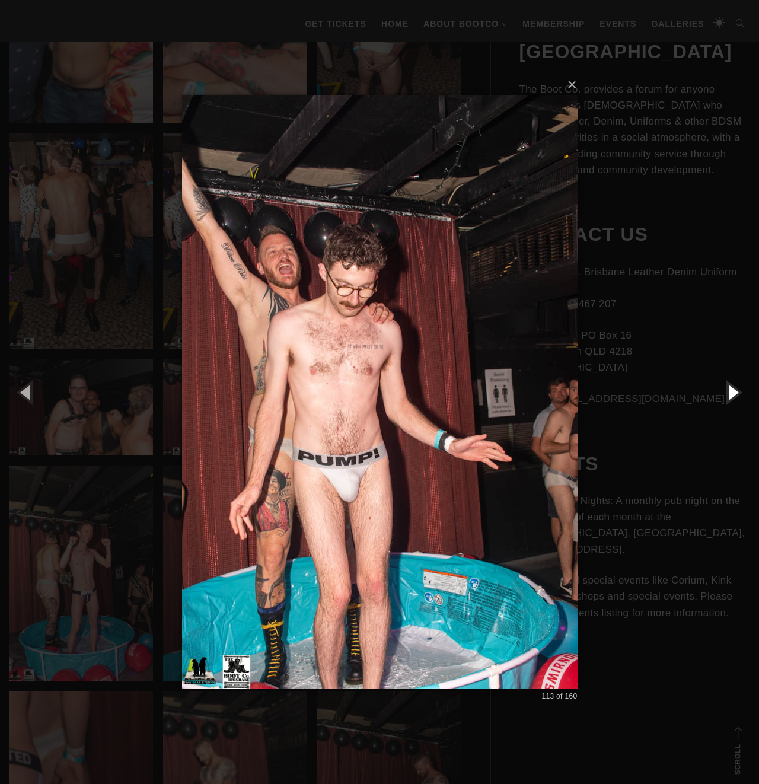
click at [735, 398] on button "button" at bounding box center [731, 391] width 53 height 65
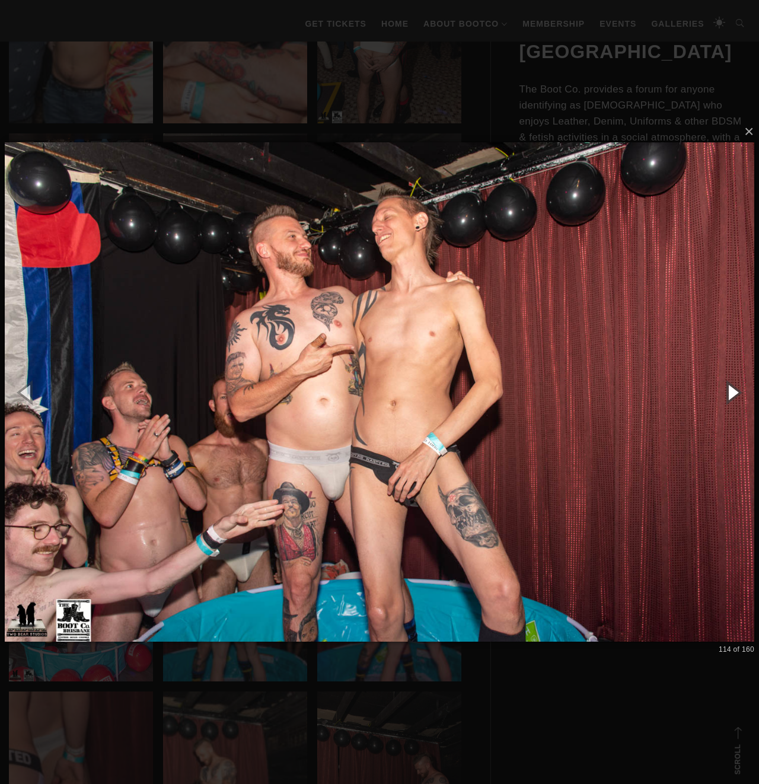
click at [735, 398] on button "button" at bounding box center [731, 391] width 53 height 65
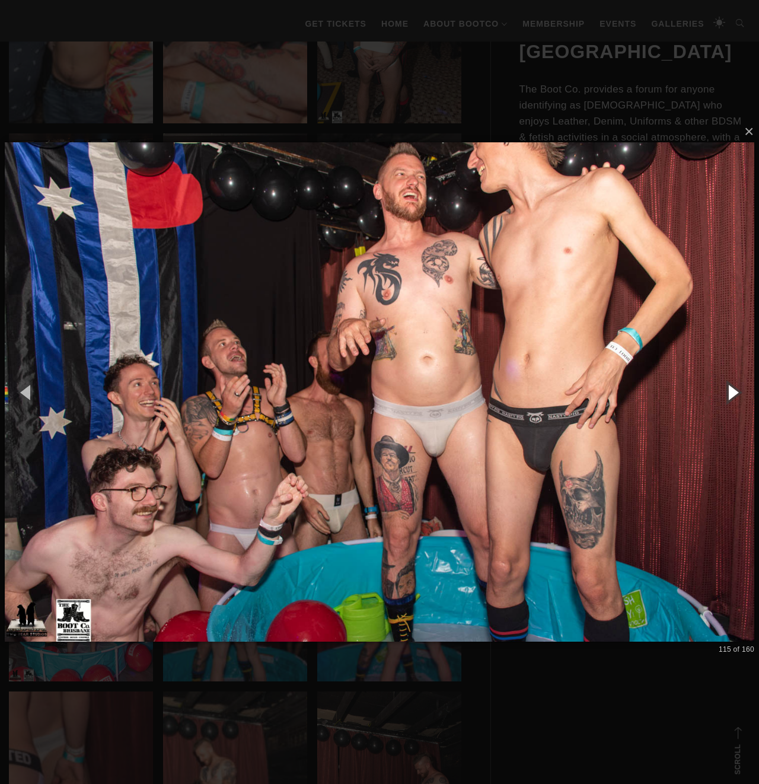
click at [735, 398] on button "button" at bounding box center [731, 391] width 53 height 65
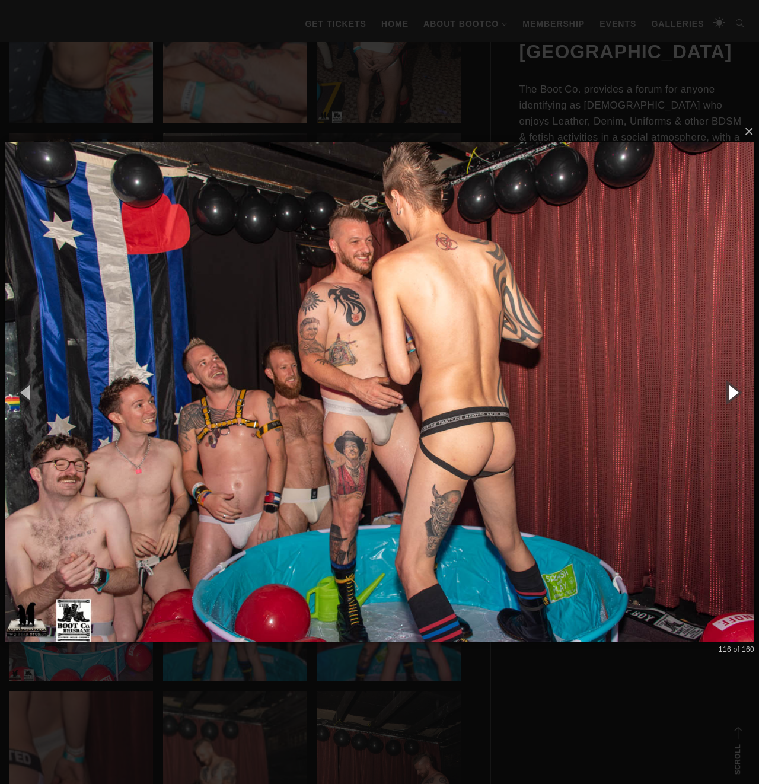
click at [735, 398] on button "button" at bounding box center [731, 391] width 53 height 65
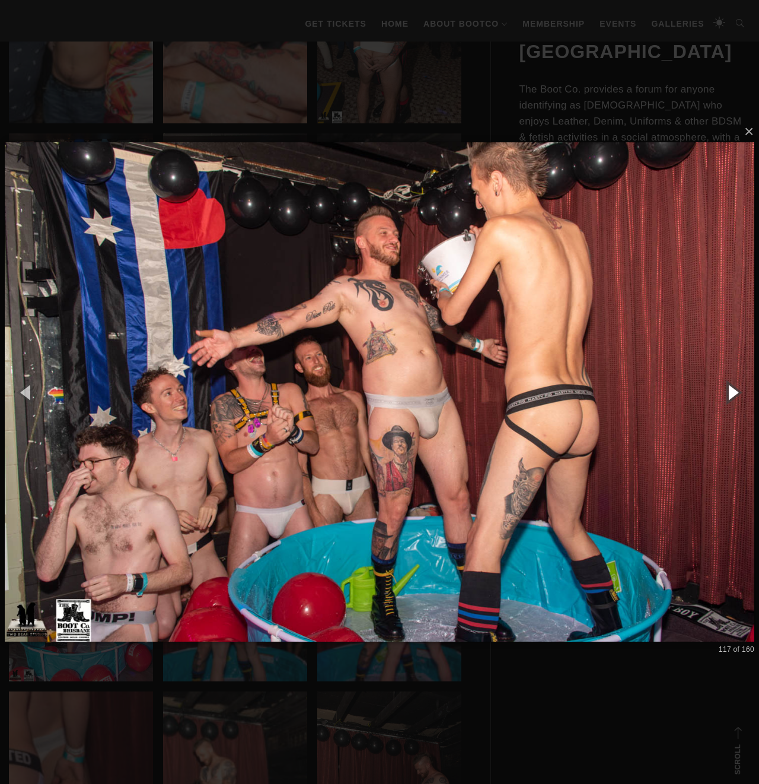
click at [735, 398] on button "button" at bounding box center [731, 391] width 53 height 65
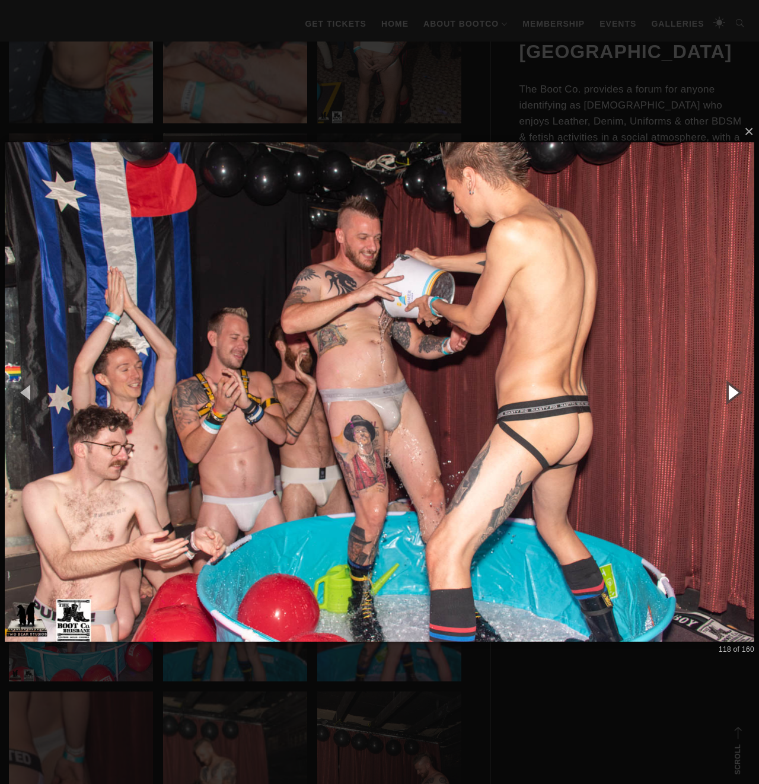
click at [735, 398] on button "button" at bounding box center [731, 391] width 53 height 65
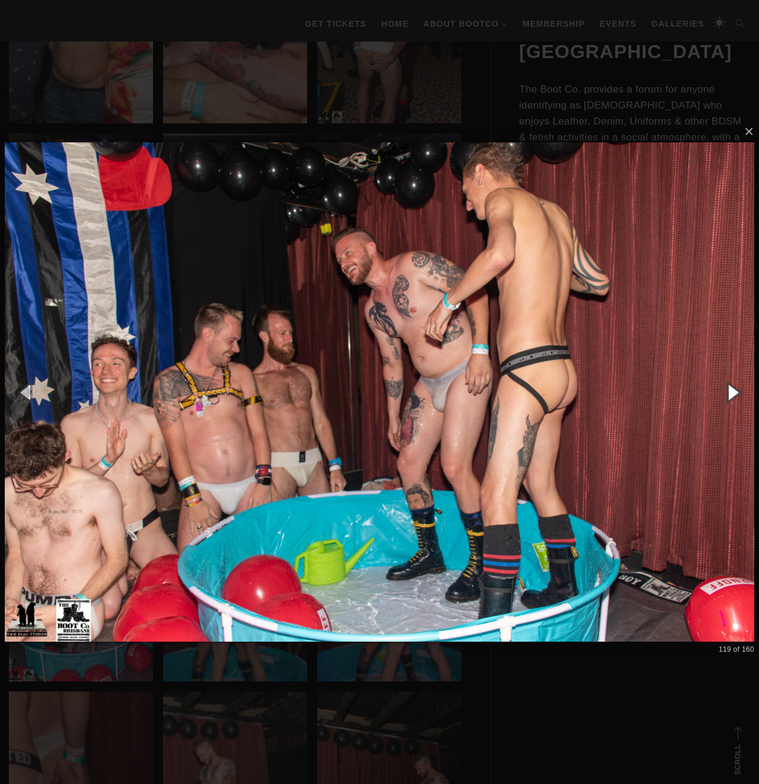
click at [735, 398] on button "button" at bounding box center [731, 391] width 53 height 65
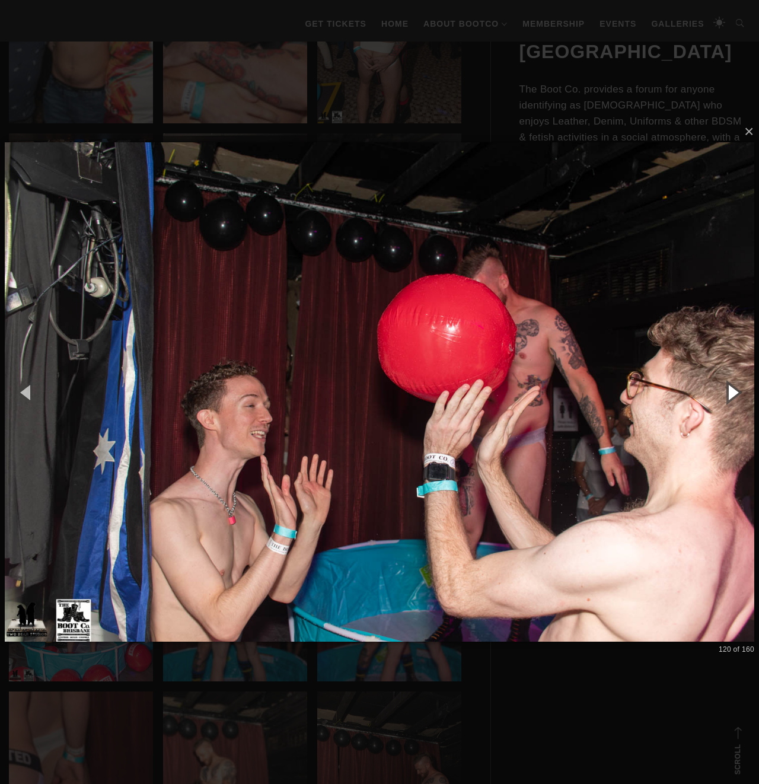
click at [735, 398] on button "button" at bounding box center [731, 391] width 53 height 65
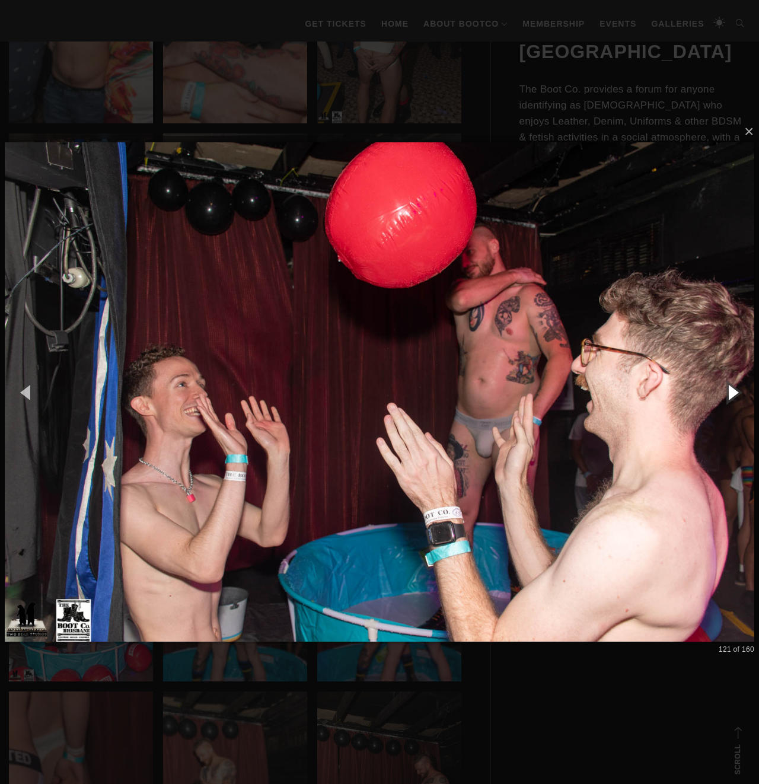
click at [735, 398] on button "button" at bounding box center [731, 391] width 53 height 65
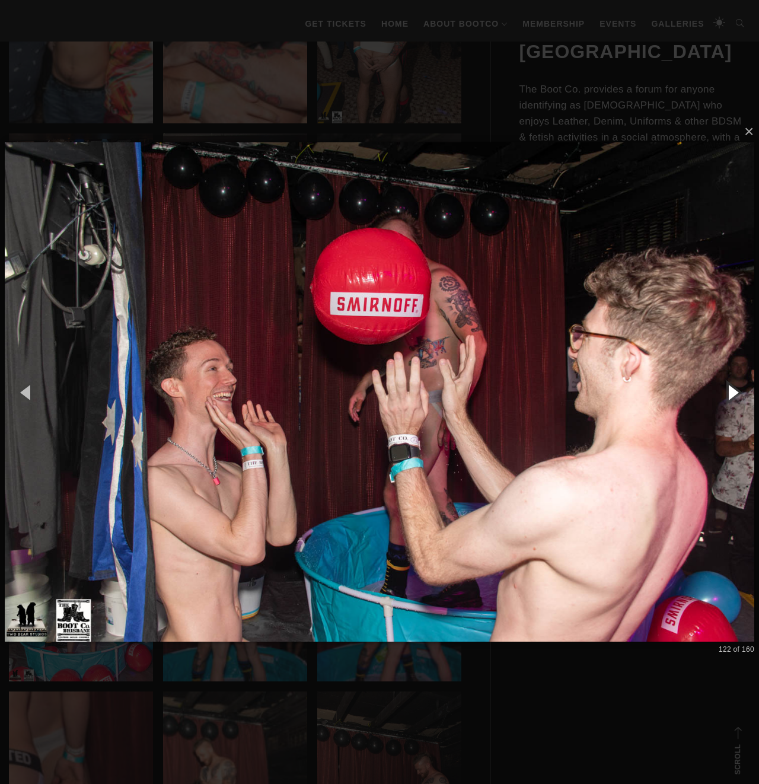
click at [735, 398] on button "button" at bounding box center [731, 391] width 53 height 65
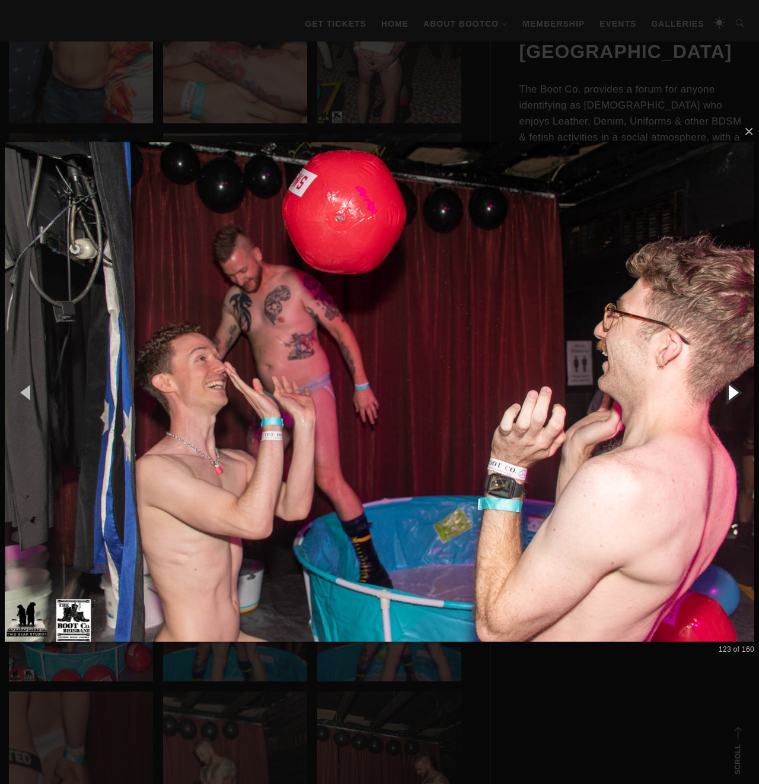
click at [735, 398] on button "button" at bounding box center [731, 391] width 53 height 65
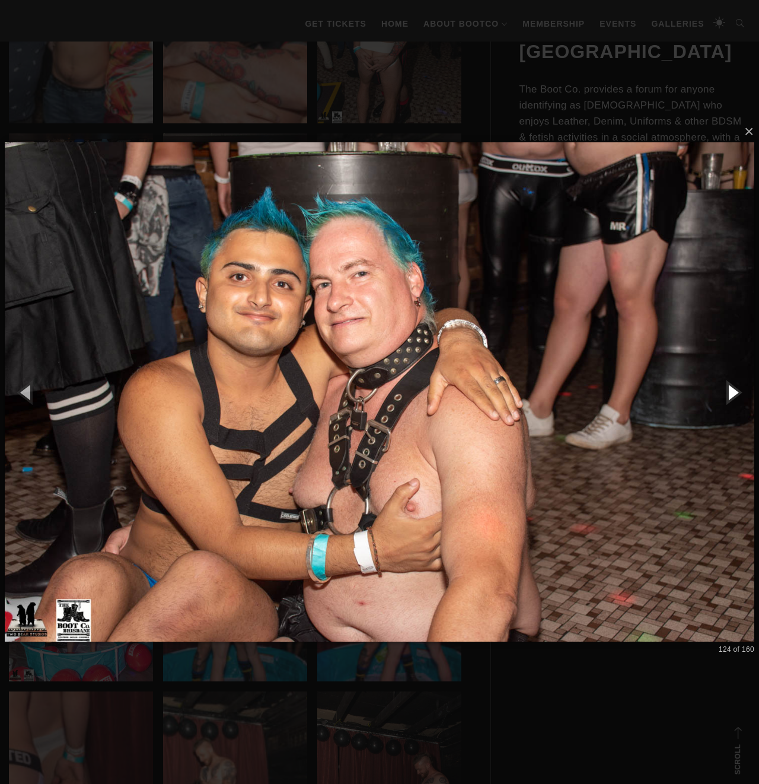
click at [735, 398] on button "button" at bounding box center [731, 391] width 53 height 65
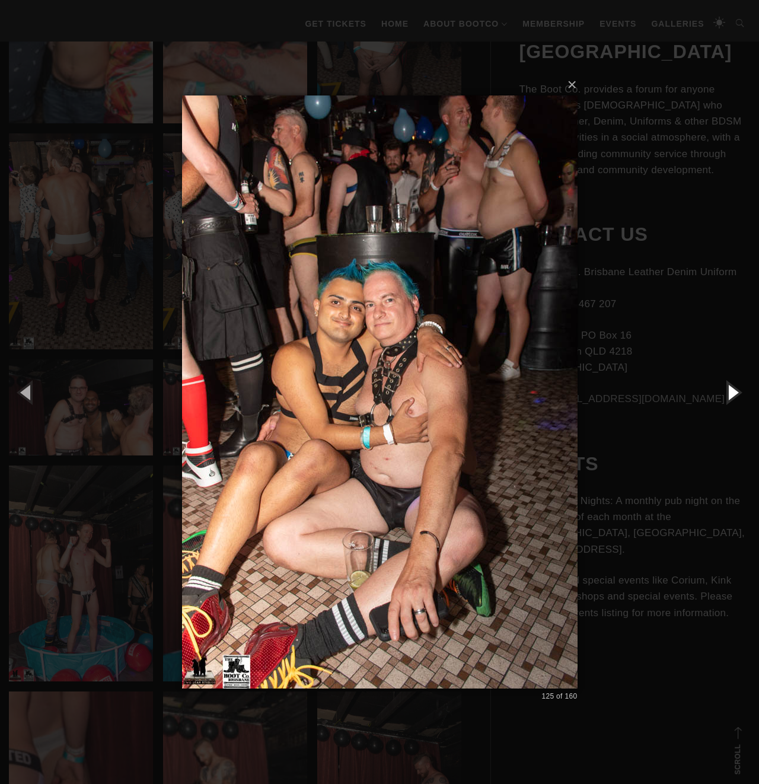
click at [735, 398] on button "button" at bounding box center [731, 391] width 53 height 65
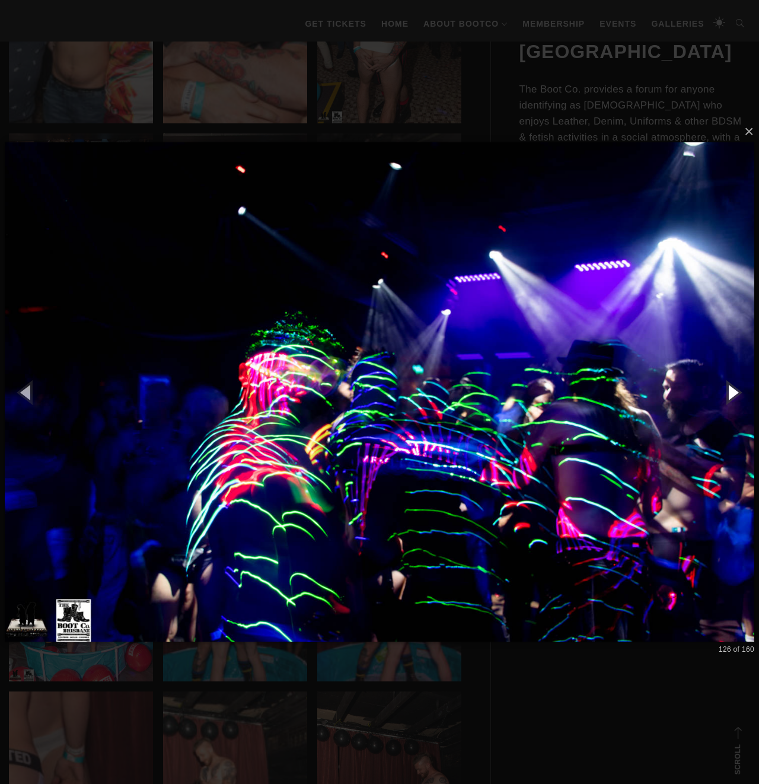
click at [735, 398] on button "button" at bounding box center [731, 391] width 53 height 65
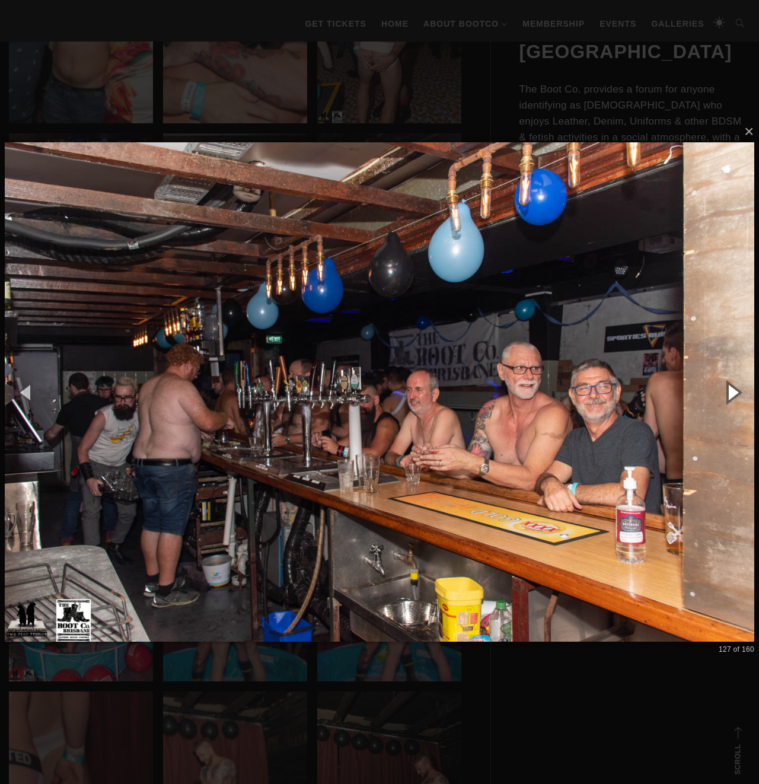
click at [735, 398] on button "button" at bounding box center [731, 391] width 53 height 65
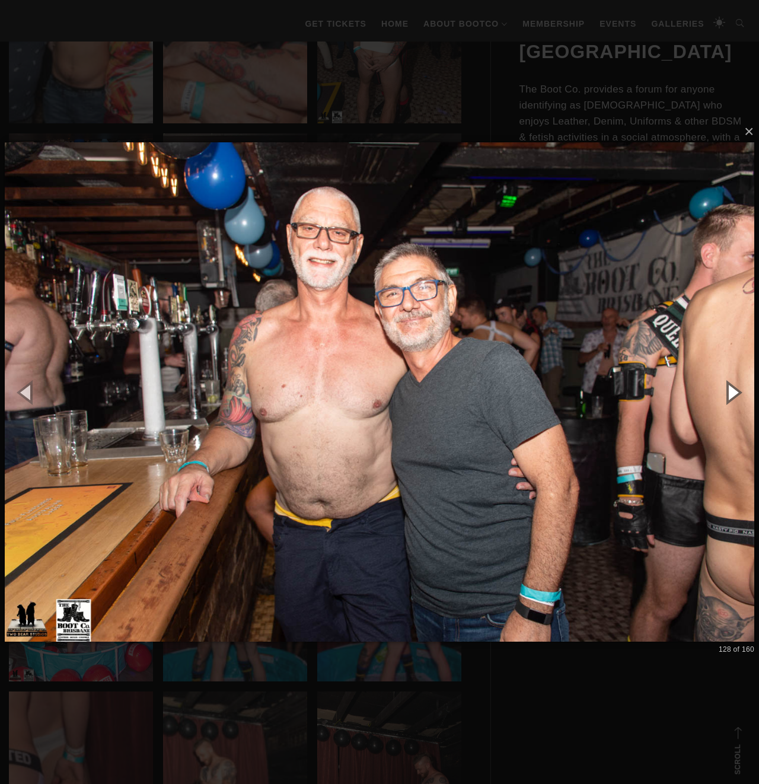
click at [735, 398] on button "button" at bounding box center [731, 391] width 53 height 65
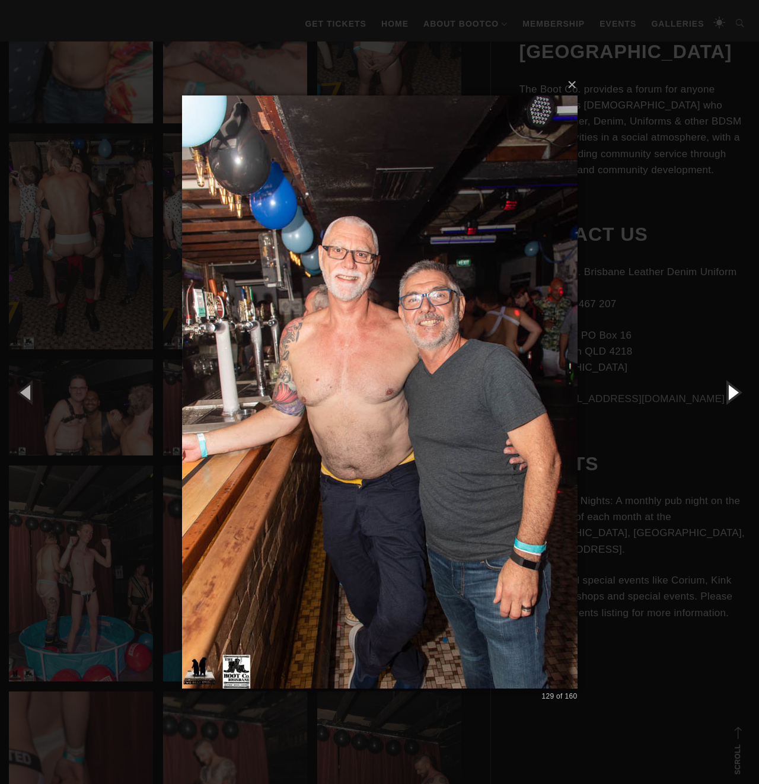
click at [735, 398] on button "button" at bounding box center [731, 391] width 53 height 65
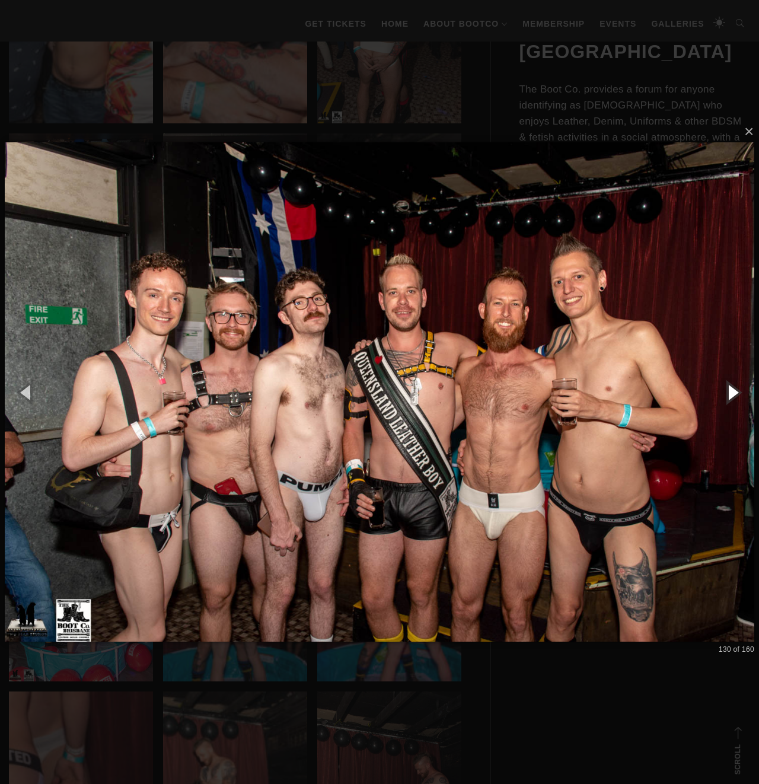
click at [735, 398] on button "button" at bounding box center [731, 391] width 53 height 65
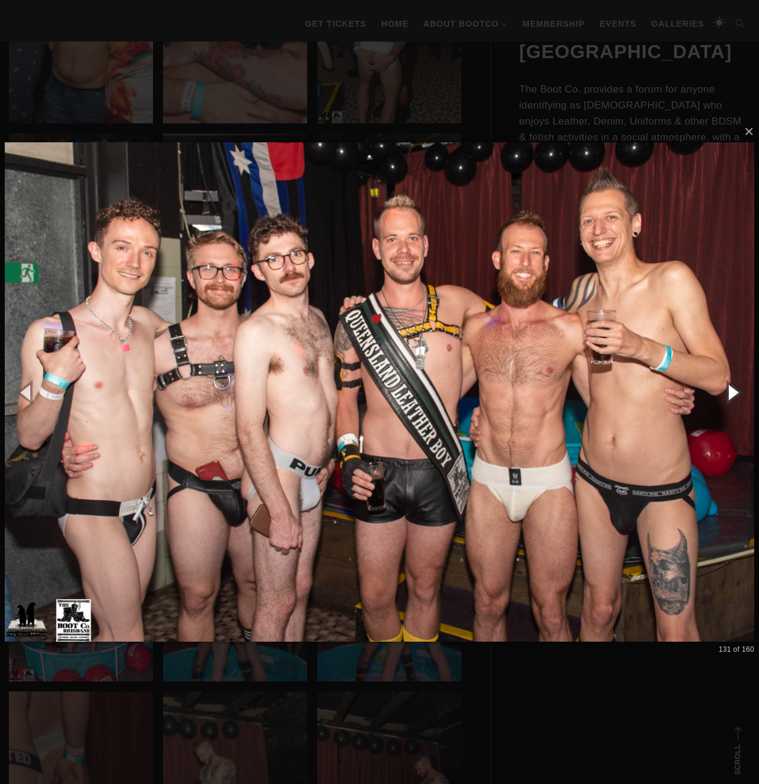
click at [735, 398] on button "button" at bounding box center [731, 391] width 53 height 65
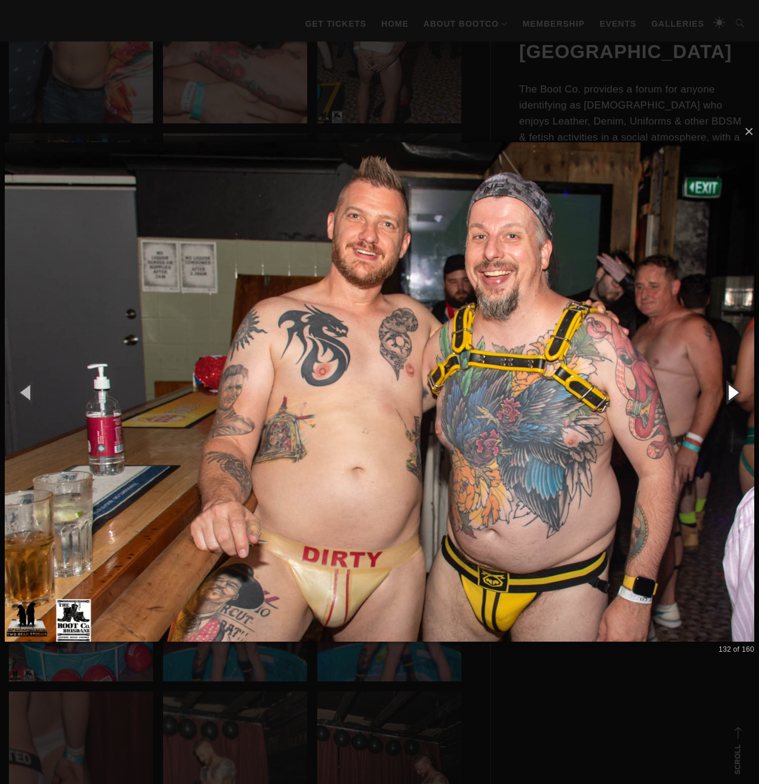
click at [735, 398] on button "button" at bounding box center [731, 391] width 53 height 65
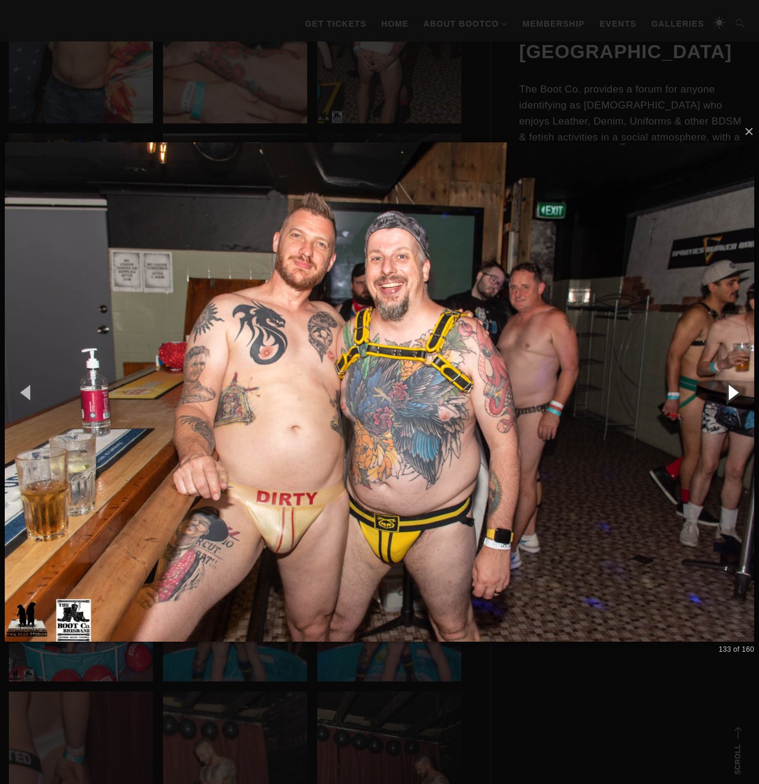
click at [735, 398] on button "button" at bounding box center [731, 391] width 53 height 65
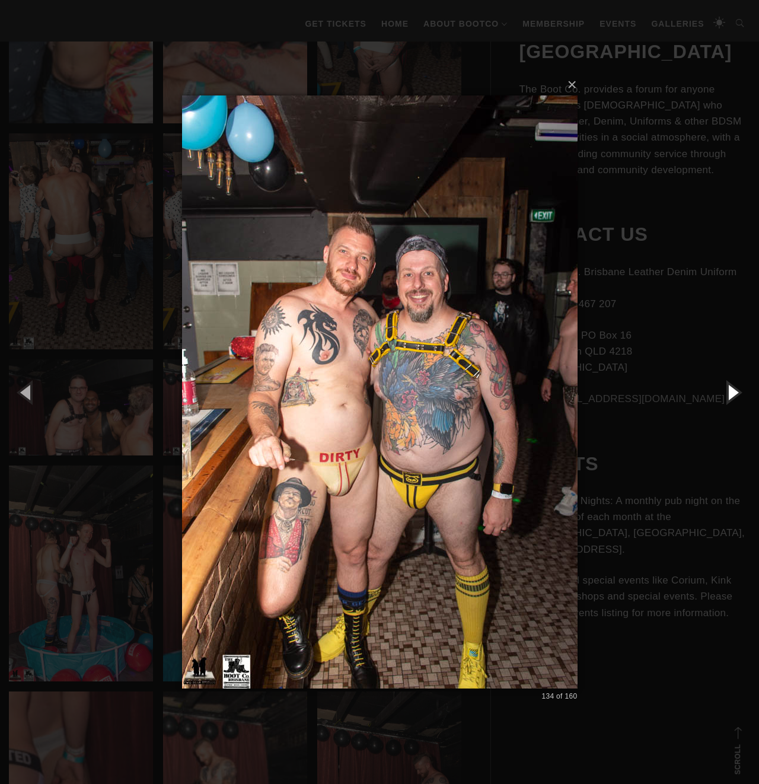
click at [735, 398] on button "button" at bounding box center [731, 391] width 53 height 65
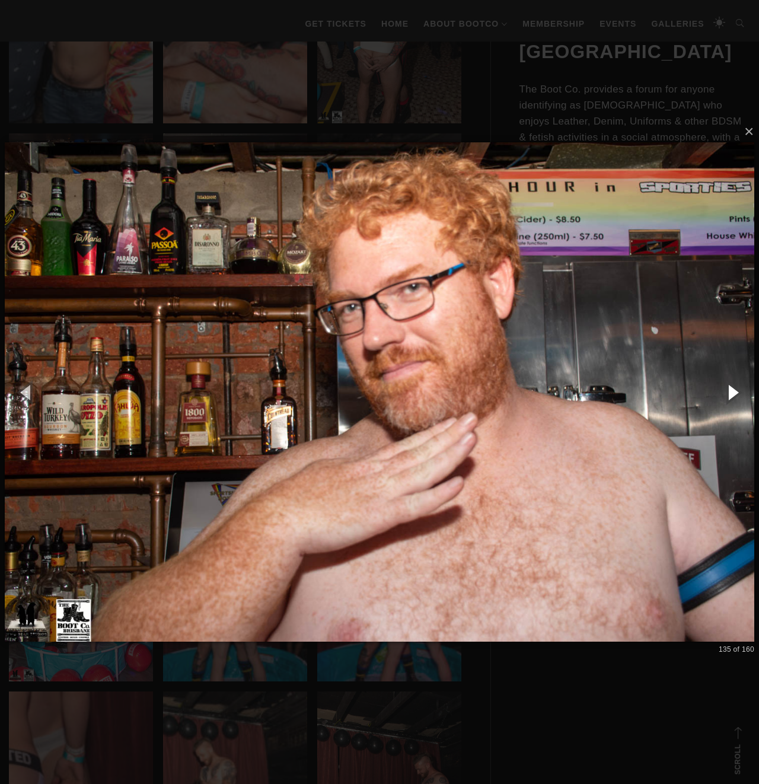
click at [735, 398] on button "button" at bounding box center [731, 391] width 53 height 65
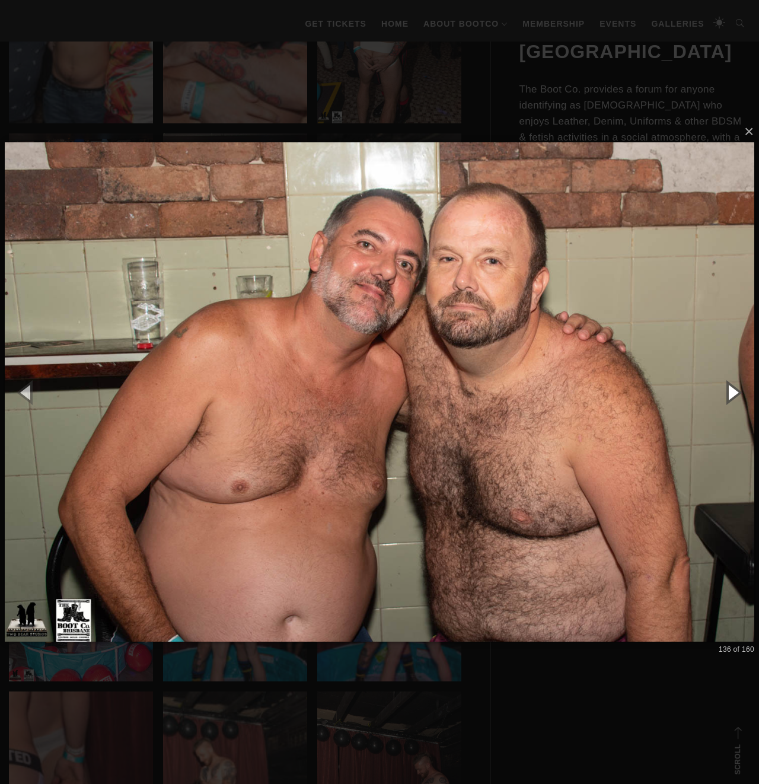
click at [735, 398] on button "button" at bounding box center [731, 391] width 53 height 65
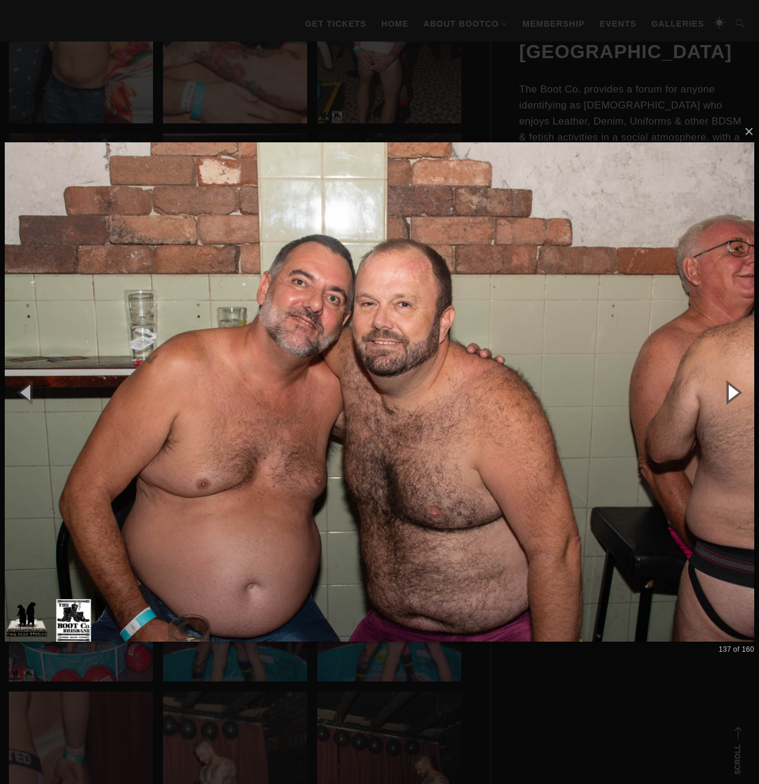
click at [735, 398] on button "button" at bounding box center [731, 391] width 53 height 65
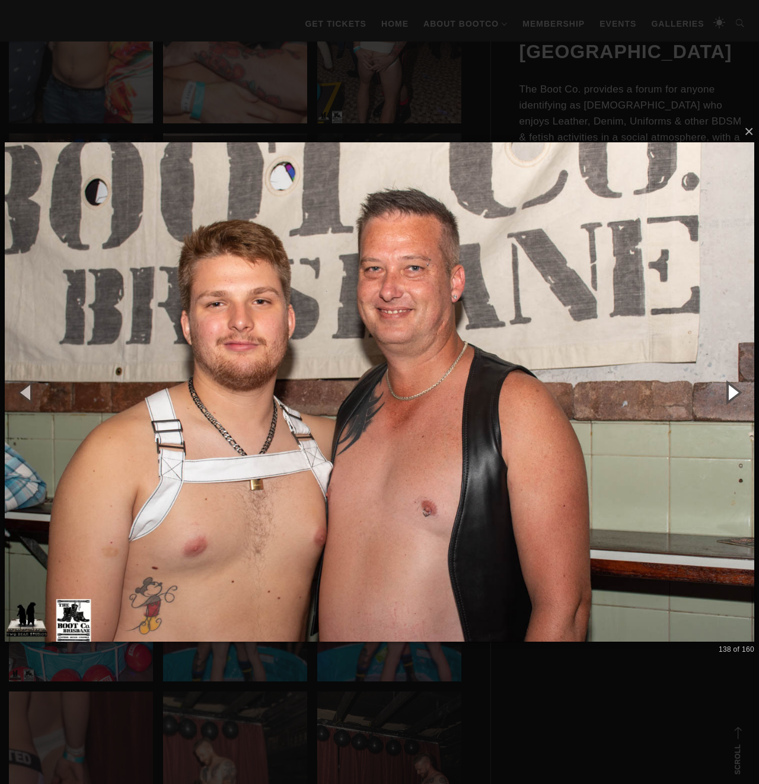
click at [735, 398] on button "button" at bounding box center [731, 391] width 53 height 65
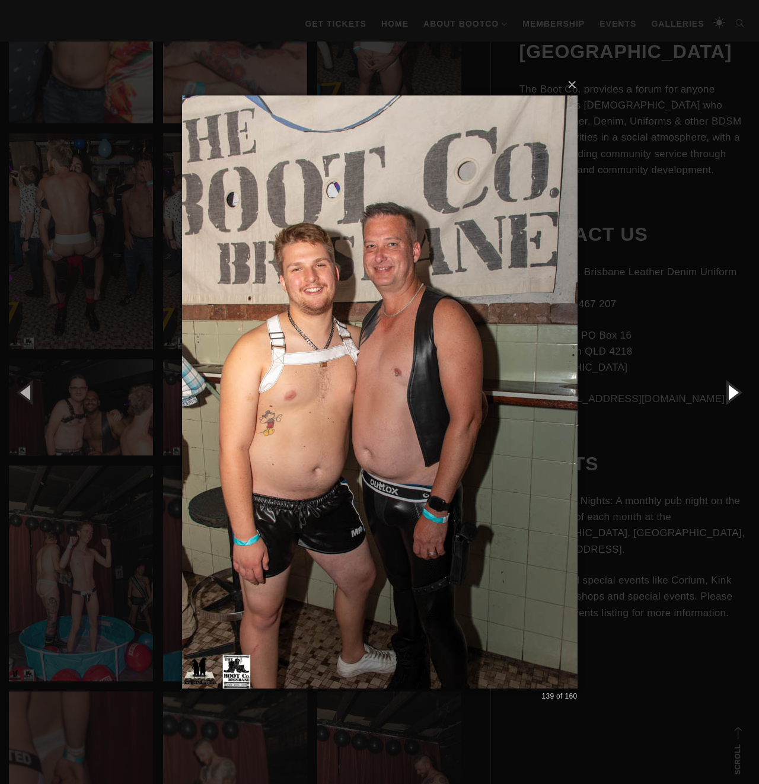
click at [735, 398] on button "button" at bounding box center [731, 391] width 53 height 65
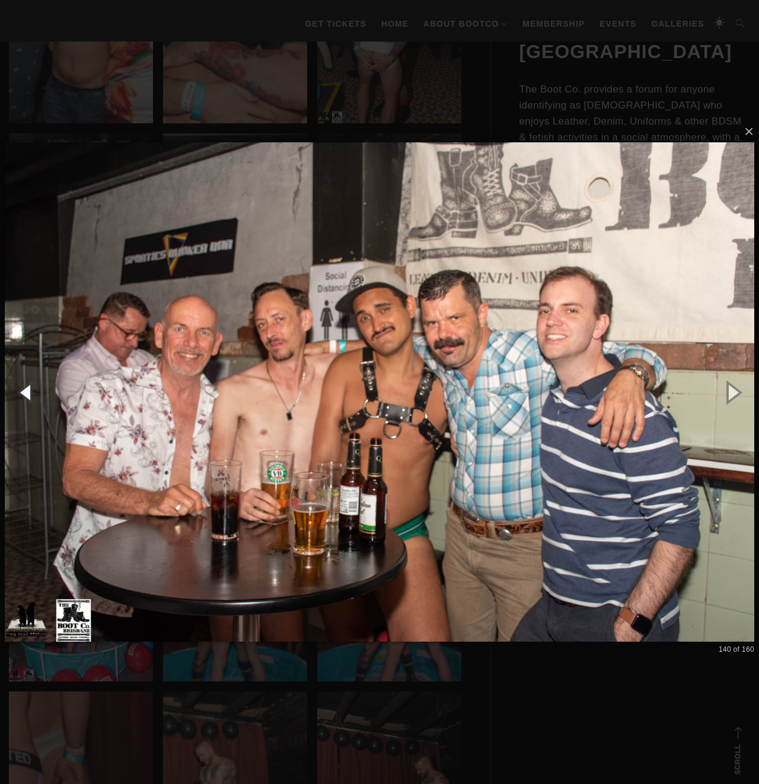
click at [30, 391] on button "button" at bounding box center [26, 391] width 53 height 65
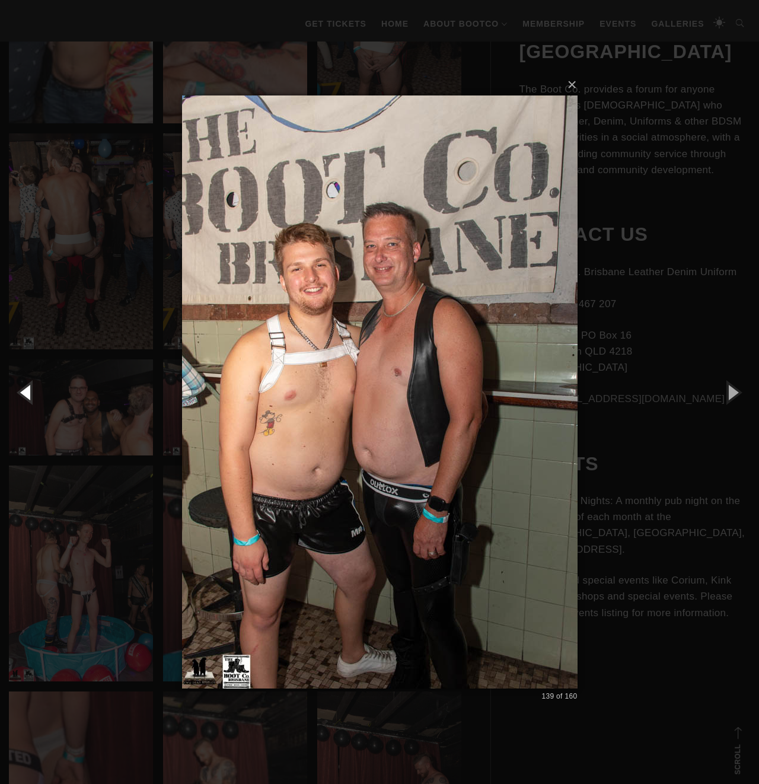
click at [30, 391] on button "button" at bounding box center [26, 391] width 53 height 65
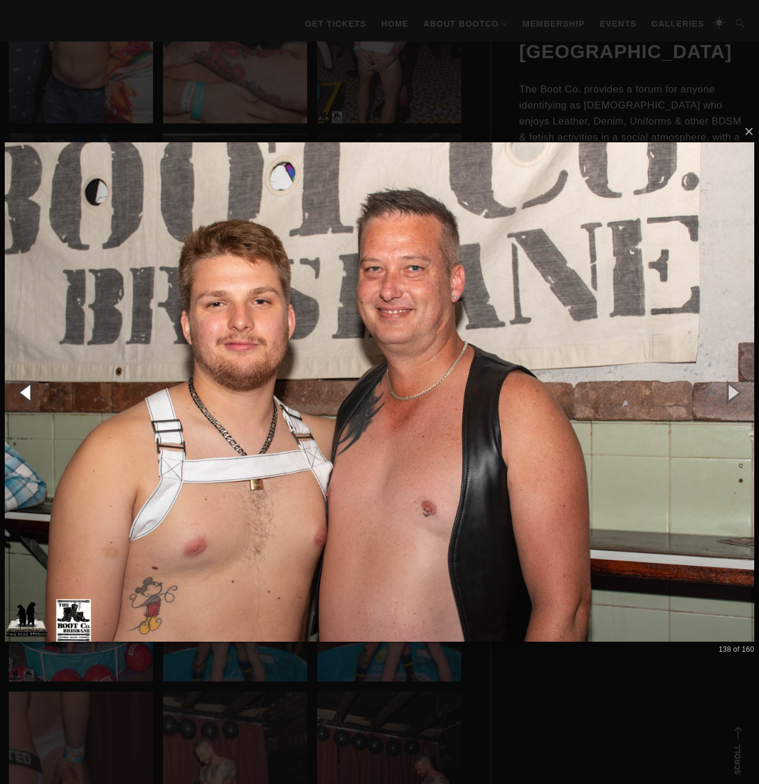
click at [30, 391] on button "button" at bounding box center [26, 391] width 53 height 65
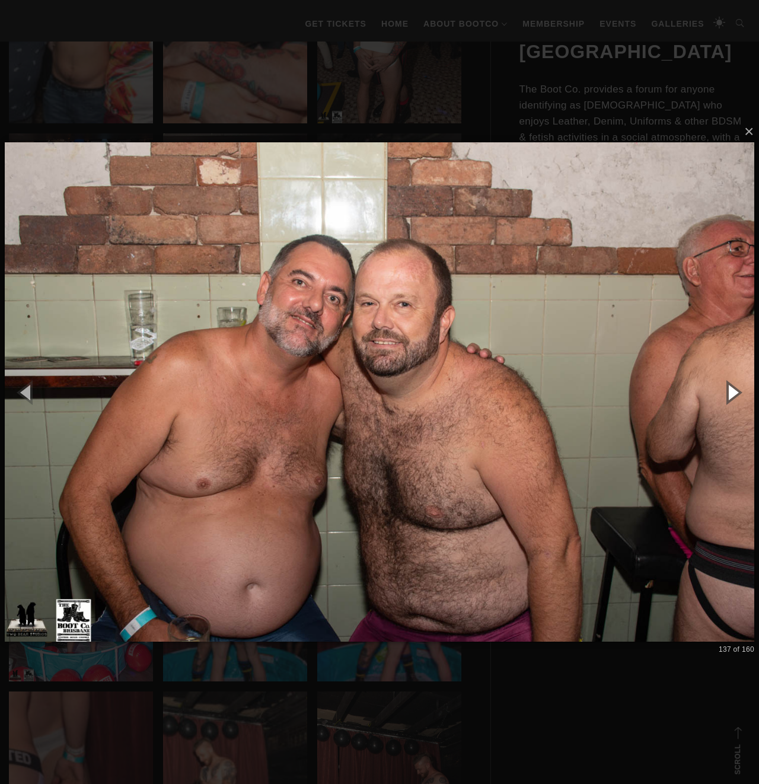
click at [730, 394] on button "button" at bounding box center [731, 391] width 53 height 65
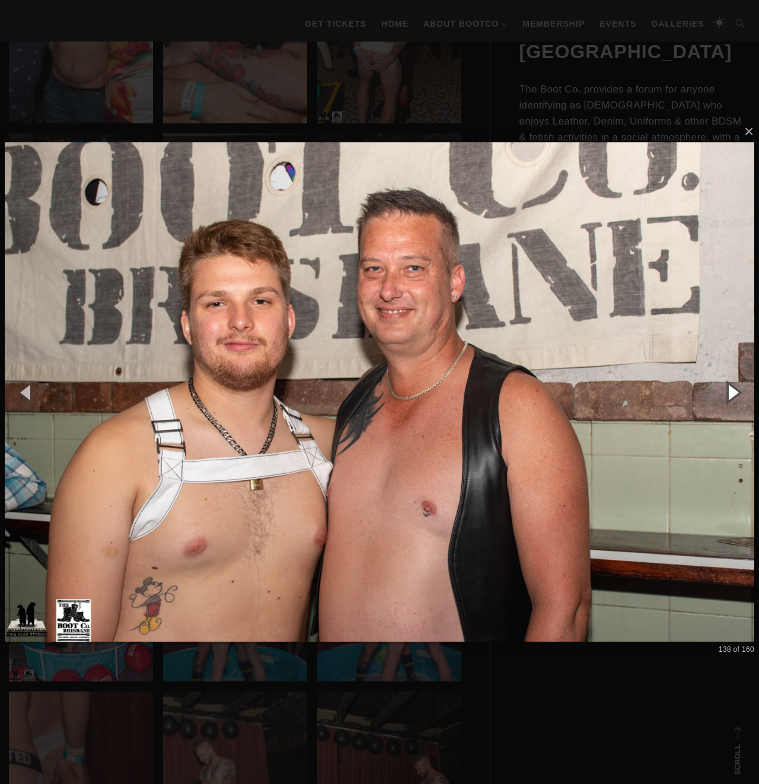
click at [730, 394] on button "button" at bounding box center [731, 391] width 53 height 65
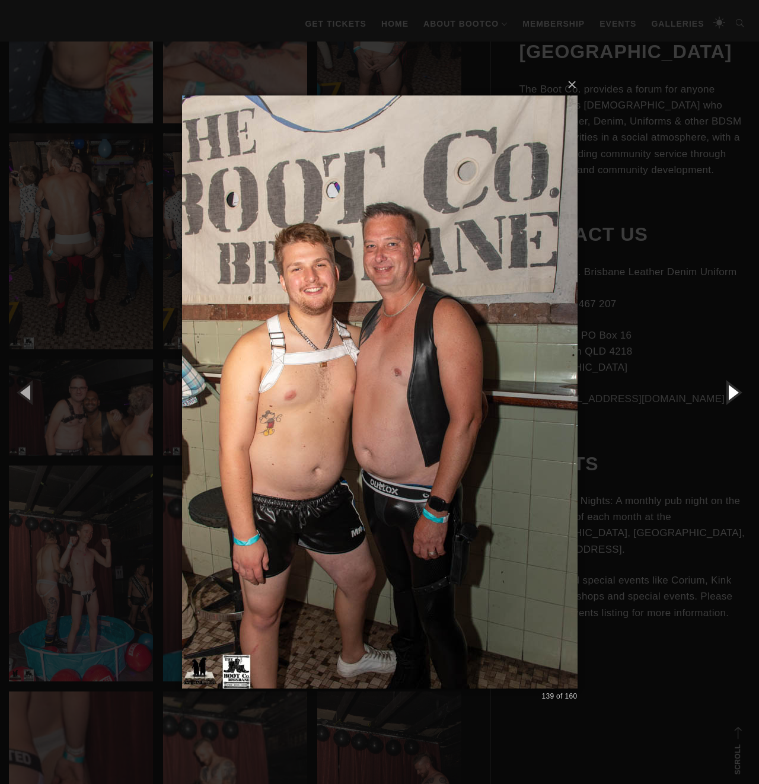
click at [730, 394] on button "button" at bounding box center [731, 391] width 53 height 65
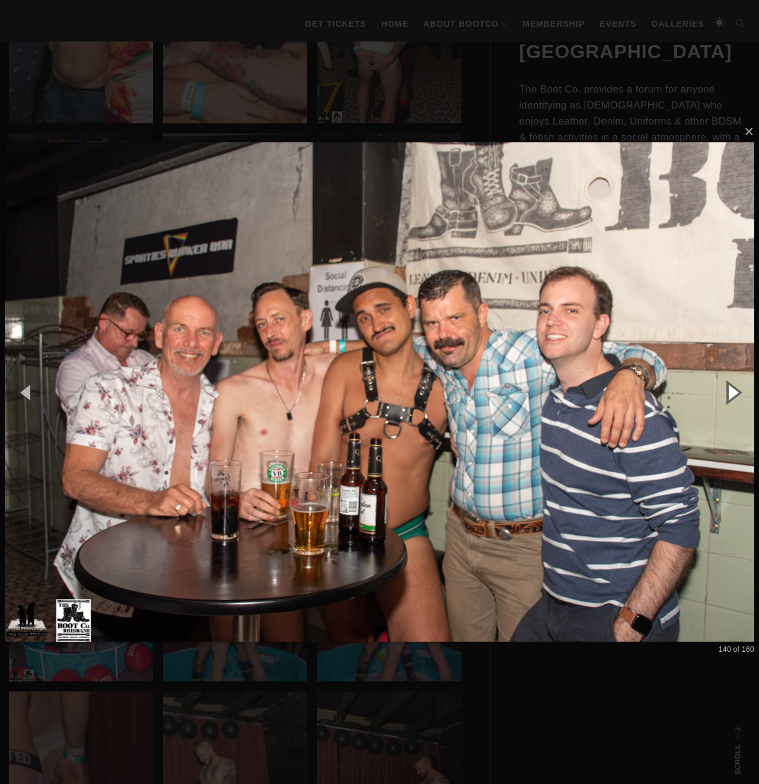
click at [730, 394] on button "button" at bounding box center [731, 391] width 53 height 65
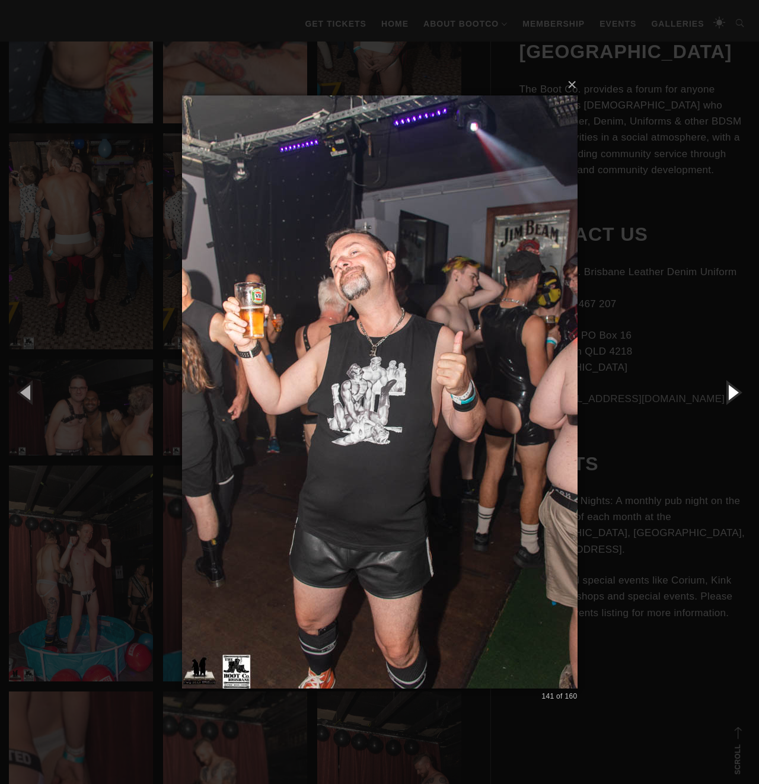
click at [730, 394] on button "button" at bounding box center [731, 391] width 53 height 65
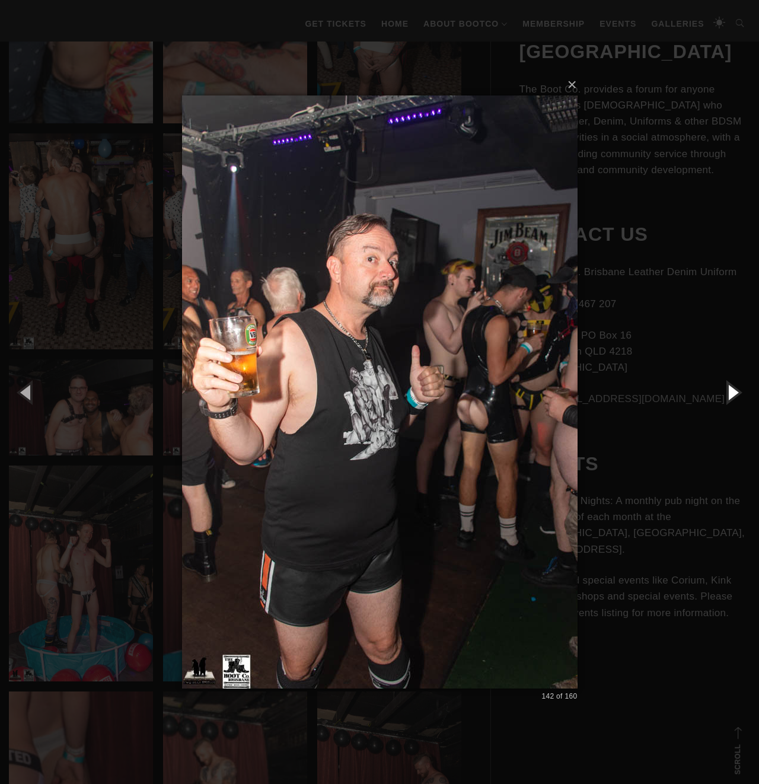
click at [730, 394] on button "button" at bounding box center [731, 391] width 53 height 65
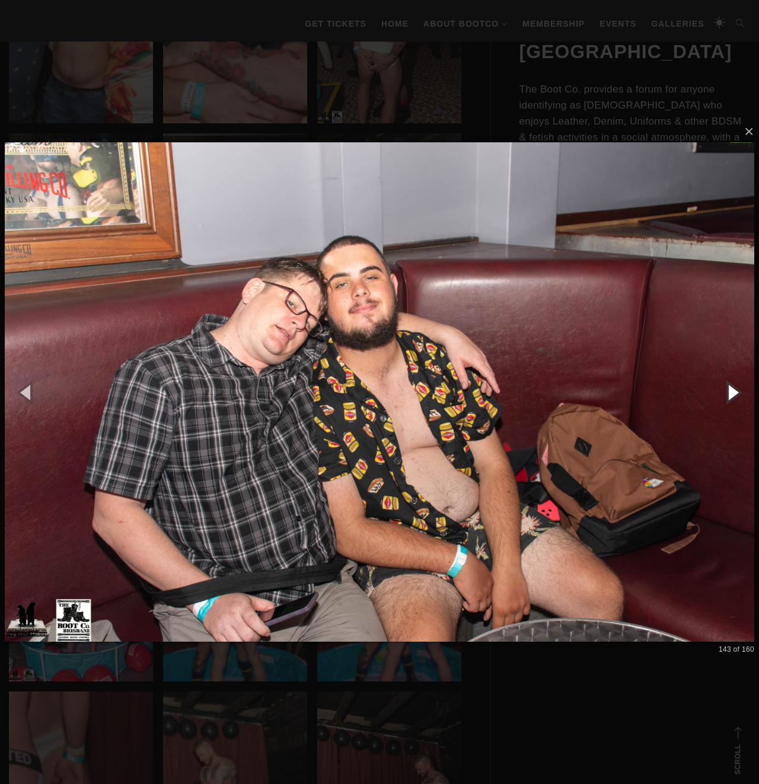
click at [730, 394] on button "button" at bounding box center [731, 391] width 53 height 65
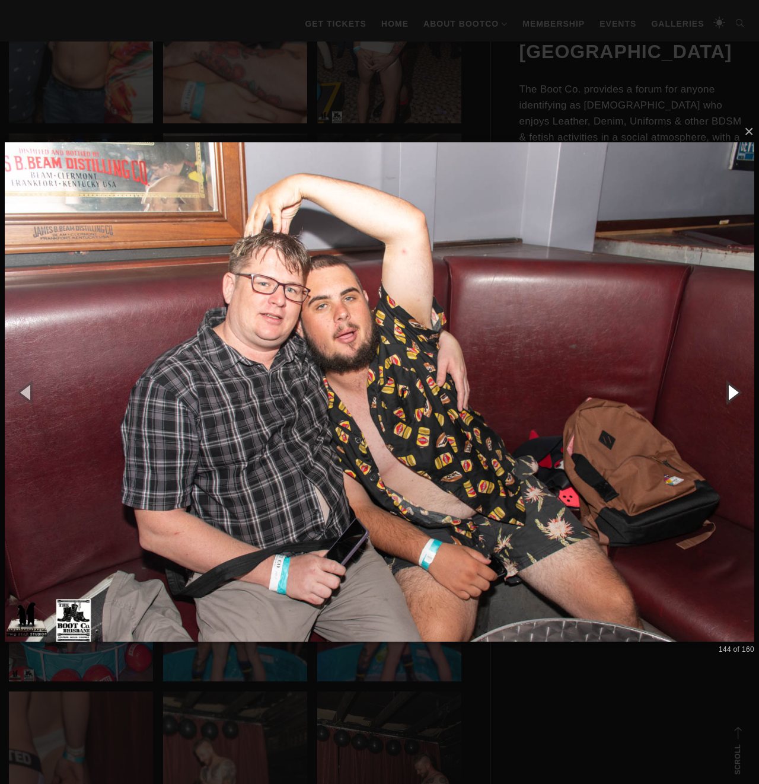
click at [730, 394] on button "button" at bounding box center [731, 391] width 53 height 65
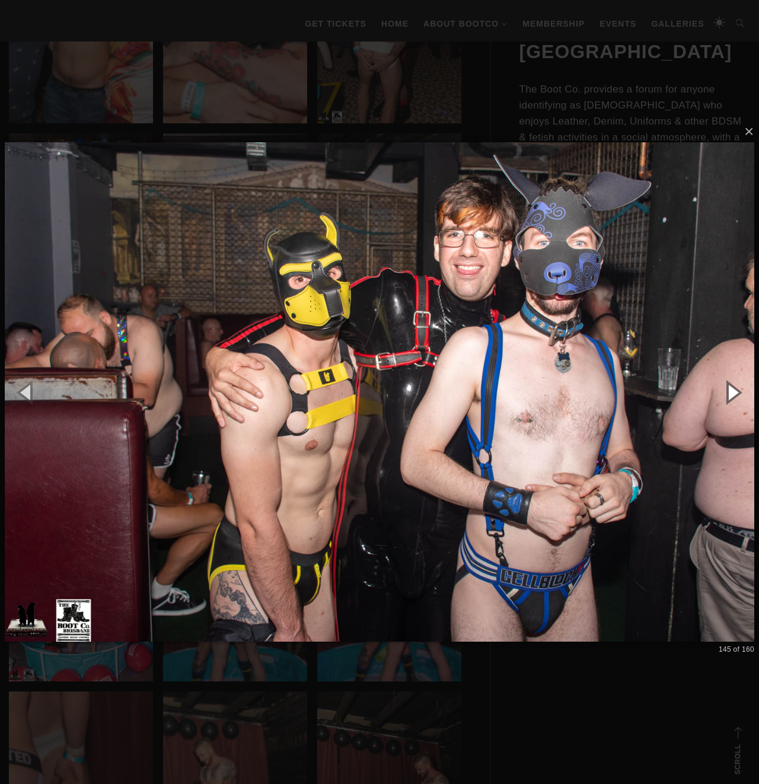
click at [730, 394] on button "button" at bounding box center [731, 391] width 53 height 65
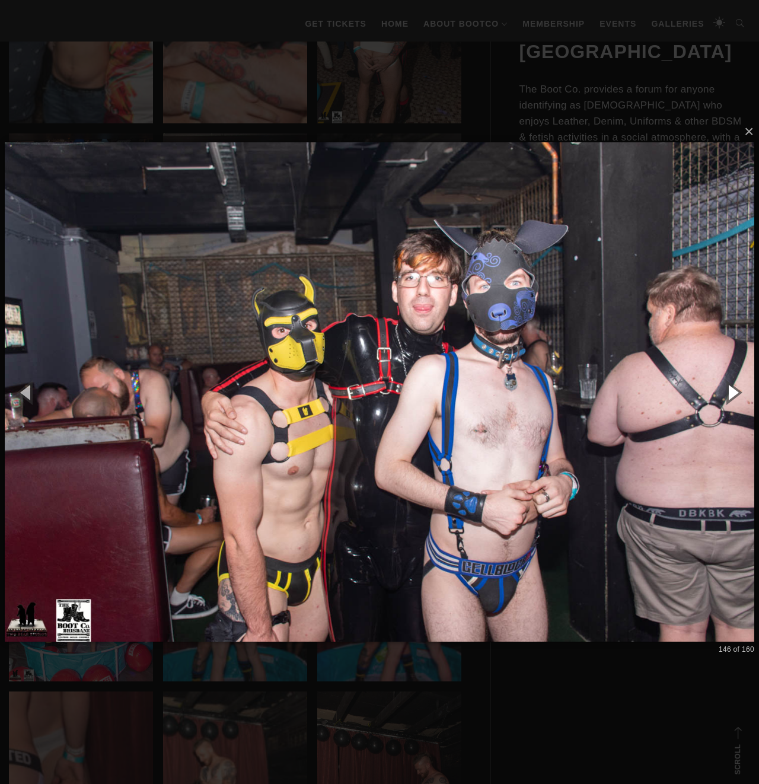
click at [730, 394] on button "button" at bounding box center [731, 391] width 53 height 65
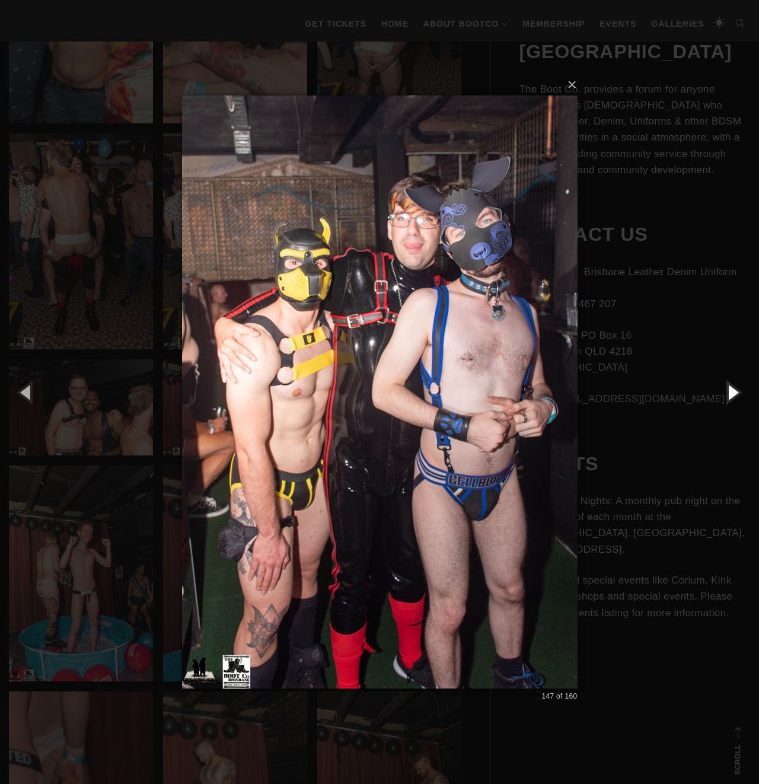
click at [730, 394] on button "button" at bounding box center [731, 391] width 53 height 65
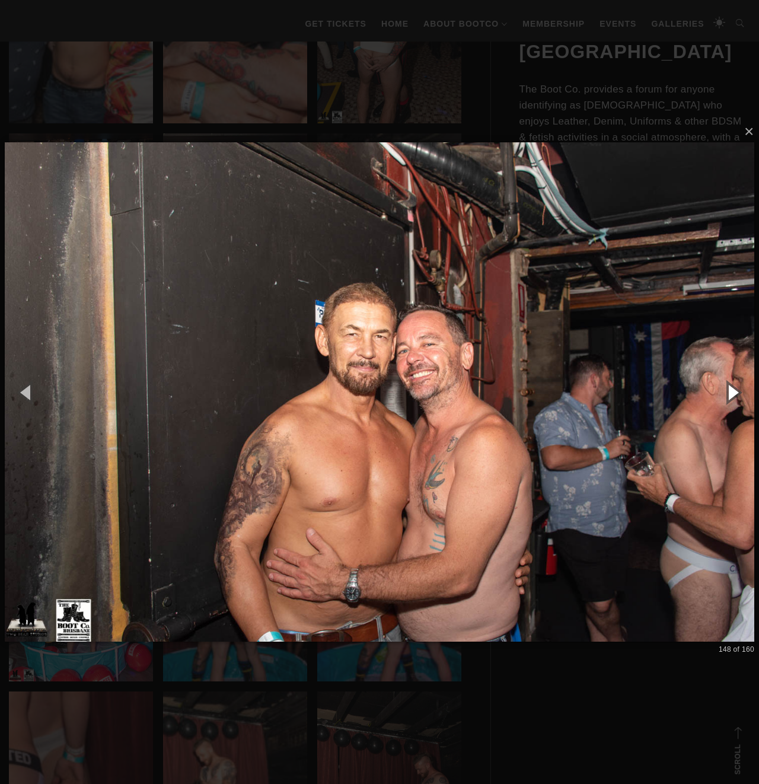
click at [730, 394] on button "button" at bounding box center [731, 391] width 53 height 65
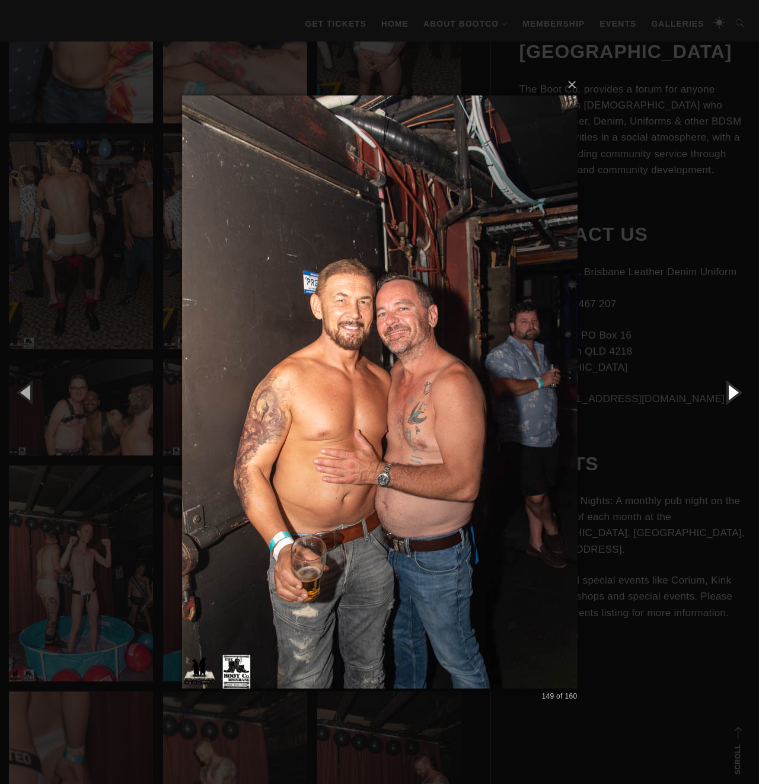
click at [730, 394] on button "button" at bounding box center [731, 391] width 53 height 65
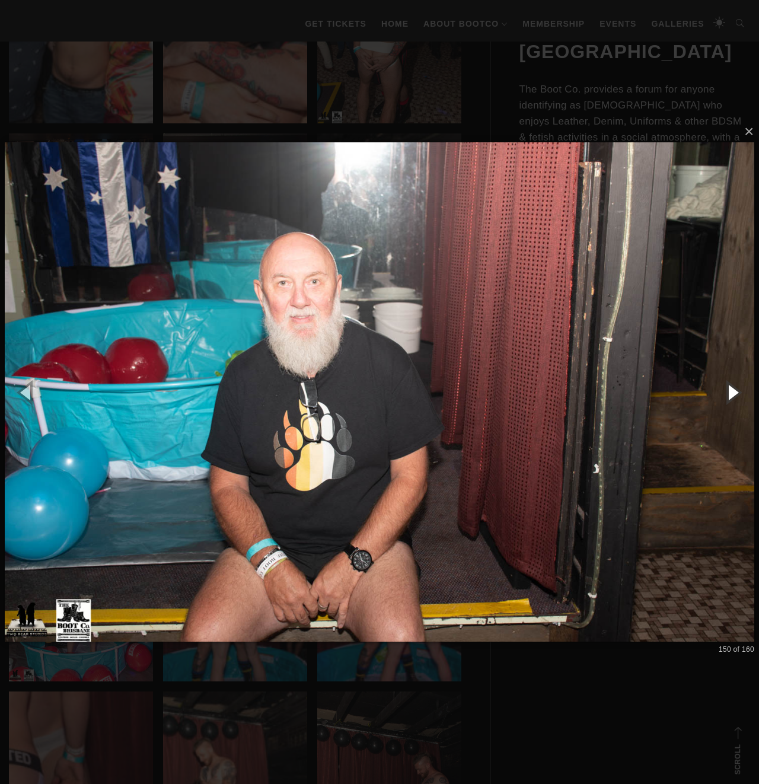
click at [730, 394] on button "button" at bounding box center [731, 391] width 53 height 65
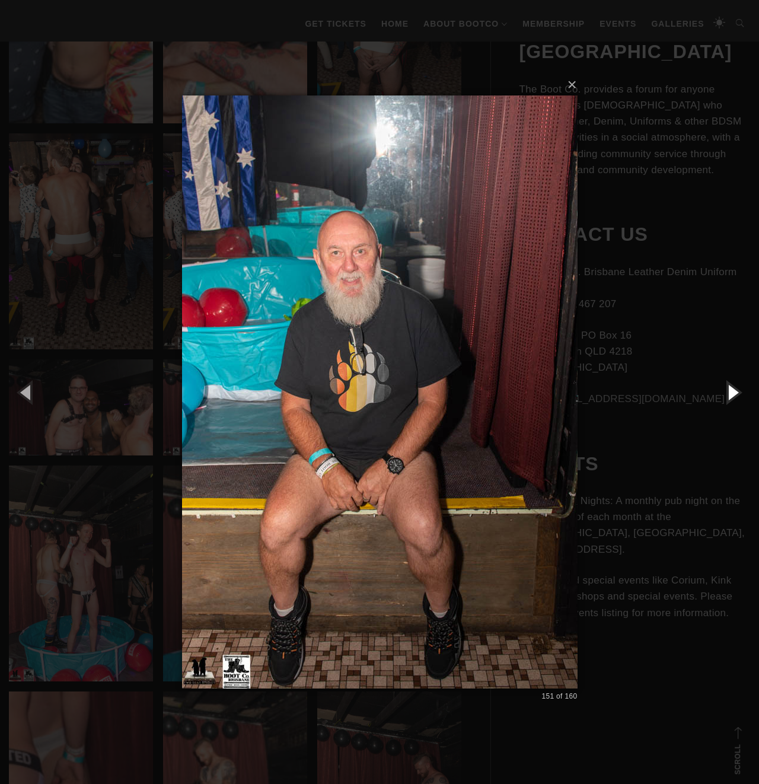
click at [730, 394] on button "button" at bounding box center [731, 391] width 53 height 65
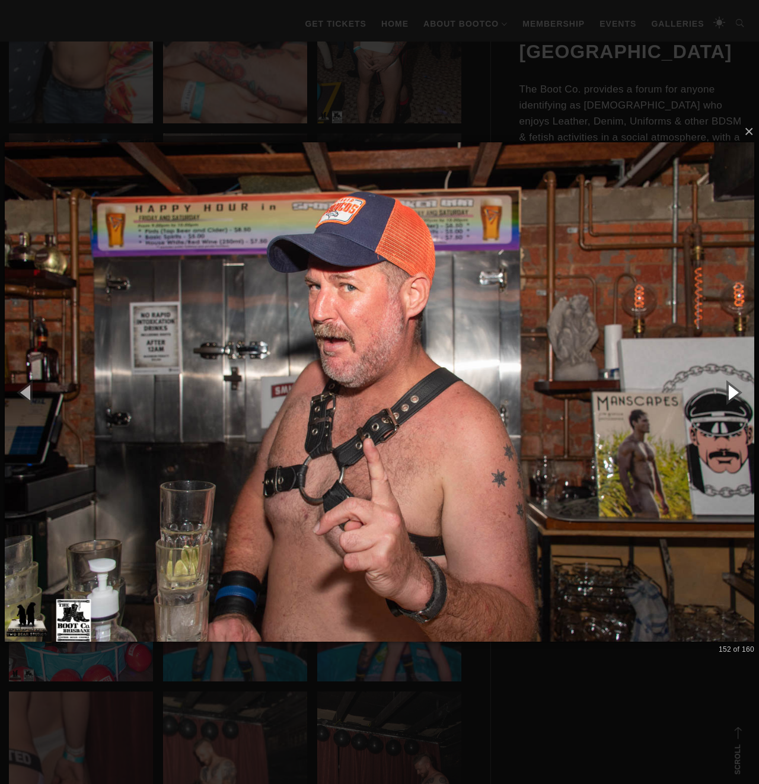
click at [730, 394] on button "button" at bounding box center [731, 391] width 53 height 65
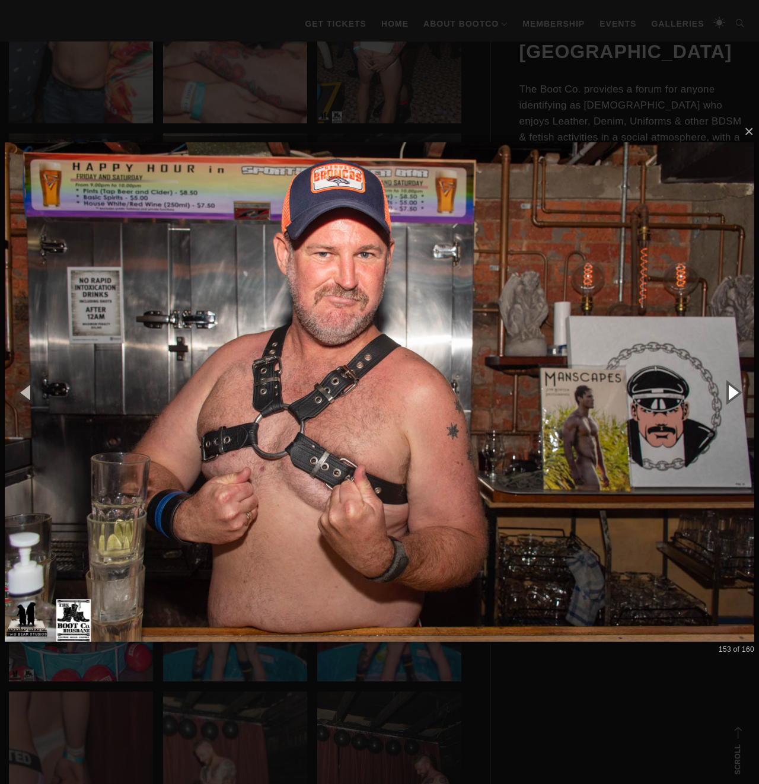
click at [730, 394] on button "button" at bounding box center [731, 391] width 53 height 65
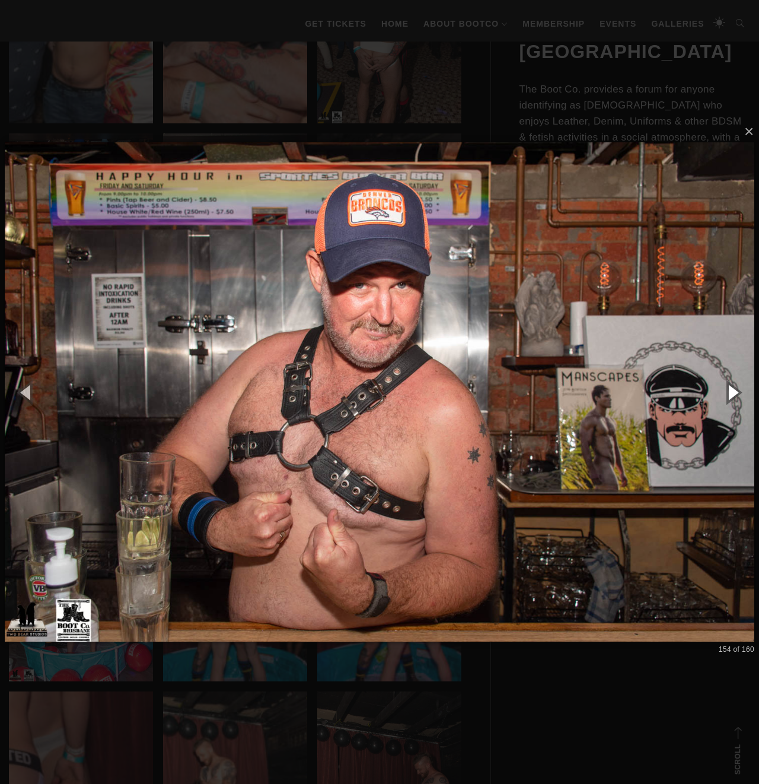
click at [730, 394] on button "button" at bounding box center [731, 391] width 53 height 65
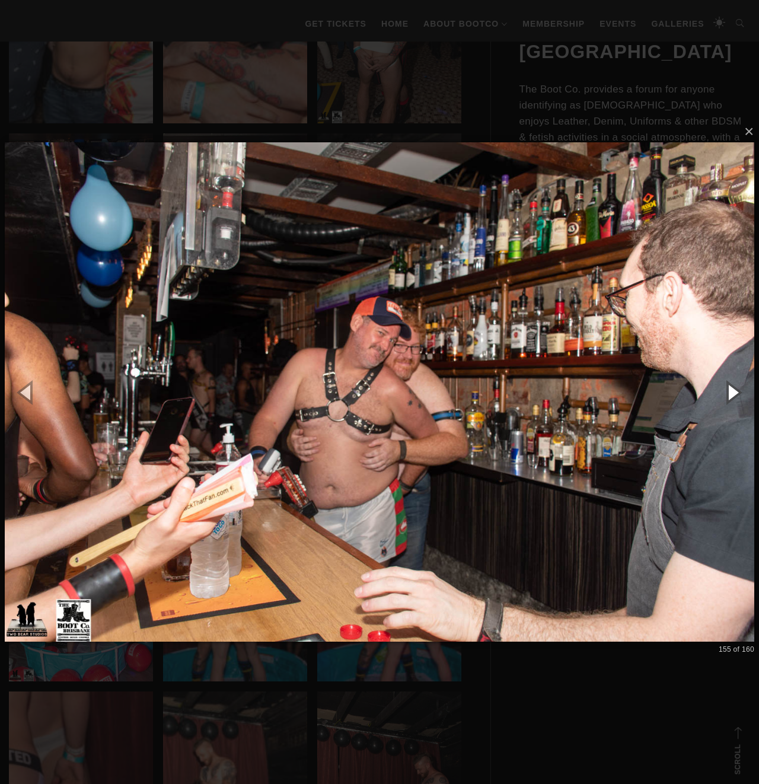
click at [730, 394] on button "button" at bounding box center [731, 391] width 53 height 65
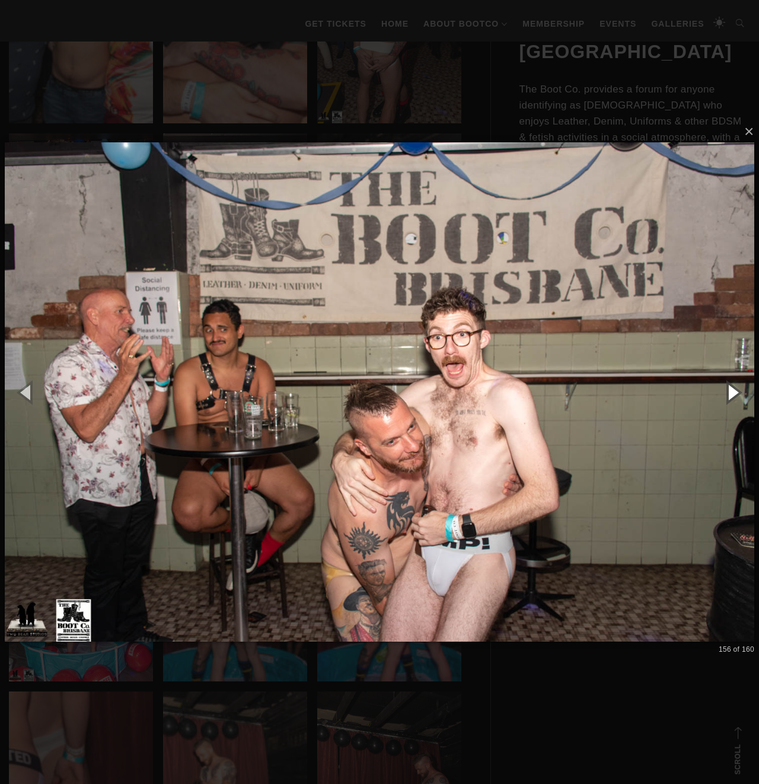
click at [730, 394] on button "button" at bounding box center [731, 391] width 53 height 65
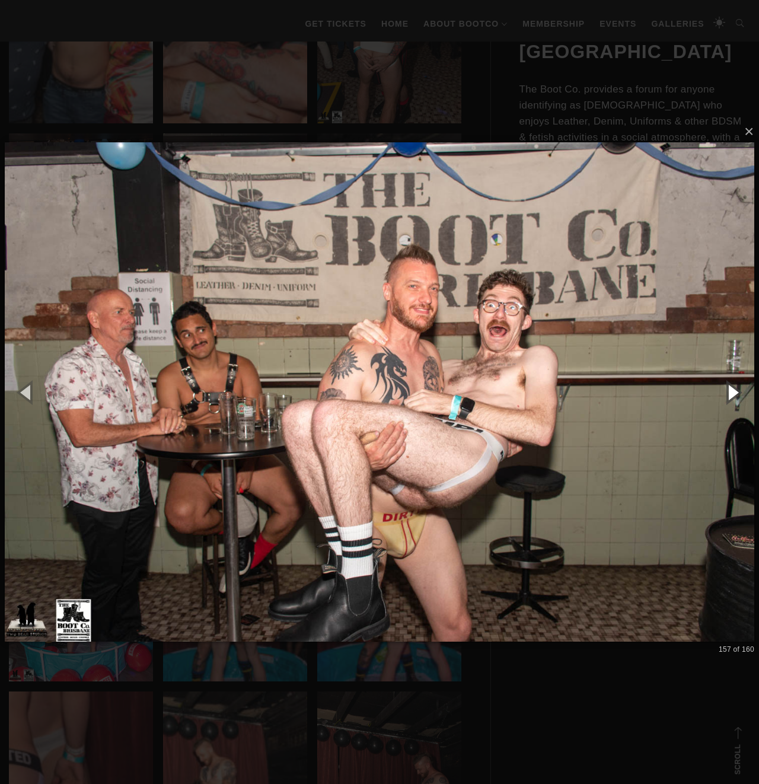
click at [730, 394] on button "button" at bounding box center [731, 391] width 53 height 65
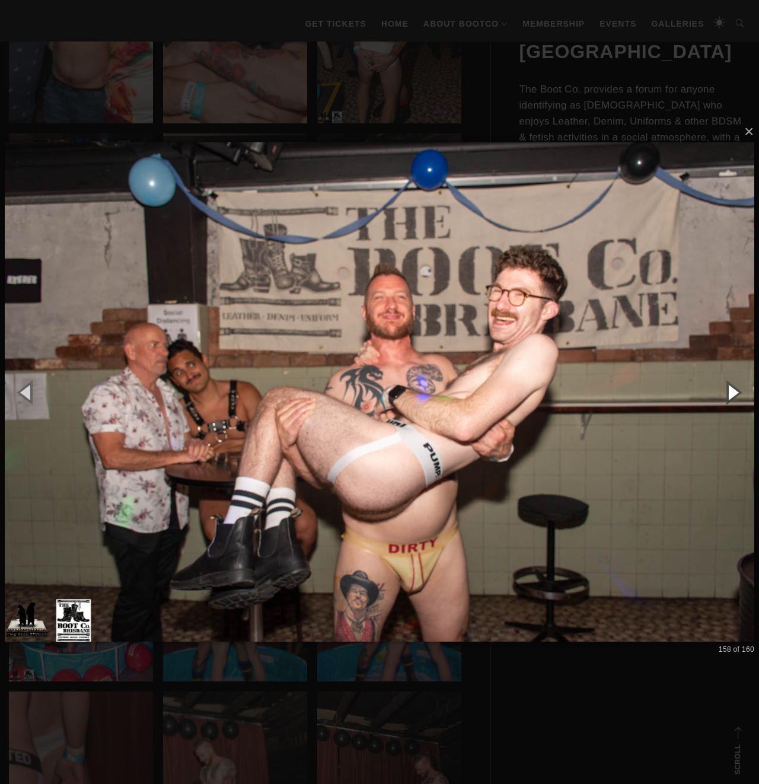
click at [730, 394] on button "button" at bounding box center [731, 391] width 53 height 65
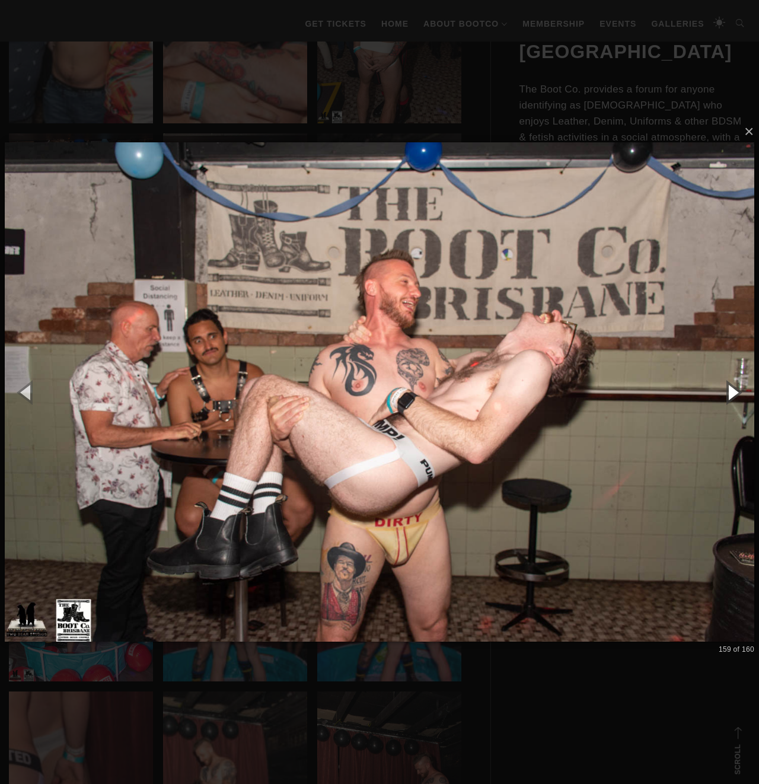
click at [730, 394] on button "button" at bounding box center [731, 391] width 53 height 65
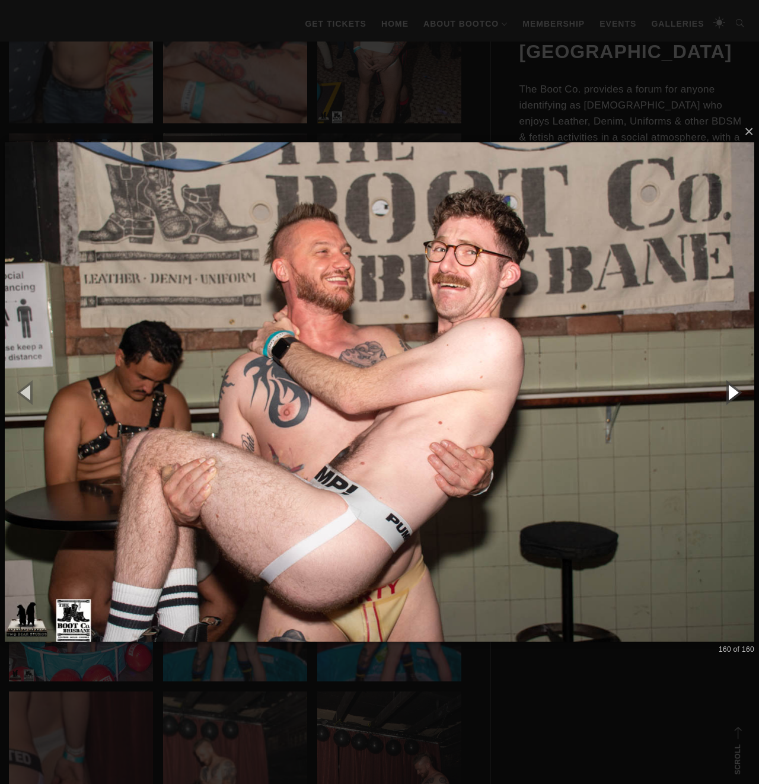
click at [730, 394] on button "button" at bounding box center [731, 391] width 53 height 65
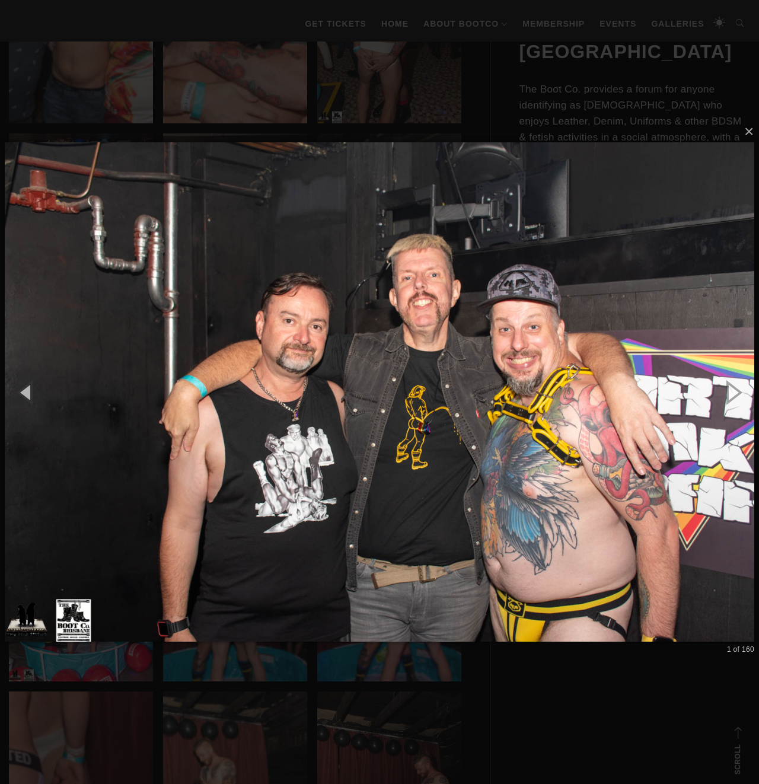
click at [741, 443] on img at bounding box center [379, 392] width 749 height 547
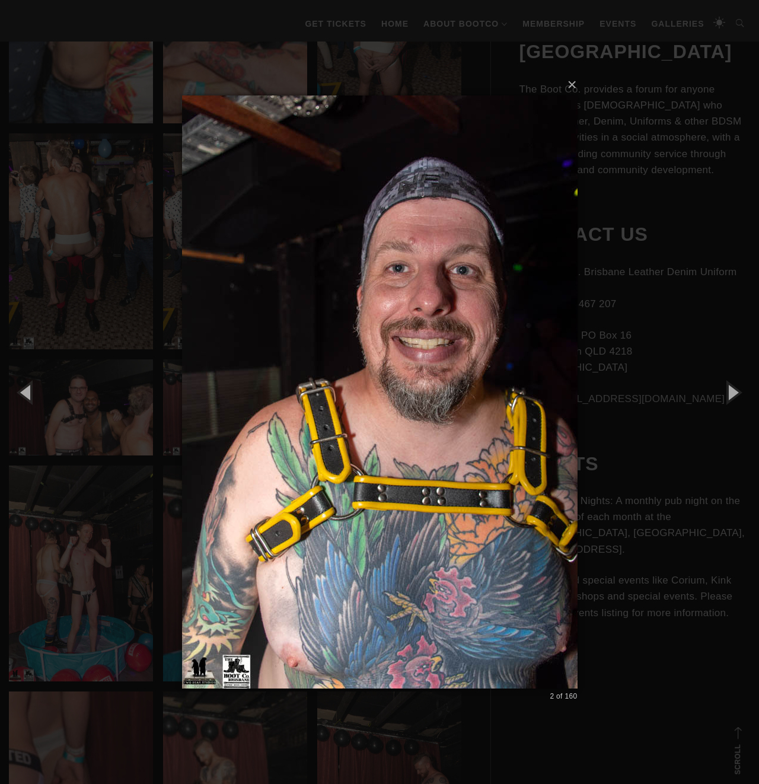
click at [741, 443] on div "× 2 of 160 Loading..." at bounding box center [379, 392] width 759 height 784
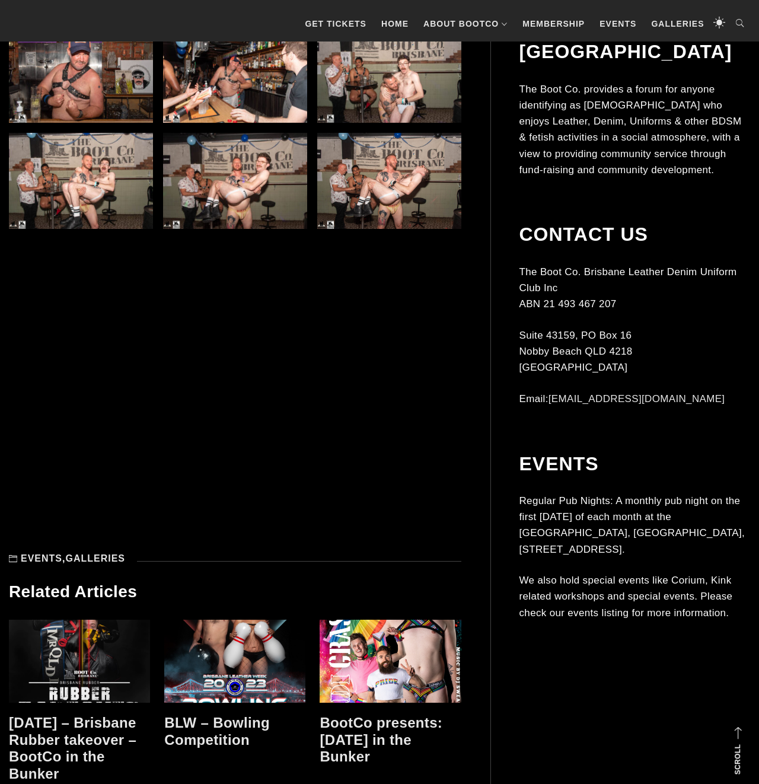
scroll to position [9993, 0]
